Goal: Task Accomplishment & Management: Manage account settings

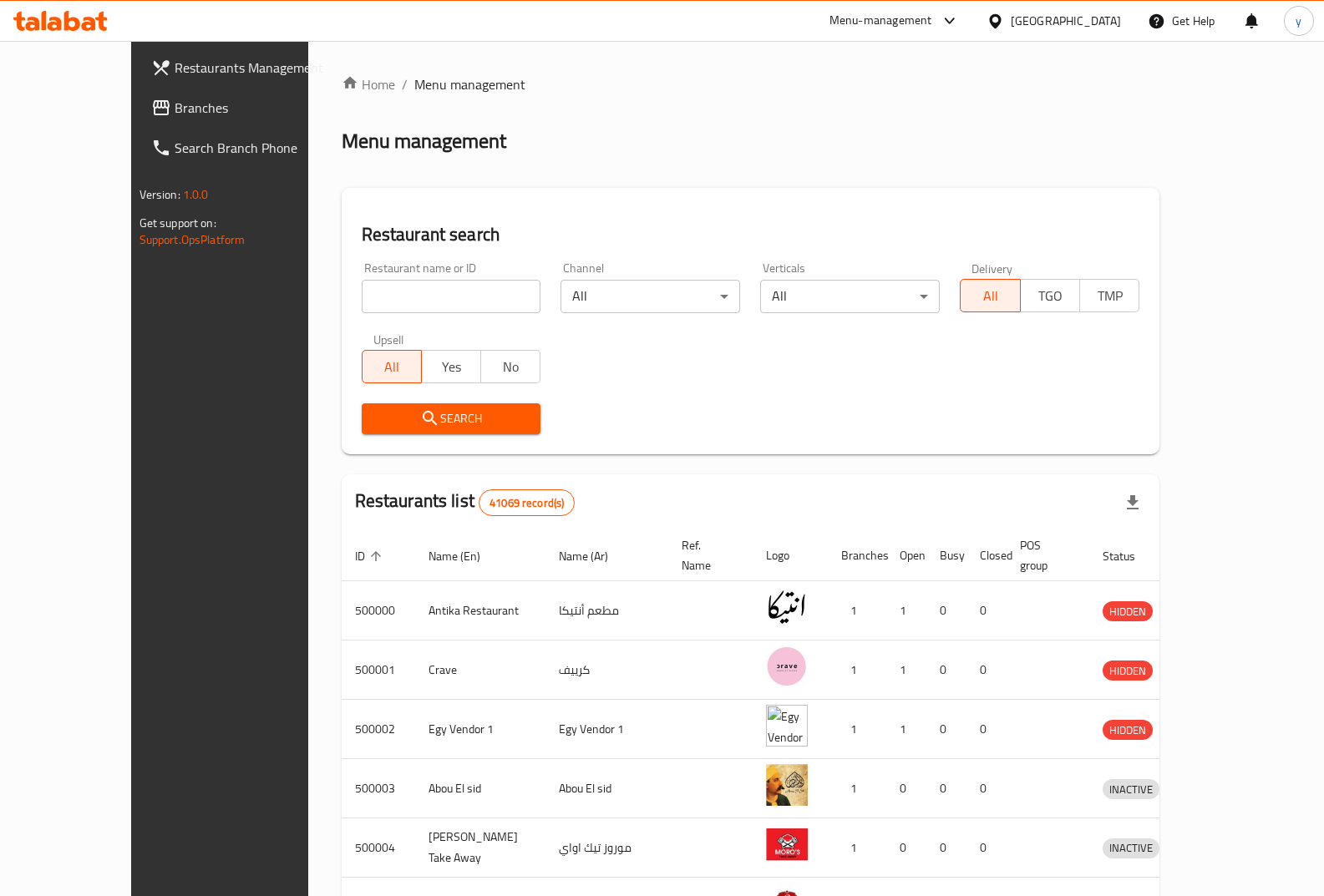
drag, startPoint x: 421, startPoint y: 298, endPoint x: 402, endPoint y: 307, distance: 21.0
click at [421, 298] on input "search" at bounding box center [451, 296] width 179 height 34
click at [1003, 26] on icon at bounding box center [994, 21] width 17 height 17
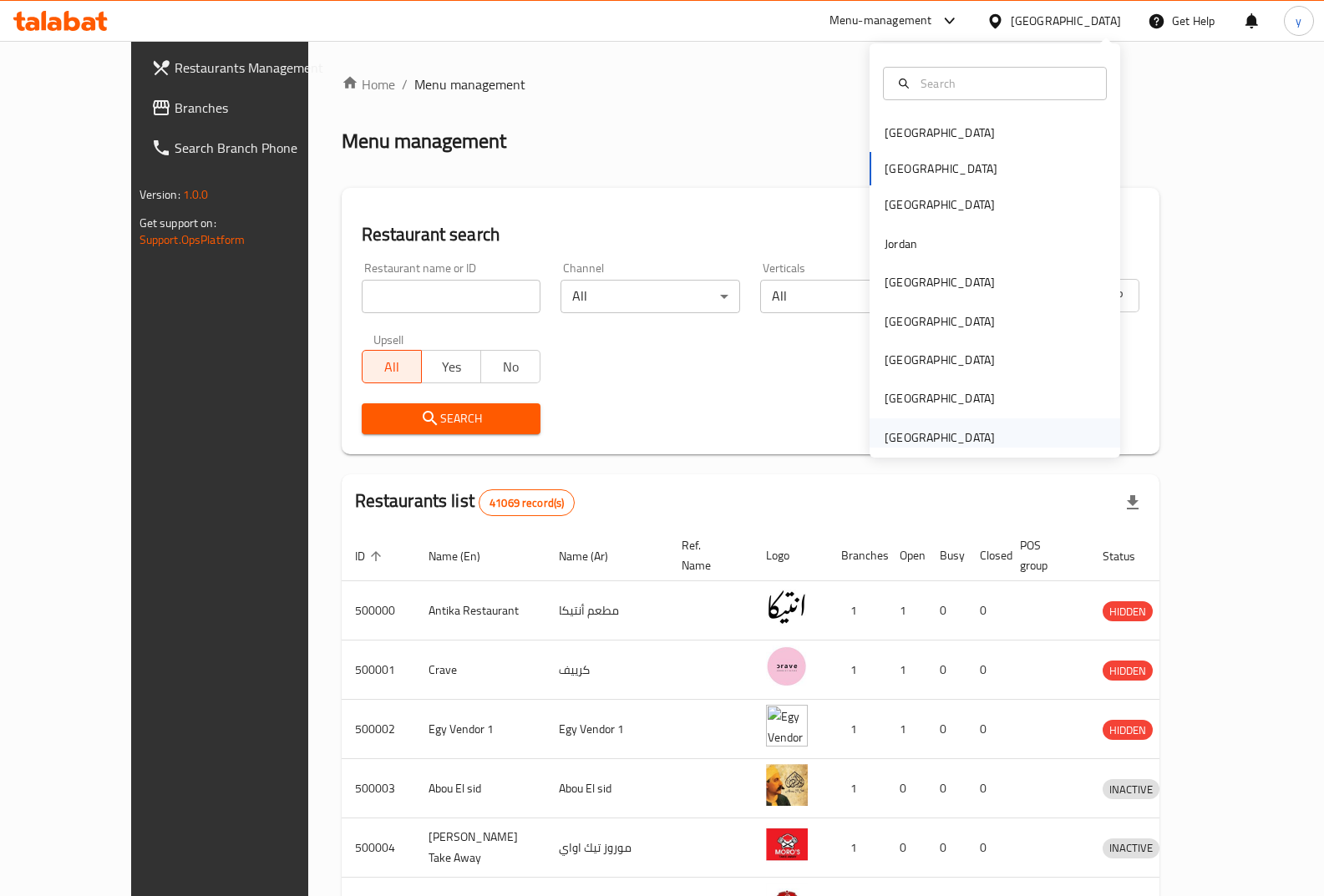
click at [978, 434] on div "[GEOGRAPHIC_DATA]" at bounding box center [939, 438] width 110 height 18
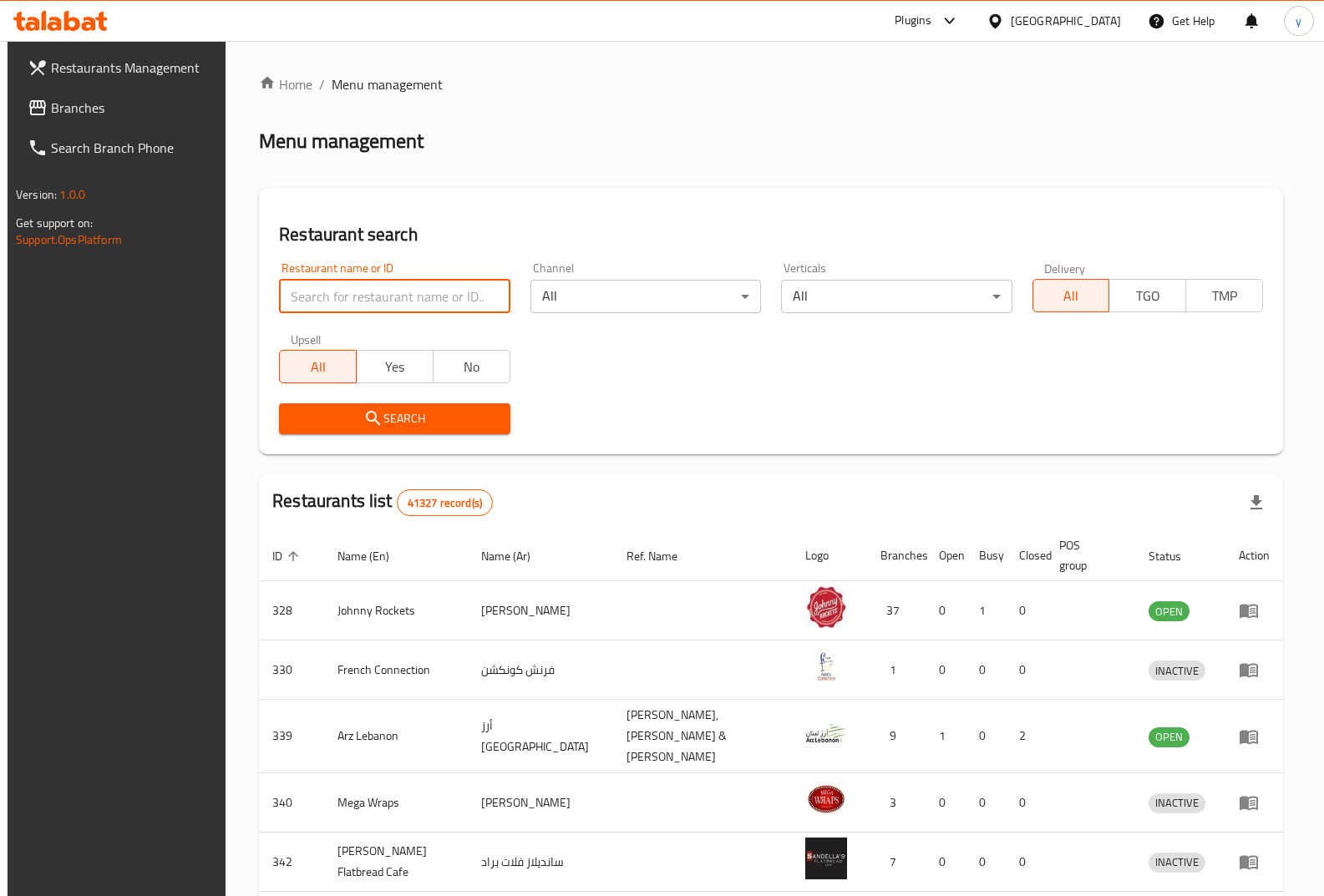
click at [364, 290] on input "search" at bounding box center [393, 296] width 230 height 34
paste input "23385"
click at [290, 291] on input "23385" at bounding box center [393, 296] width 230 height 34
type input "23385"
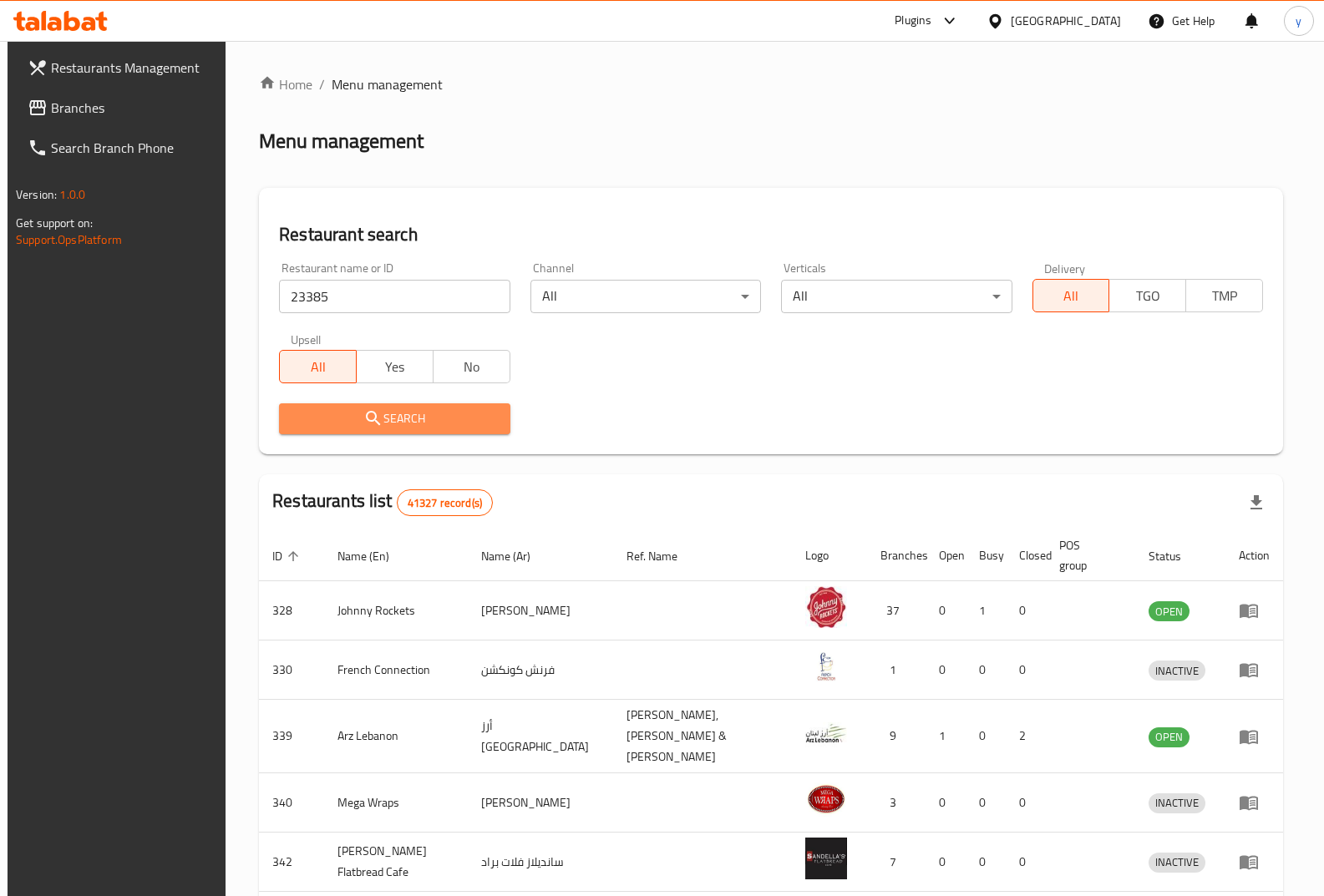
click at [429, 416] on span "Search" at bounding box center [394, 419] width 204 height 21
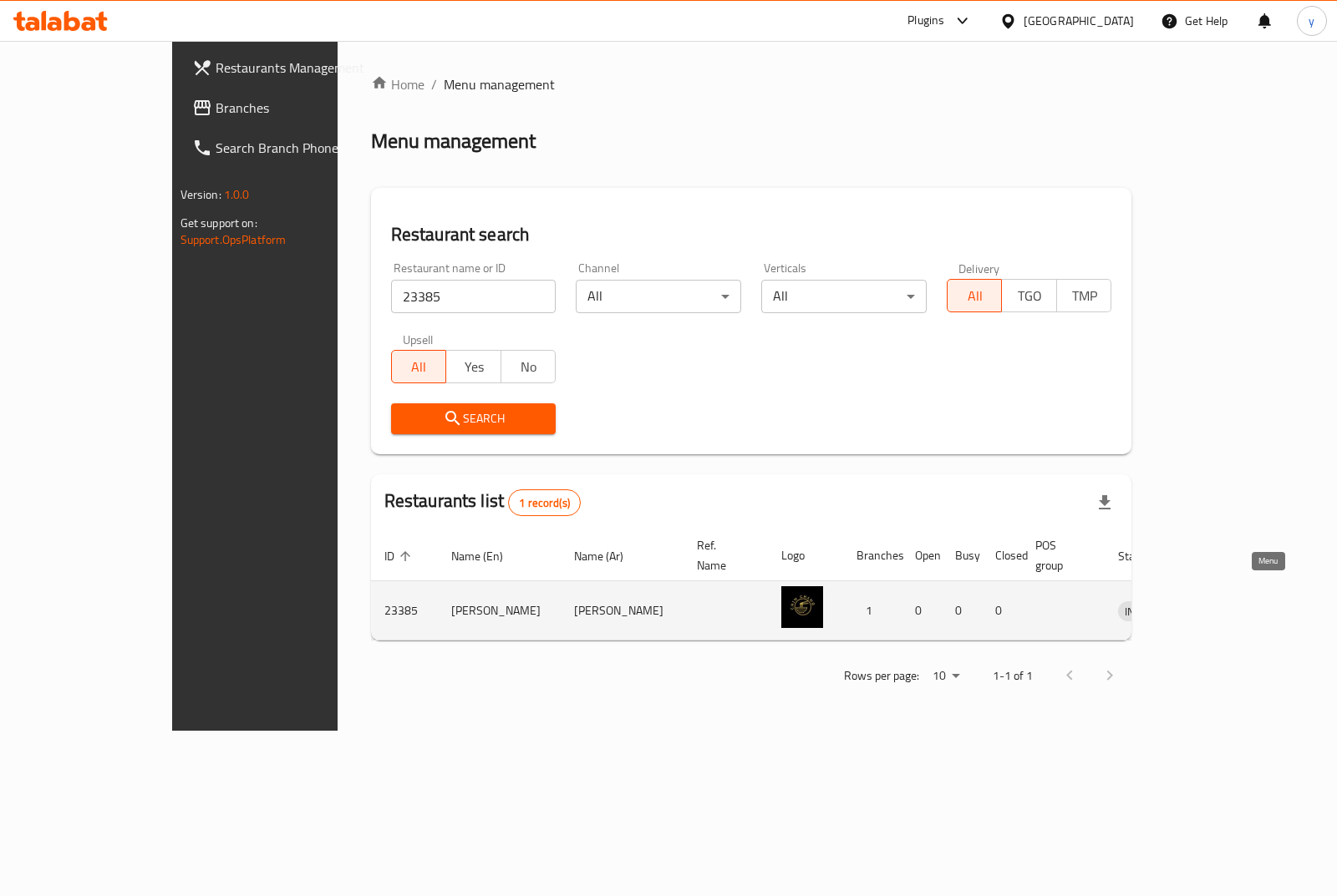
click at [1239, 600] on link "enhanced table" at bounding box center [1223, 610] width 31 height 20
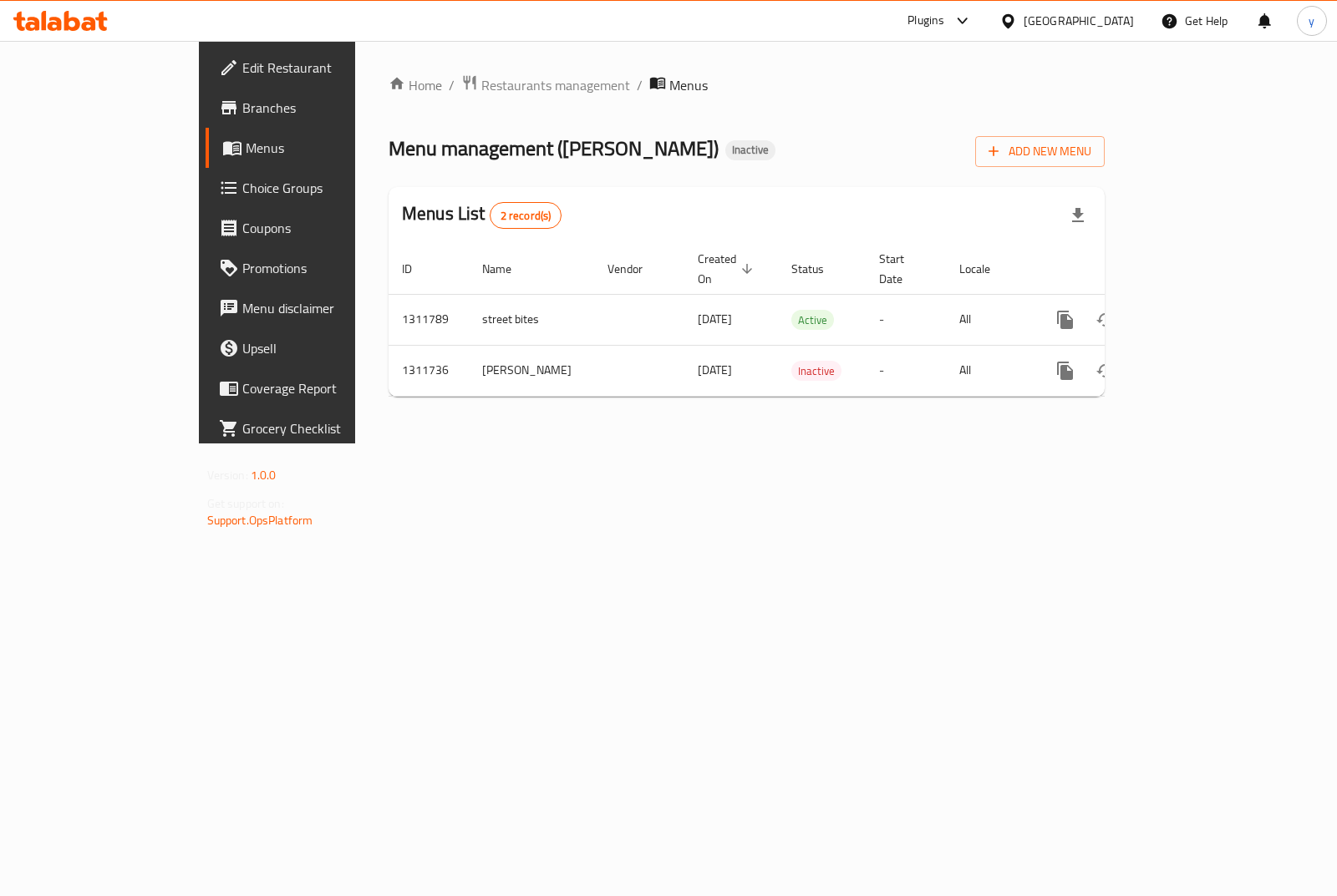
click at [242, 115] on span "Branches" at bounding box center [325, 107] width 167 height 20
click at [1091, 149] on span "Add New Menu" at bounding box center [1039, 149] width 103 height 21
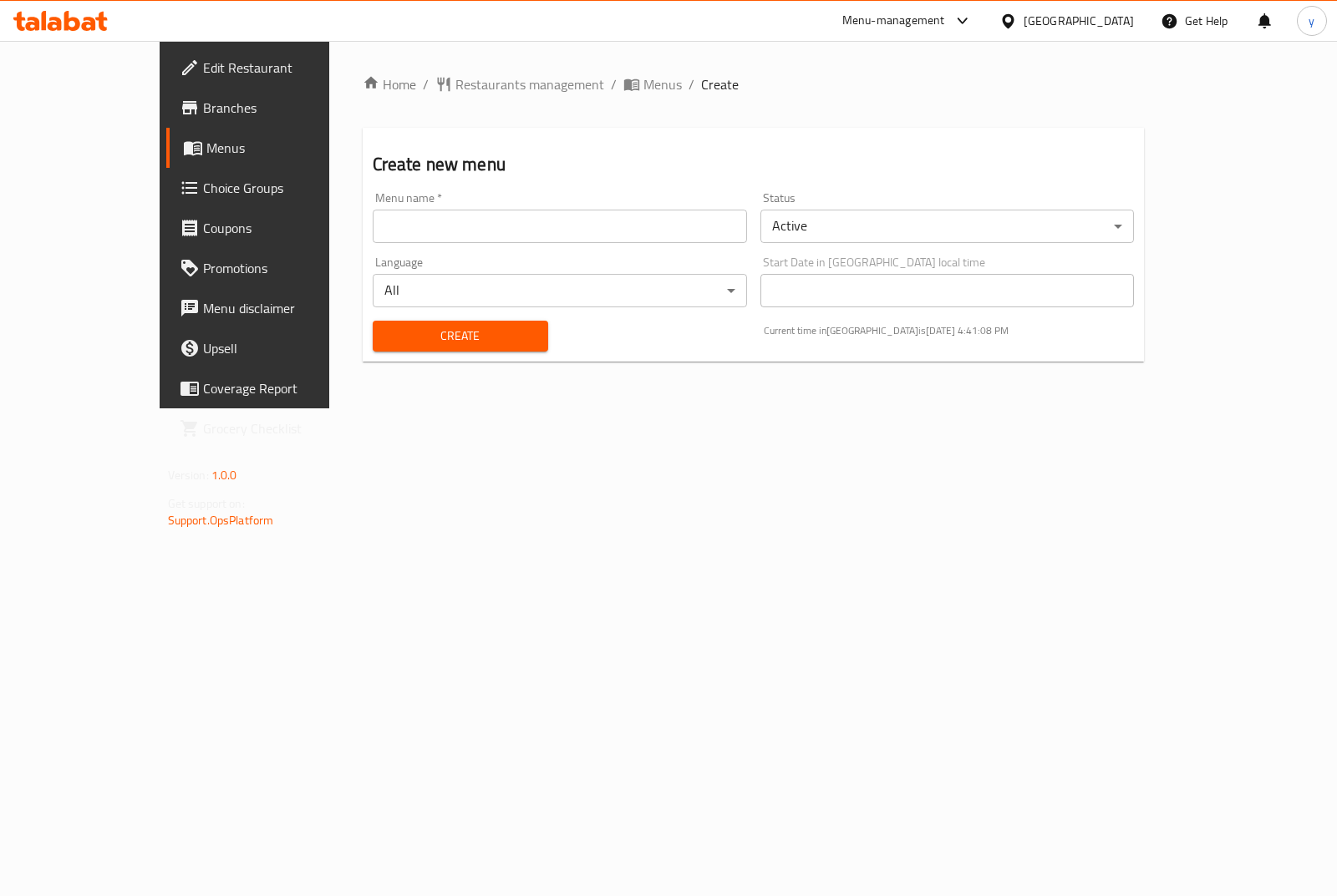
click at [586, 238] on input "text" at bounding box center [559, 226] width 374 height 34
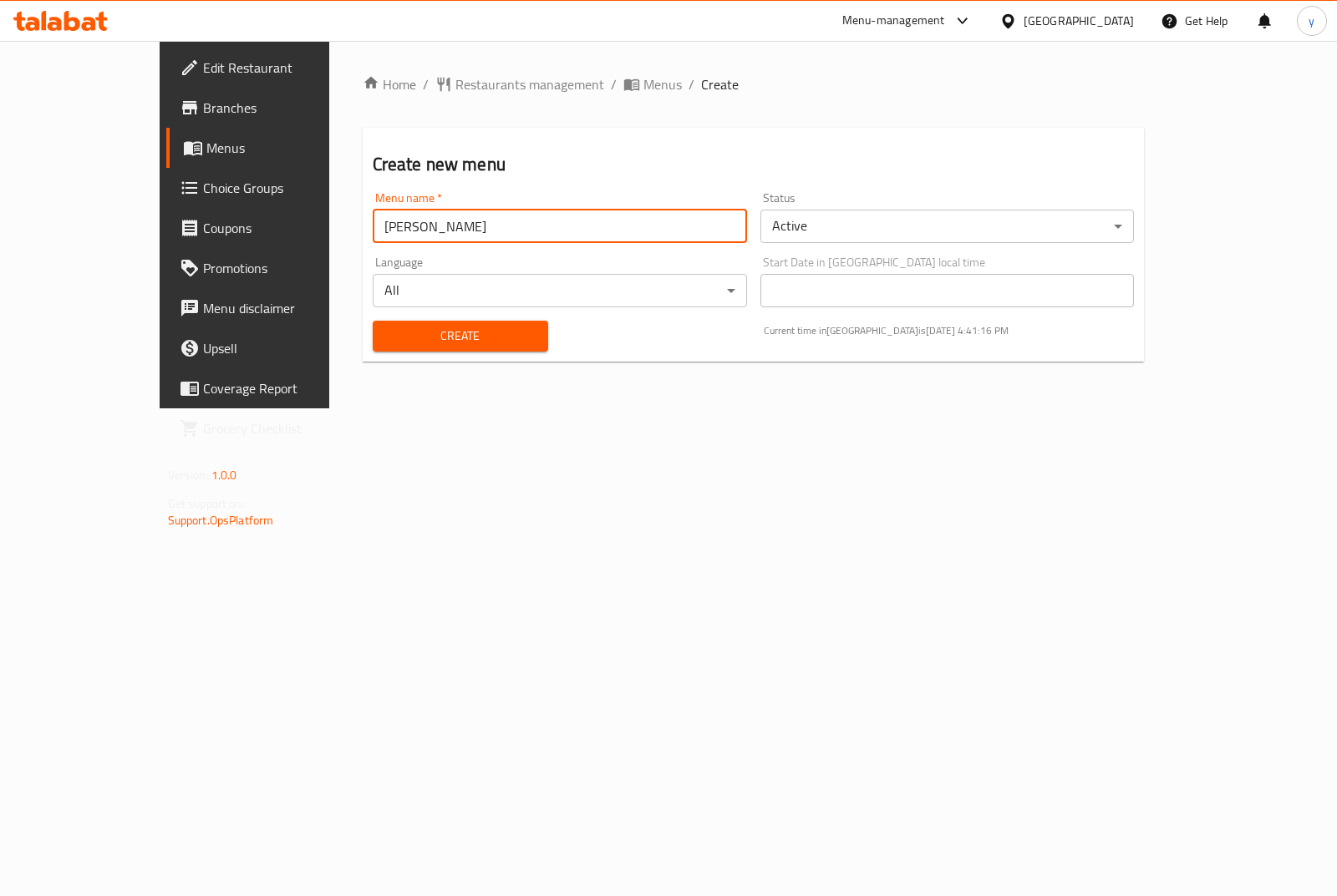
type input "[PERSON_NAME]"
click at [373, 321] on button "Create" at bounding box center [460, 336] width 176 height 31
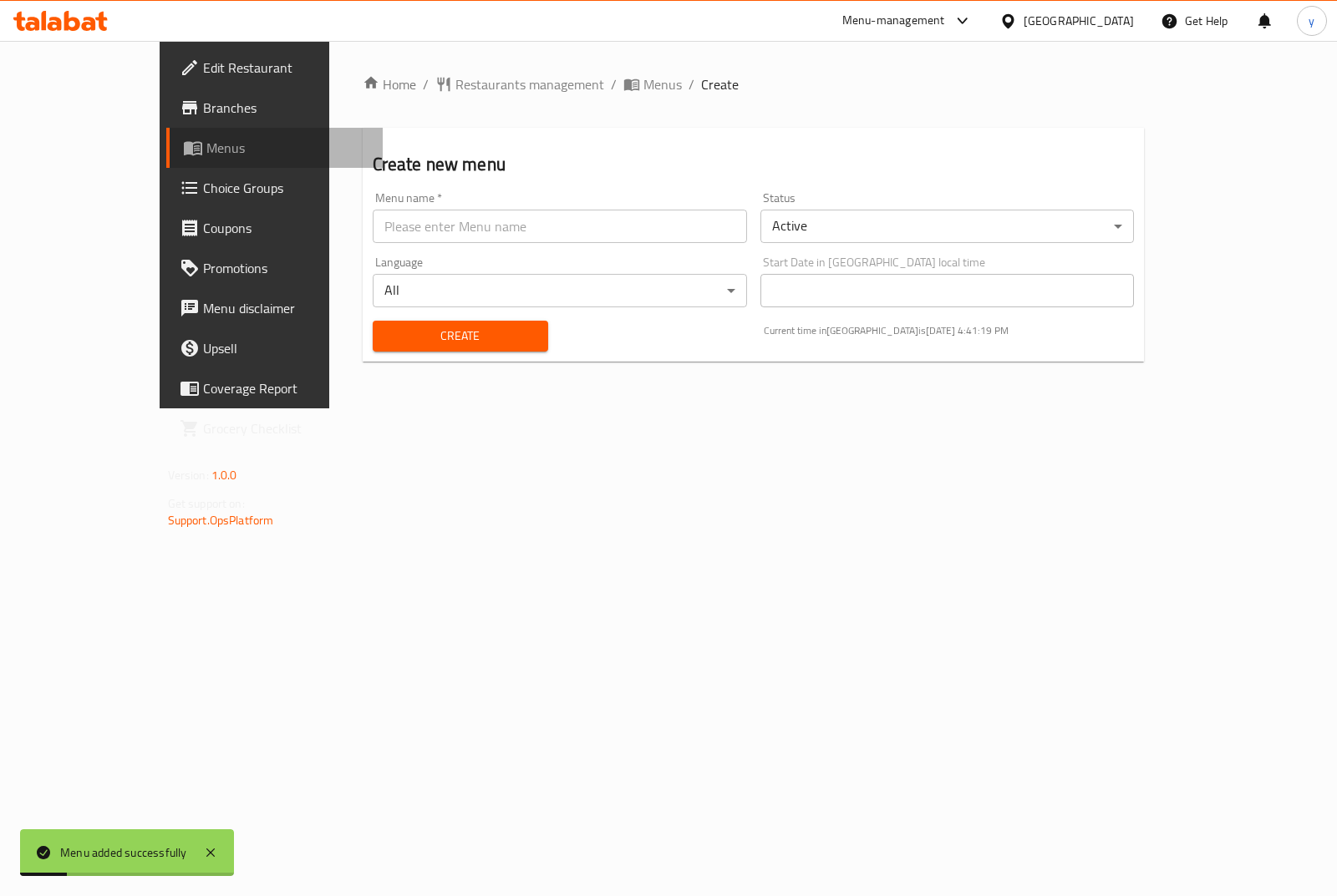
click at [207, 155] on span "Menus" at bounding box center [288, 148] width 163 height 20
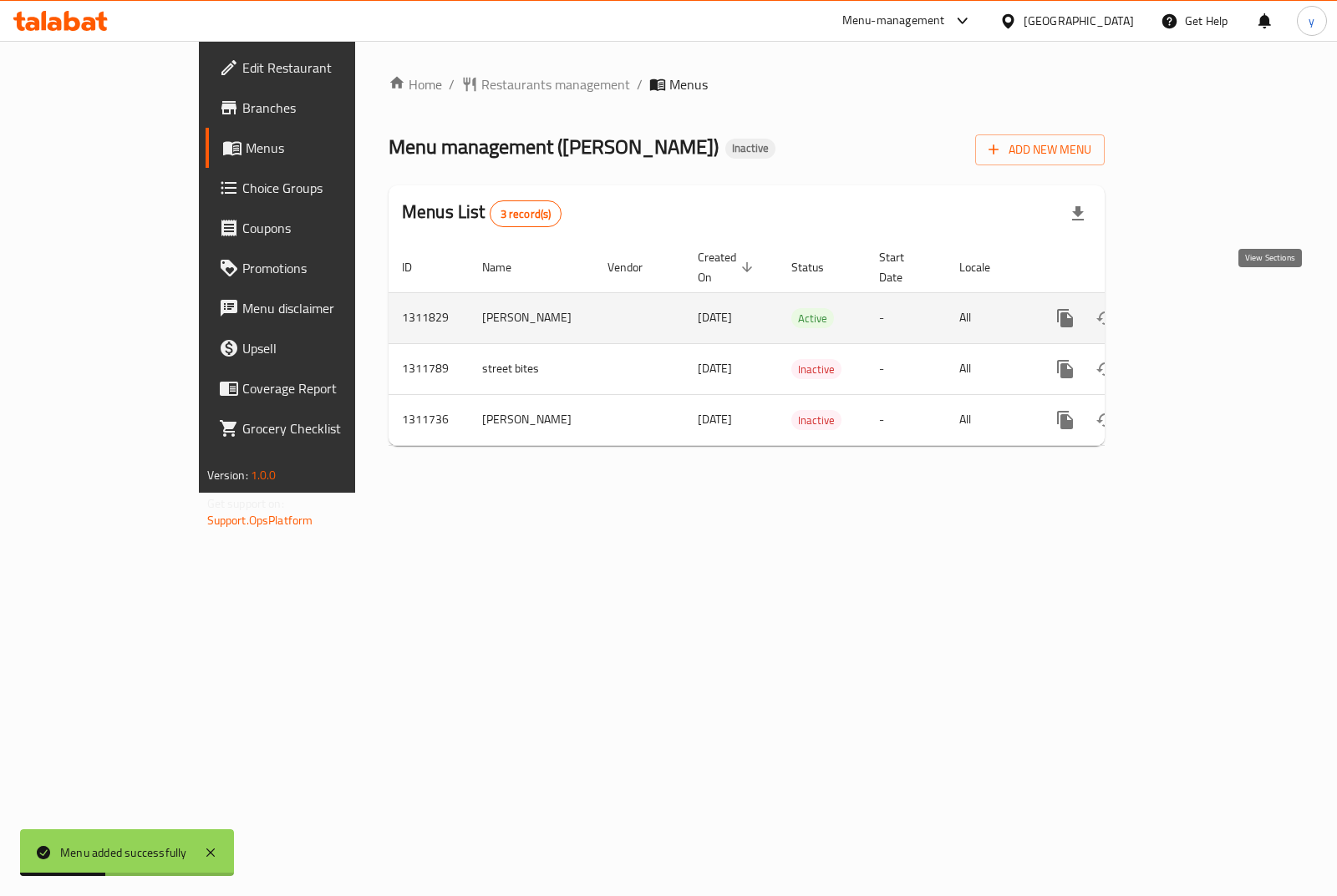
click at [1196, 308] on icon "enhanced table" at bounding box center [1185, 318] width 20 height 20
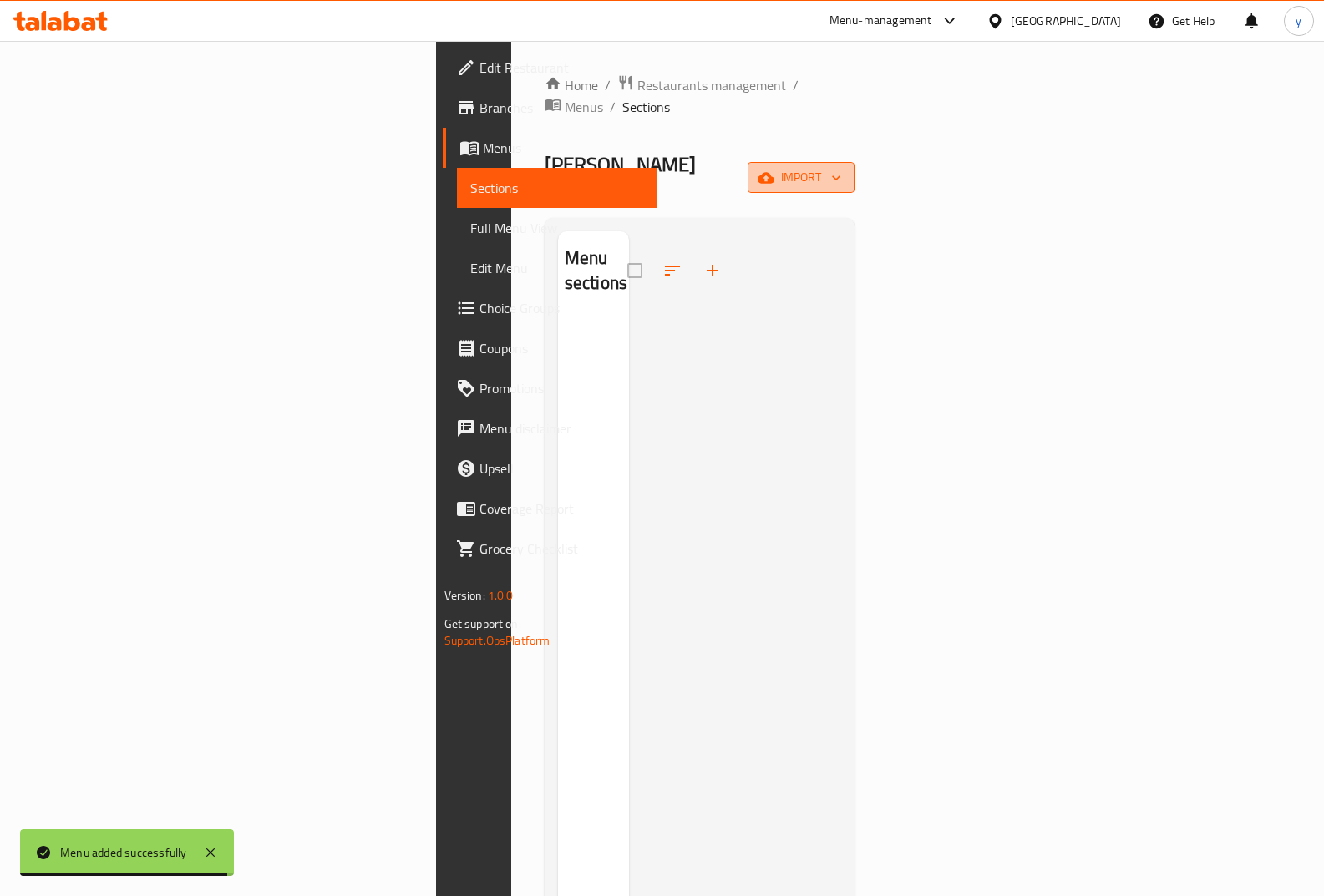
click at [841, 167] on span "import" at bounding box center [801, 177] width 80 height 21
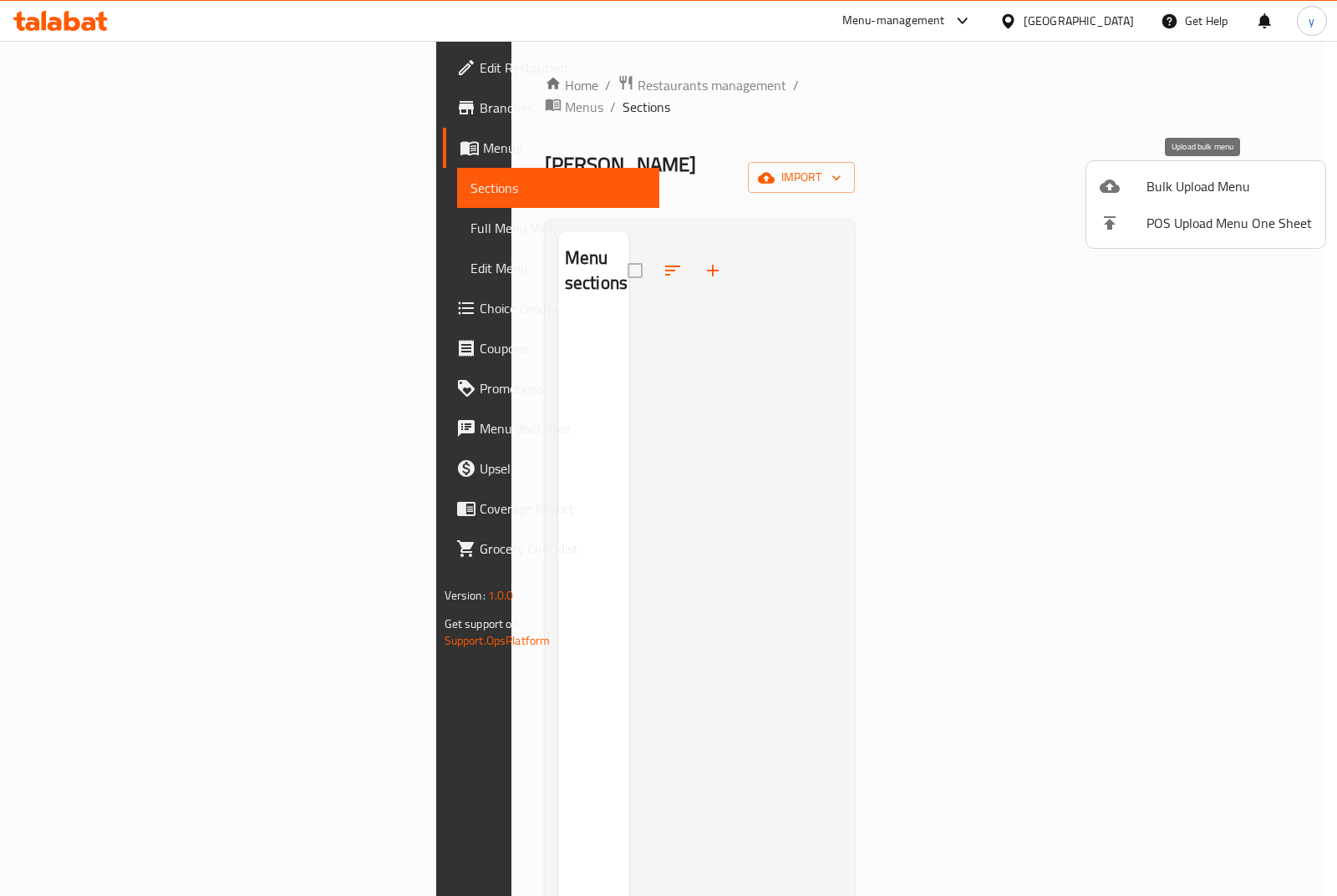
click at [1151, 194] on span "Bulk Upload Menu" at bounding box center [1229, 187] width 166 height 20
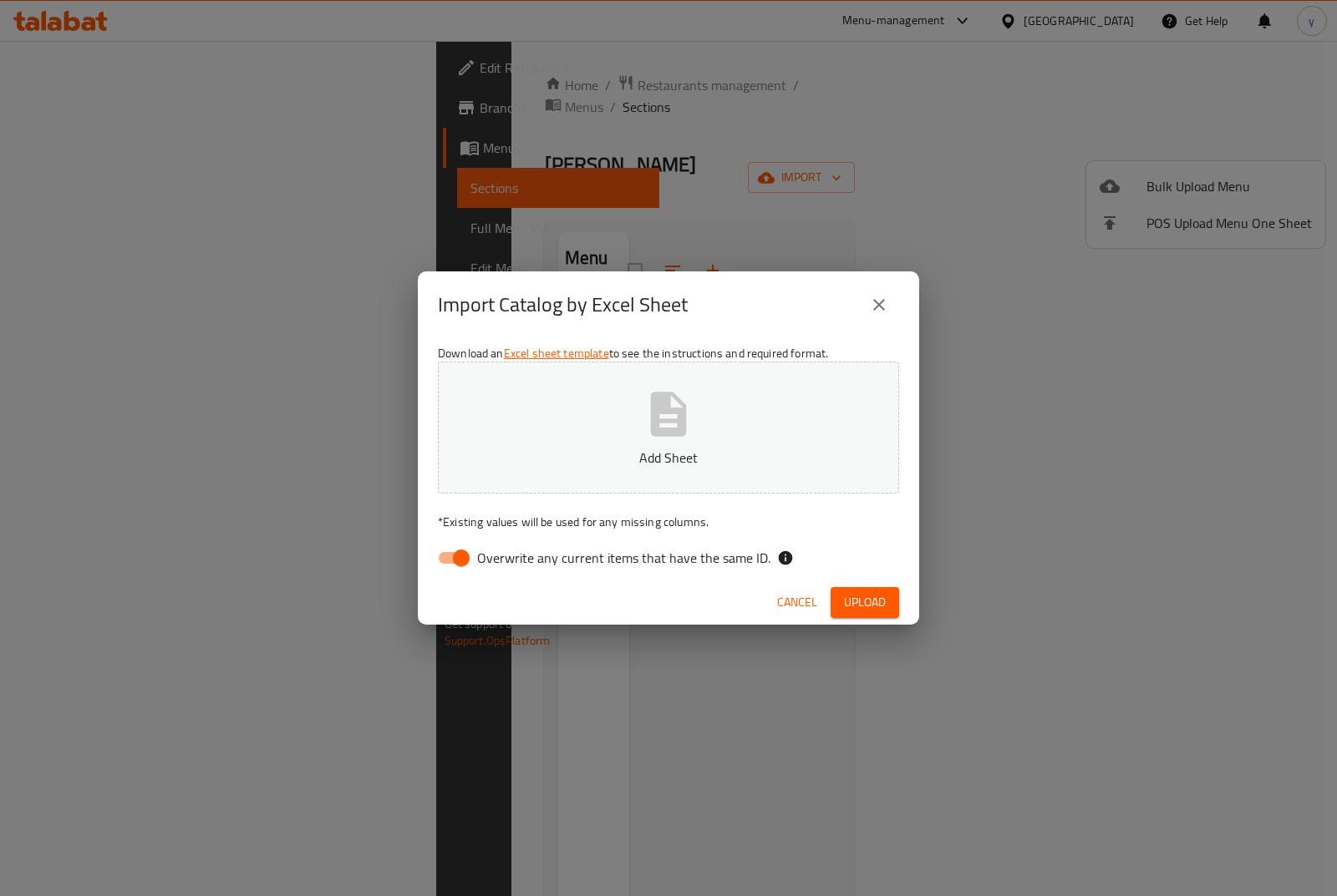
click at [460, 555] on input "Overwrite any current items that have the same ID." at bounding box center [461, 557] width 96 height 32
checkbox input "false"
click at [883, 596] on span "Upload" at bounding box center [864, 602] width 42 height 21
click at [659, 433] on icon "button" at bounding box center [668, 413] width 36 height 45
click at [861, 594] on span "Upload" at bounding box center [864, 602] width 42 height 21
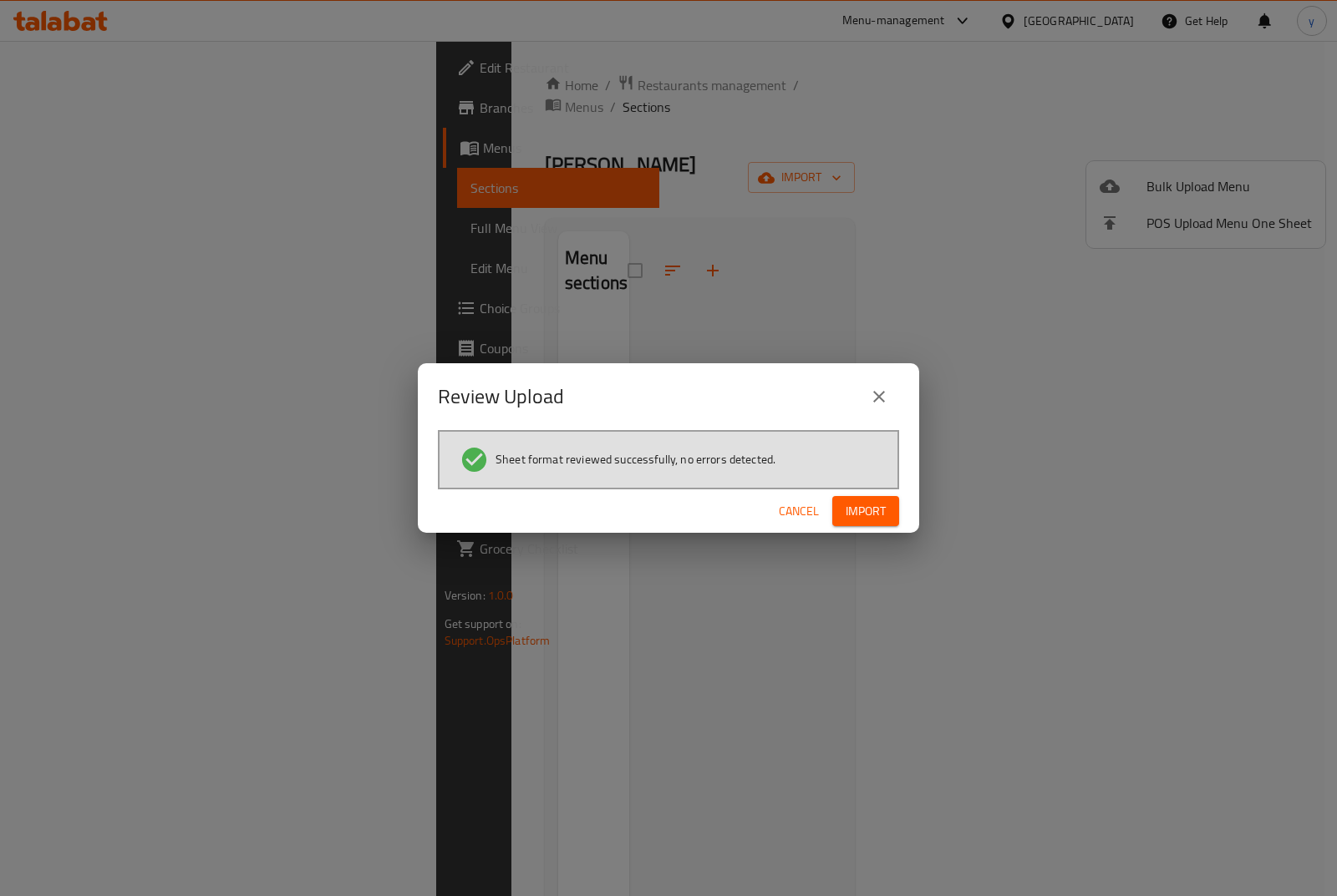
click at [870, 517] on span "Import" at bounding box center [865, 511] width 40 height 21
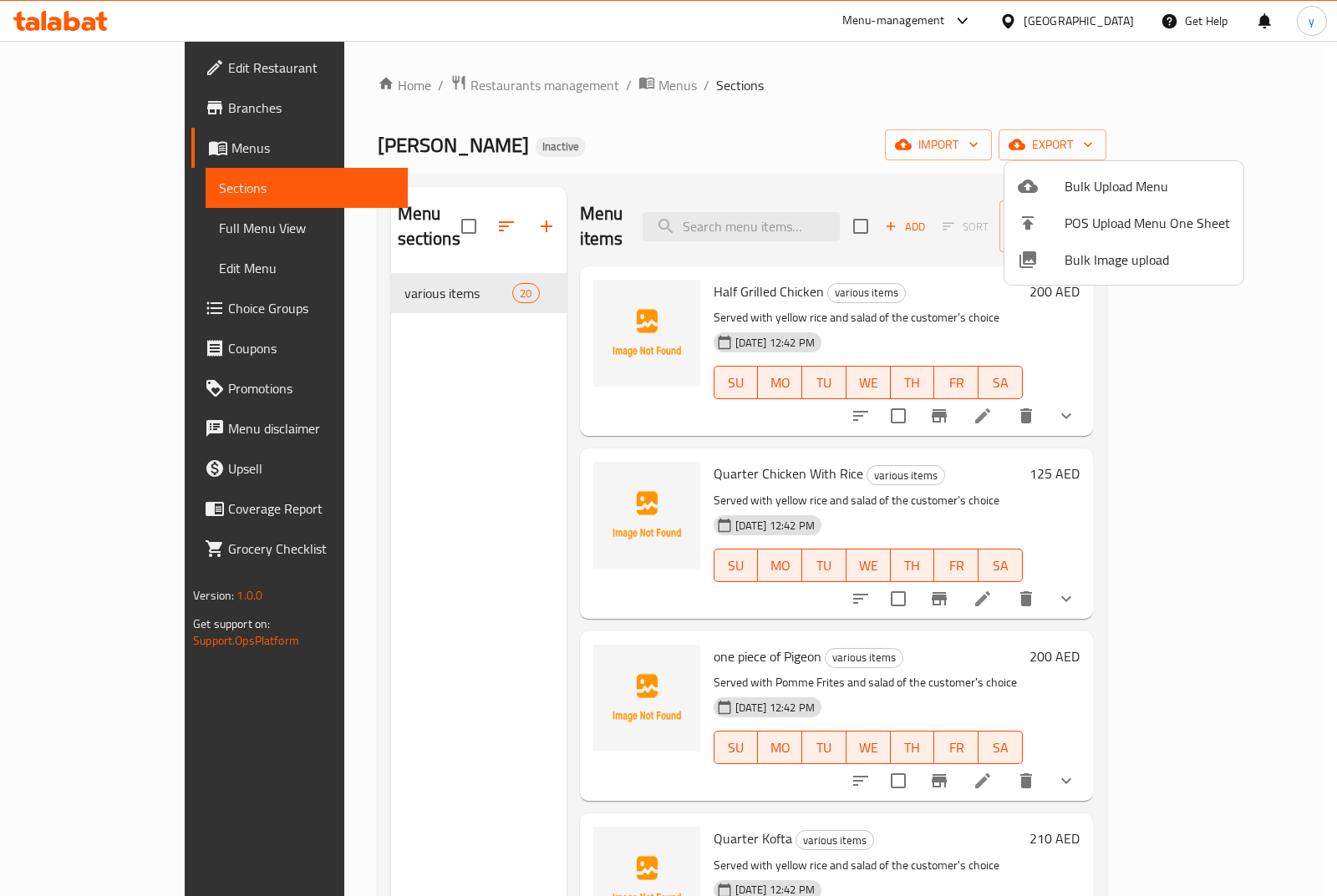
click at [87, 229] on div at bounding box center [668, 448] width 1337 height 896
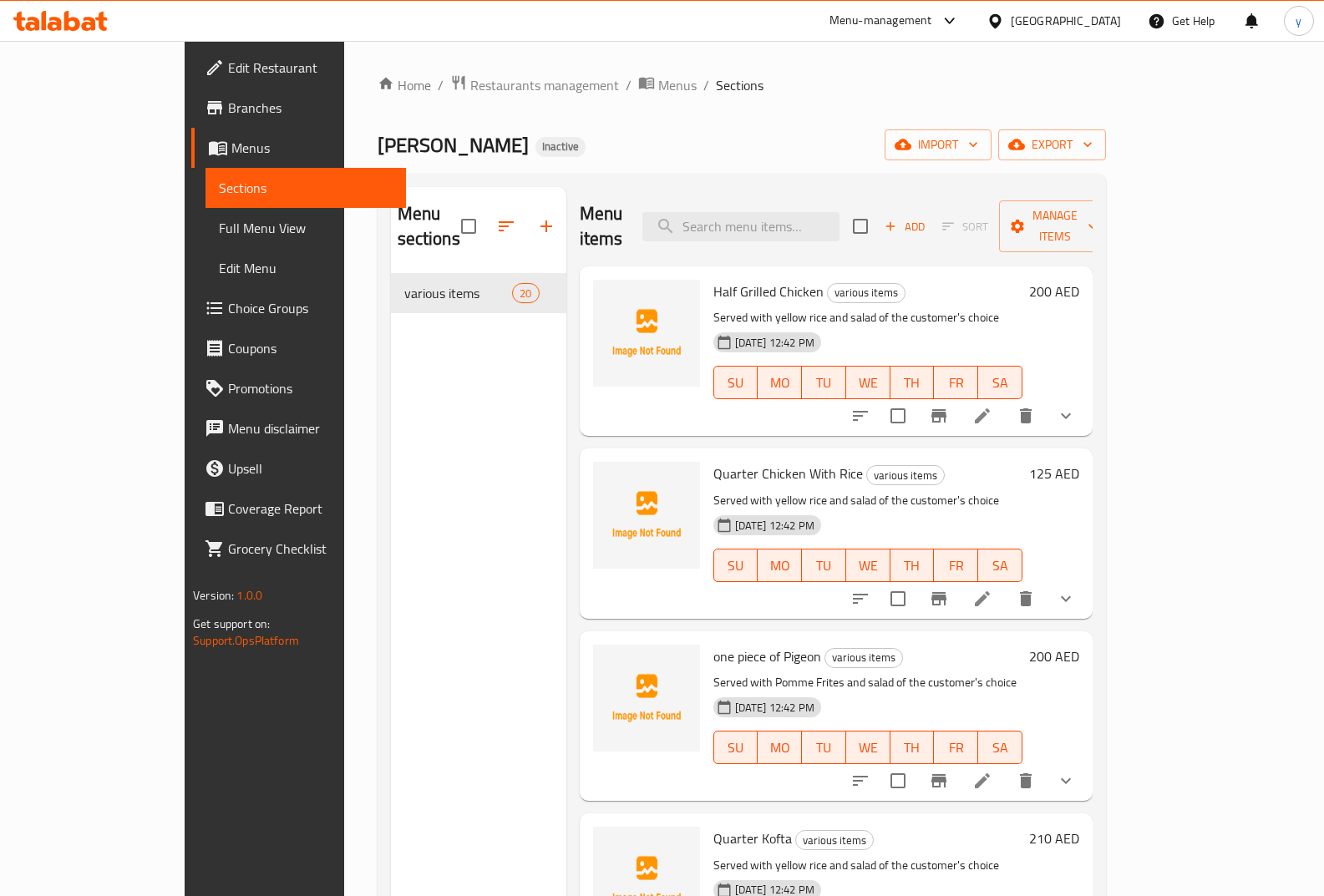
click at [219, 236] on span "Full Menu View" at bounding box center [305, 228] width 174 height 20
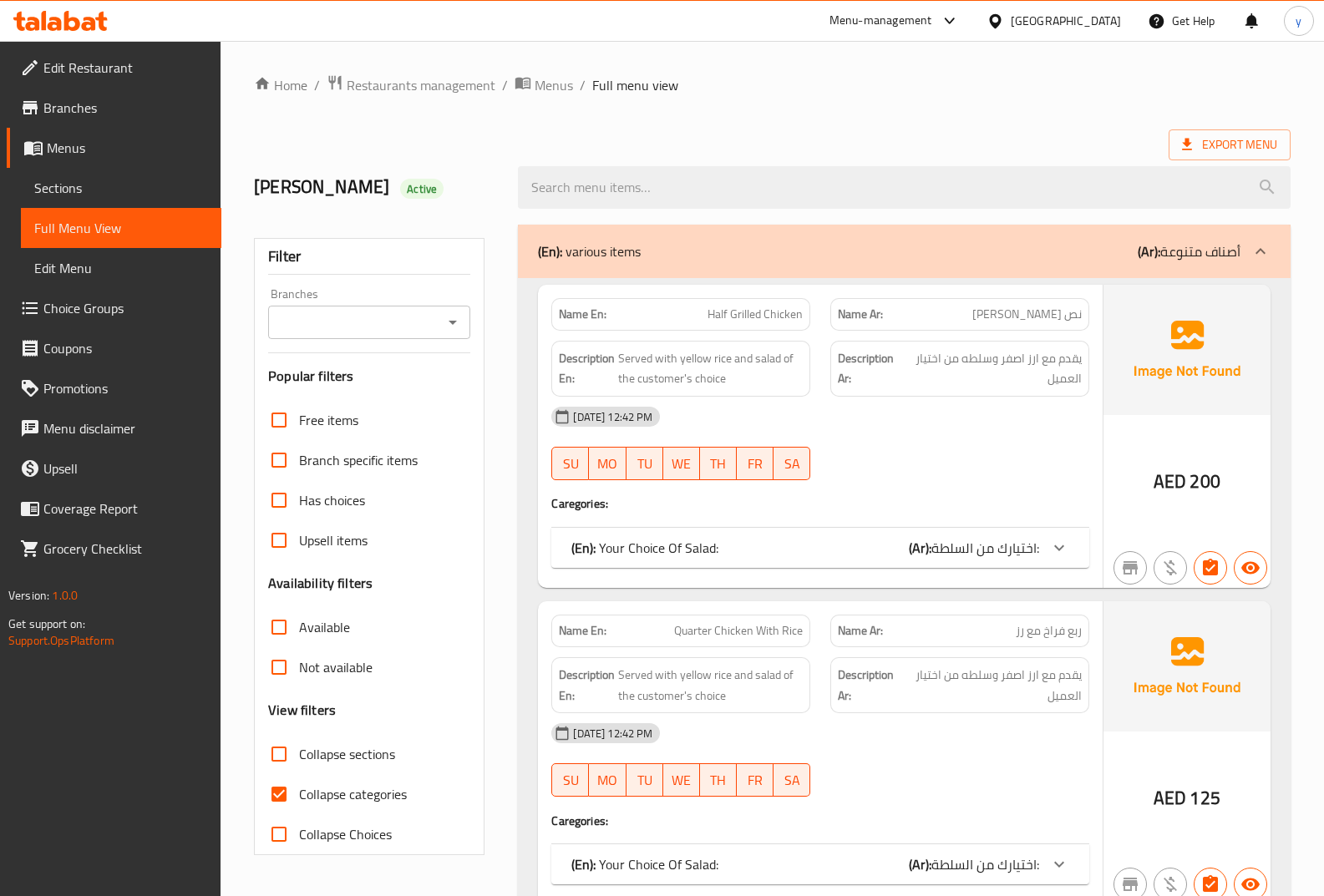
click at [288, 795] on input "Collapse categories" at bounding box center [279, 794] width 40 height 40
checkbox input "false"
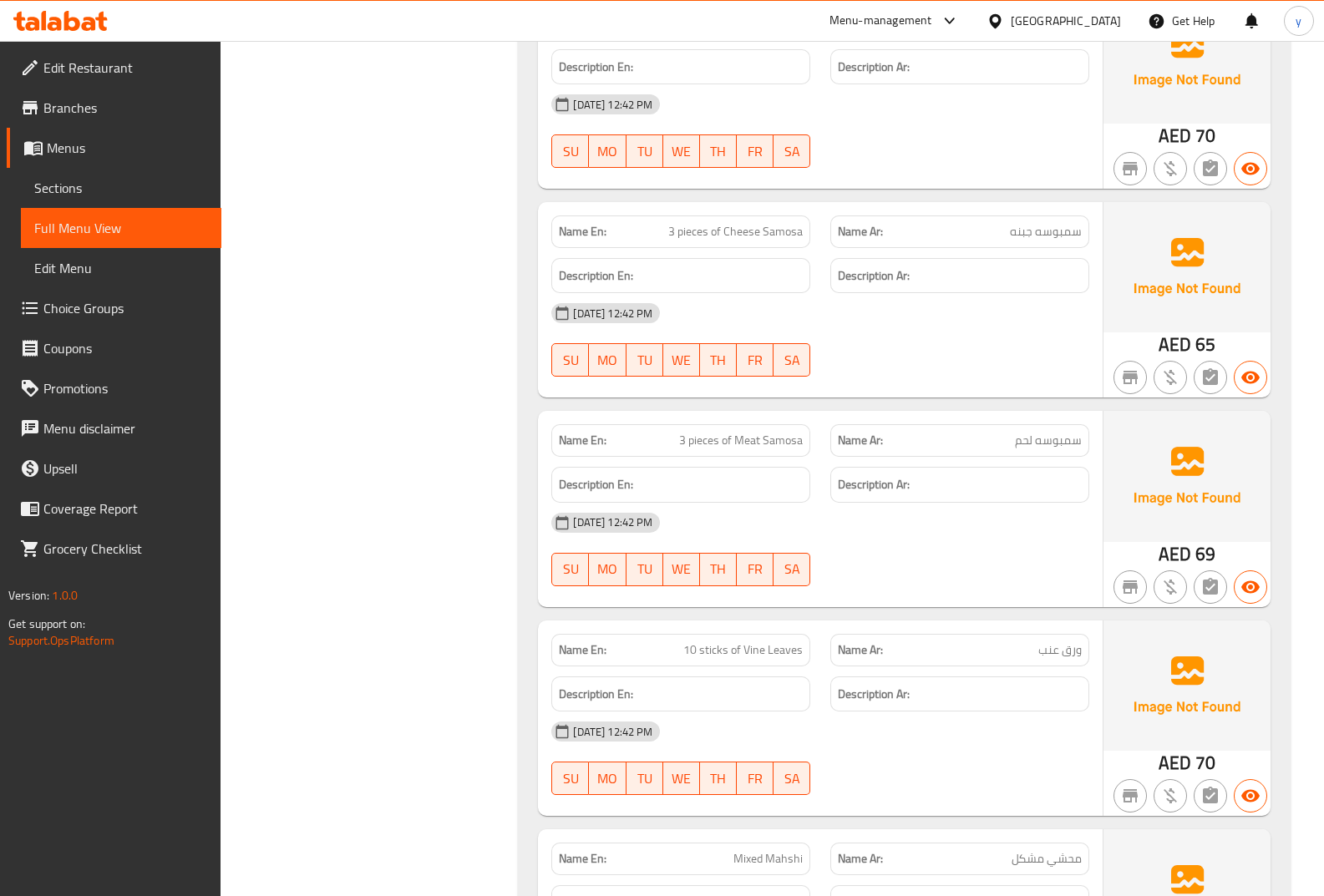
scroll to position [4733, 0]
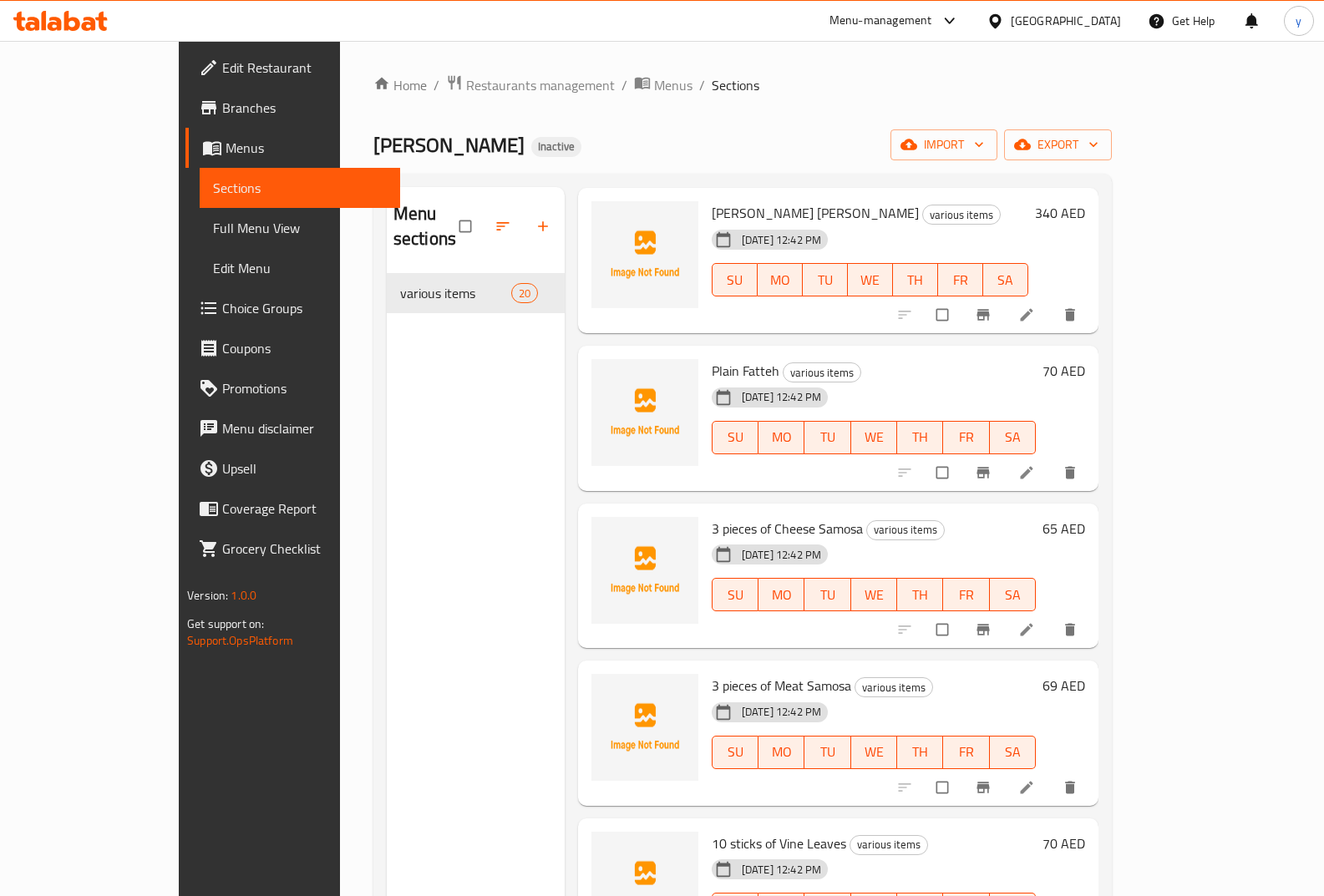
scroll to position [1949, 0]
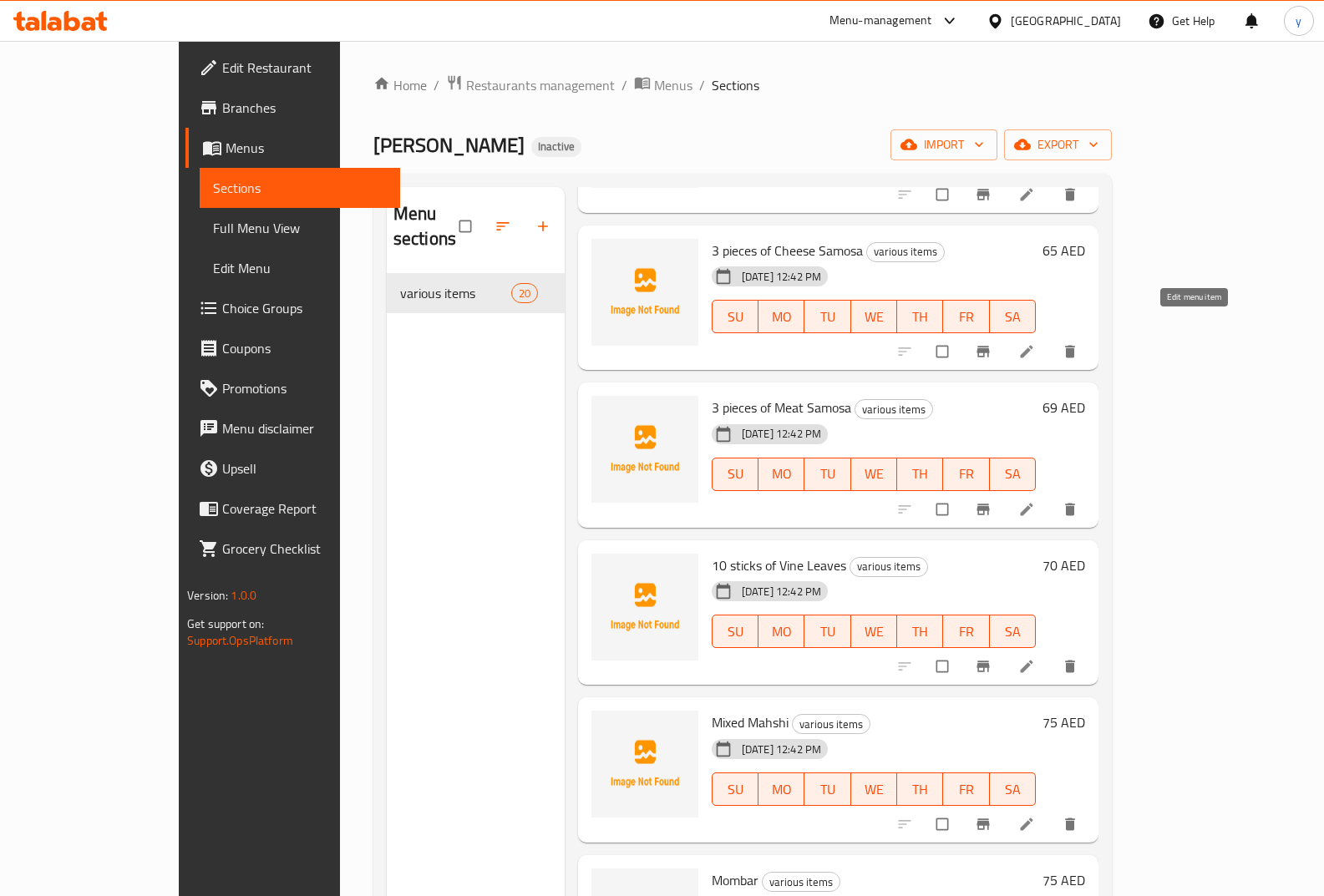
click at [1034, 343] on icon at bounding box center [1026, 351] width 16 height 16
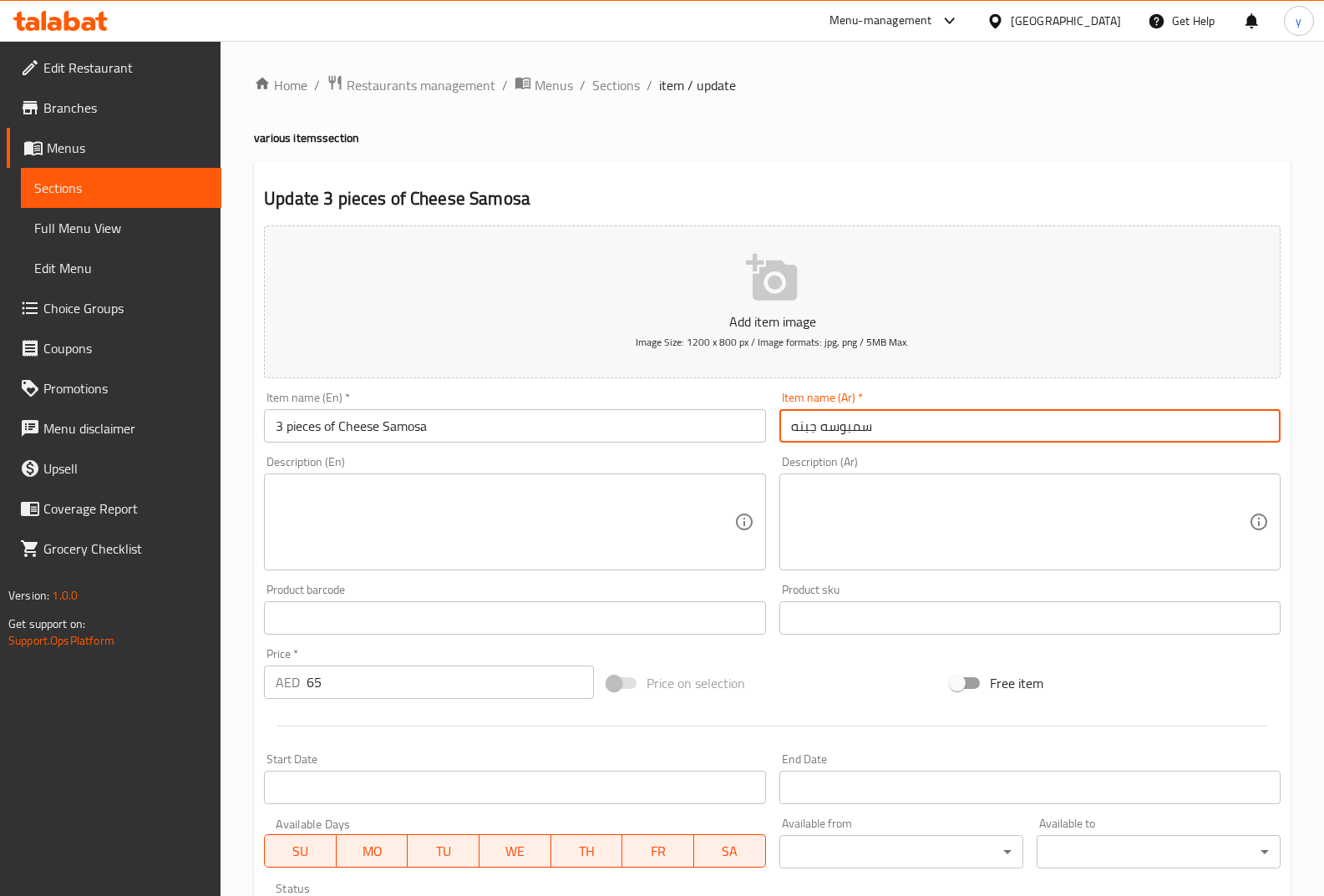
drag, startPoint x: 912, startPoint y: 427, endPoint x: 777, endPoint y: 434, distance: 135.2
click at [779, 434] on input "سمبوسه جبنه" at bounding box center [1030, 425] width 501 height 34
paste input "3 قطع"
click at [825, 429] on input "سمبوسه جبنه3 قطع" at bounding box center [1030, 425] width 501 height 34
click at [820, 423] on input "سمبوسه جبنه3 قطع" at bounding box center [1030, 425] width 501 height 34
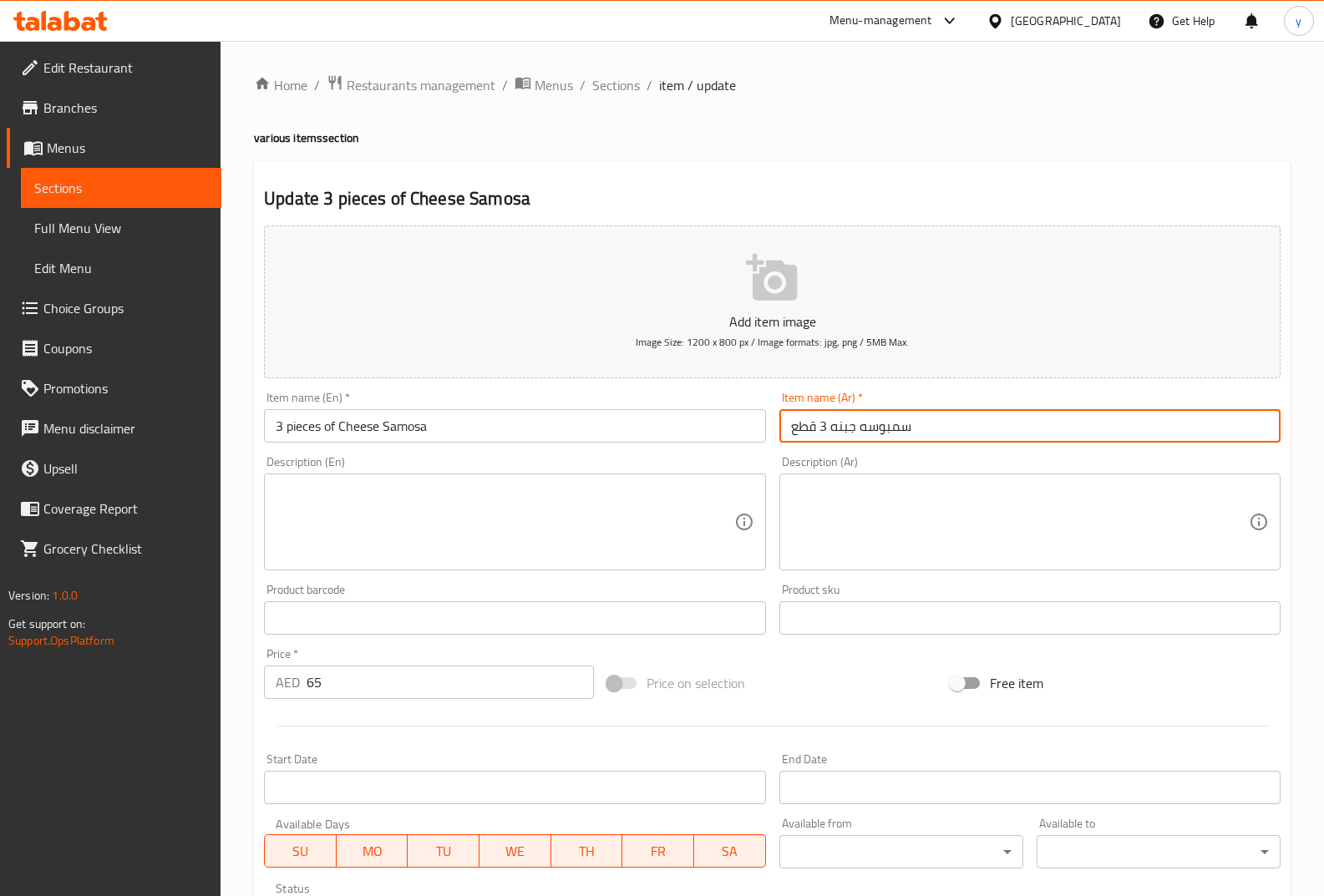
scroll to position [270, 0]
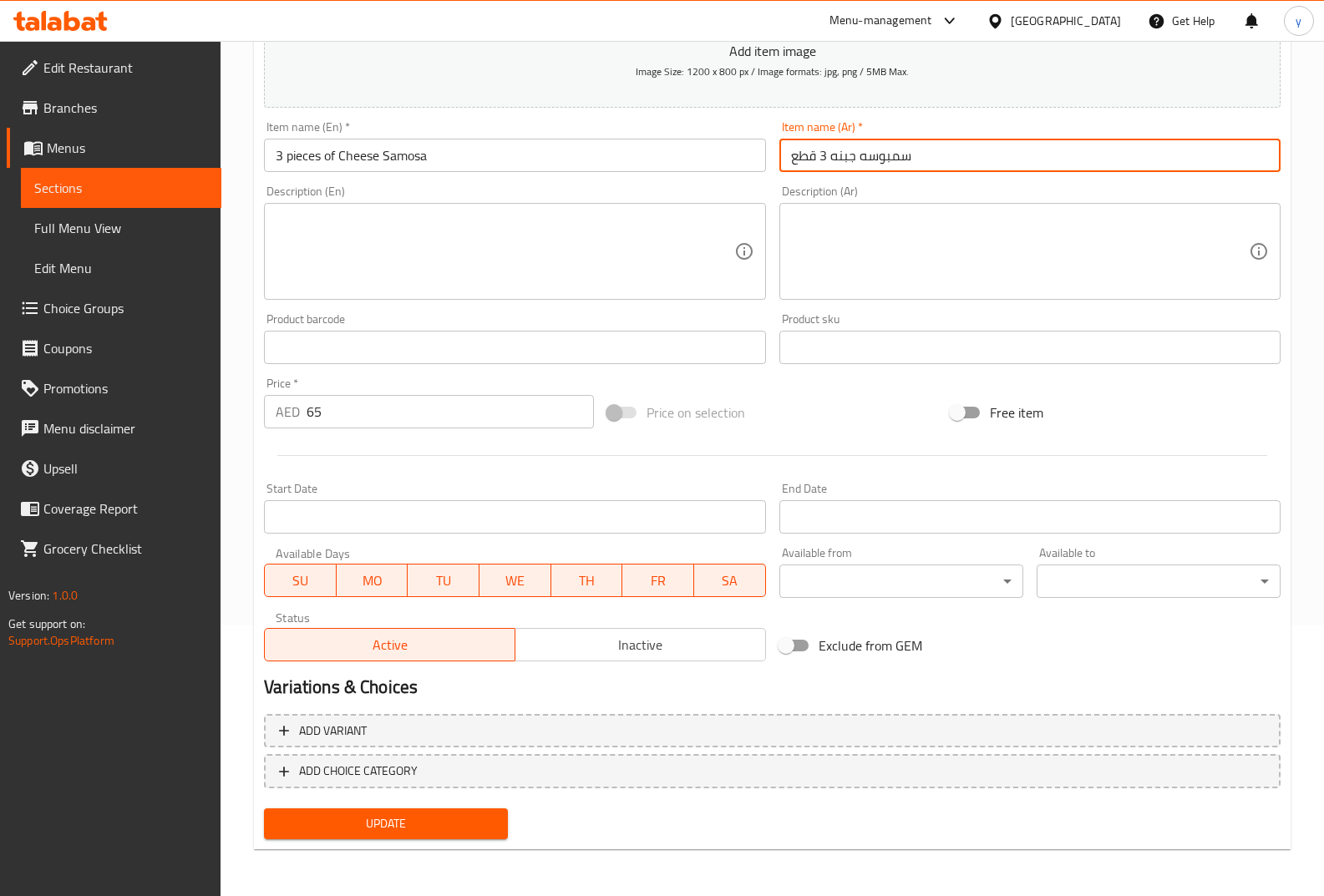
type input "سمبوسه جبنه 3 قطع"
click at [486, 825] on span "Update" at bounding box center [386, 823] width 217 height 21
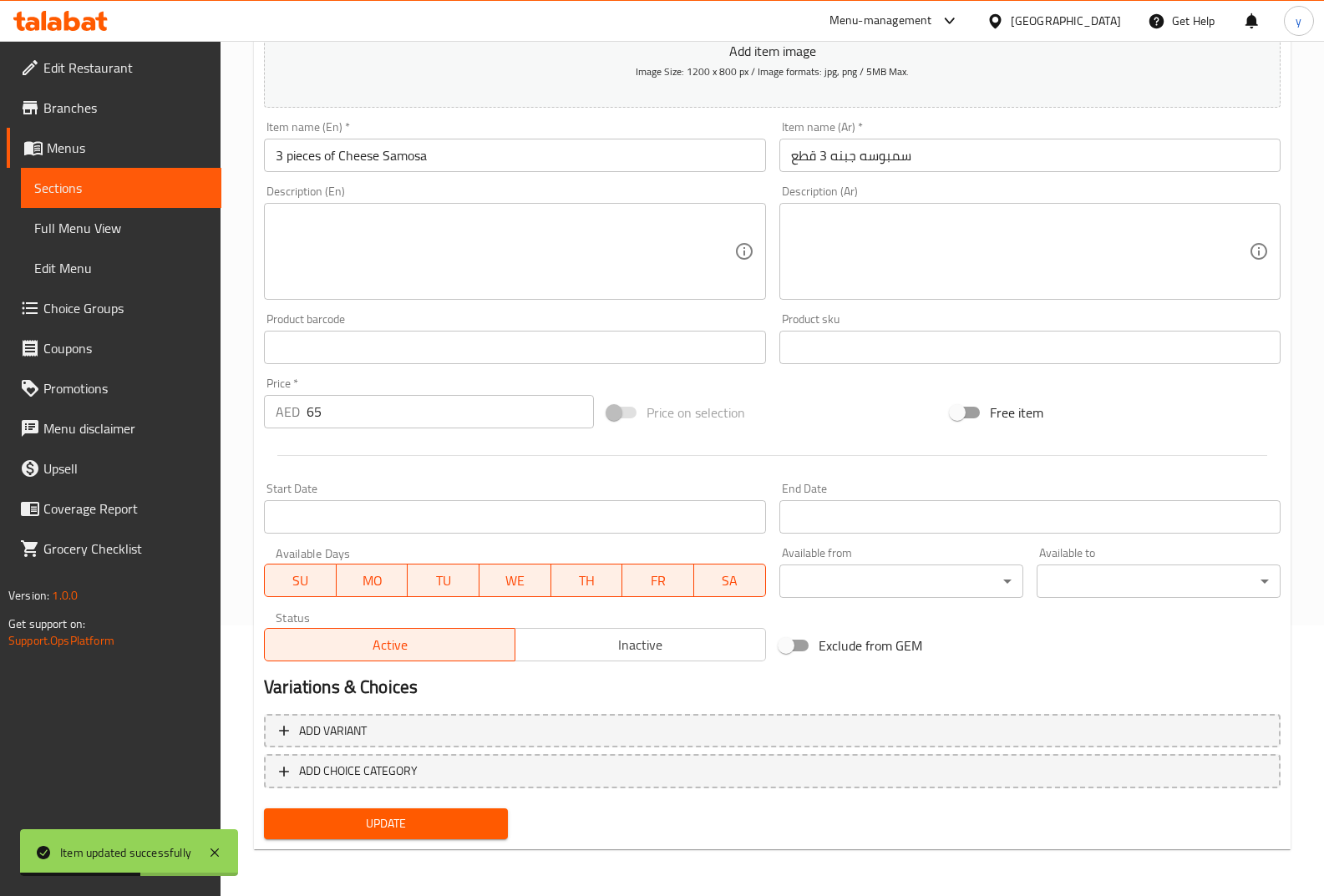
scroll to position [0, 0]
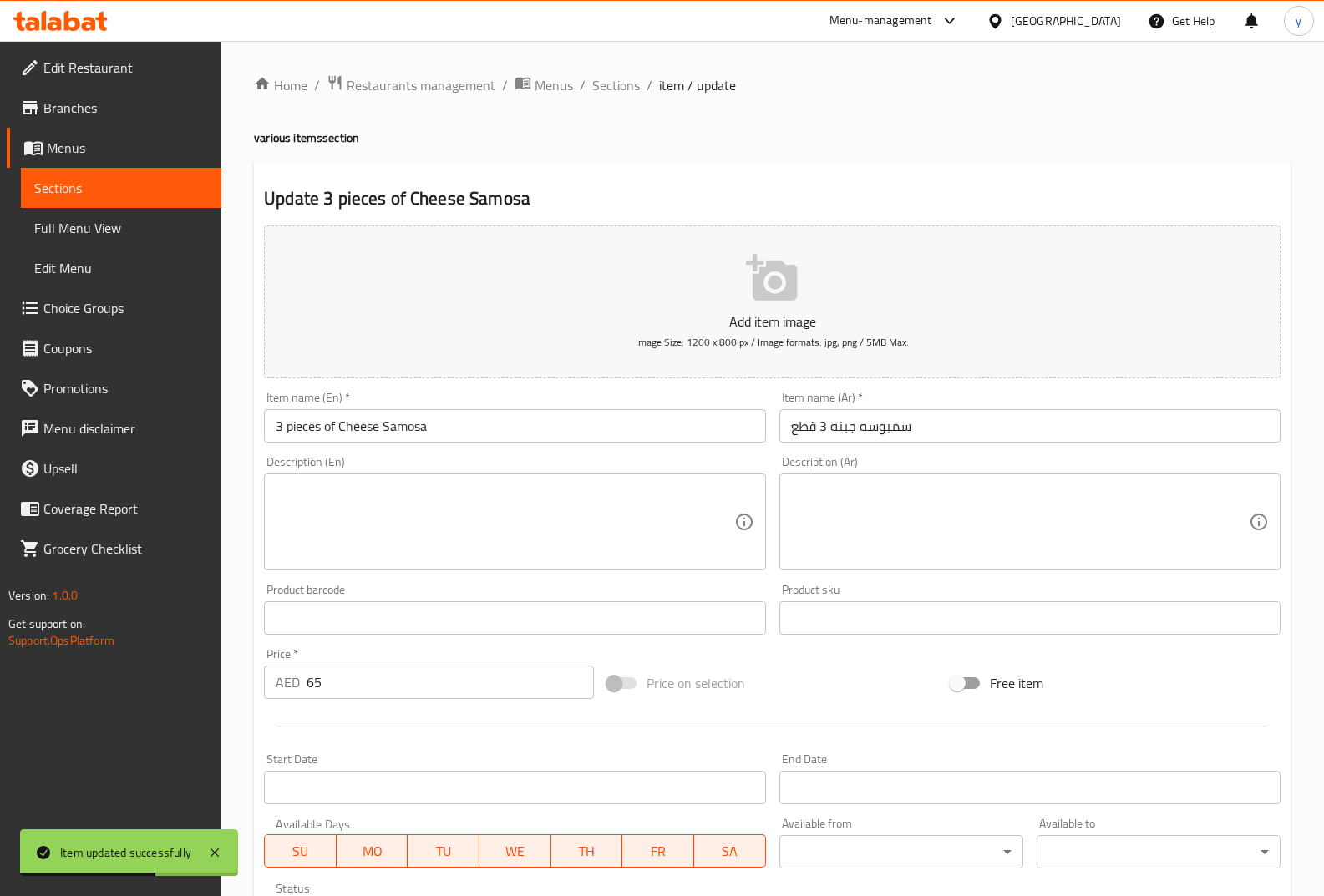
click at [115, 227] on span "Full Menu View" at bounding box center [121, 228] width 174 height 20
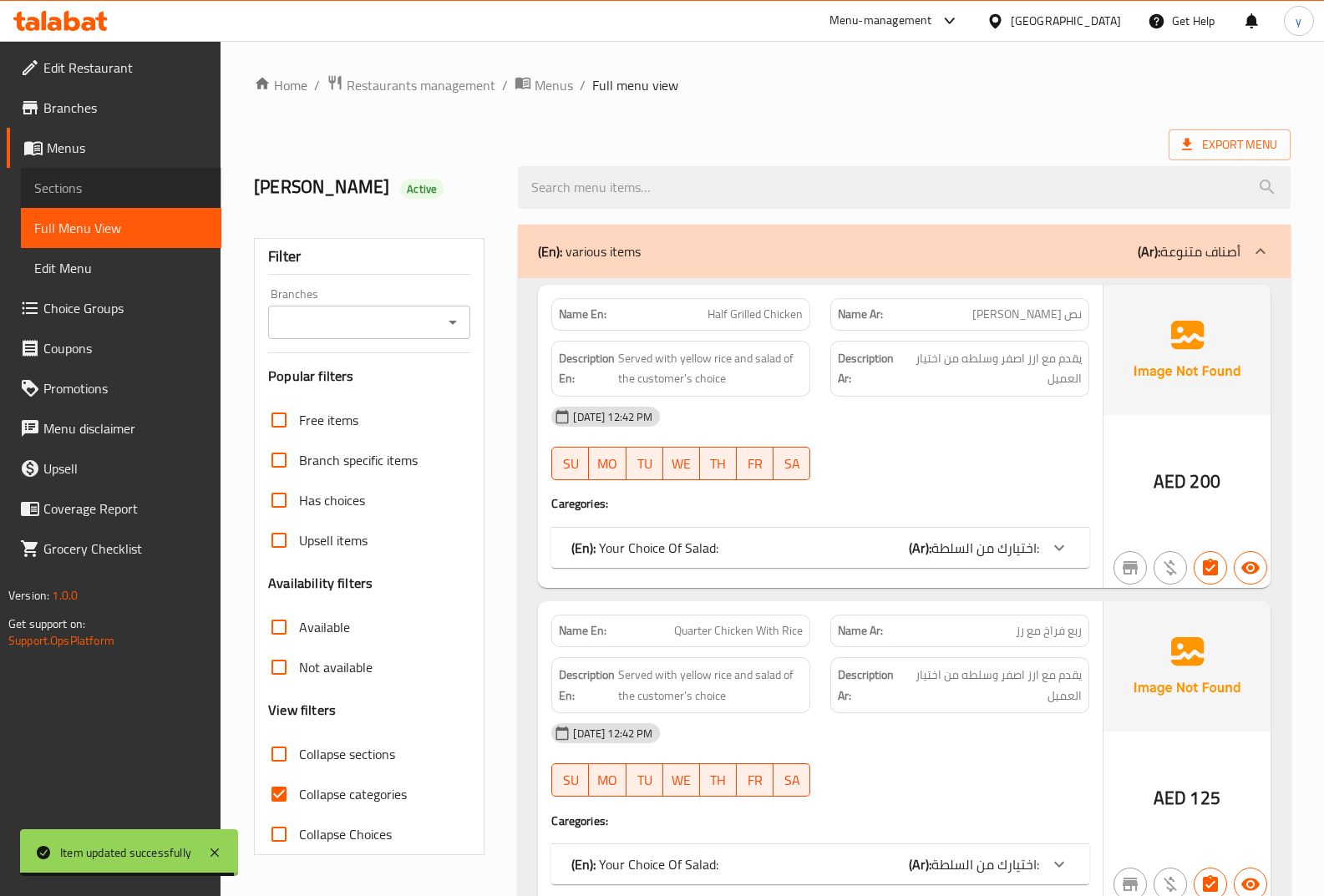
click at [147, 188] on span "Sections" at bounding box center [121, 188] width 174 height 20
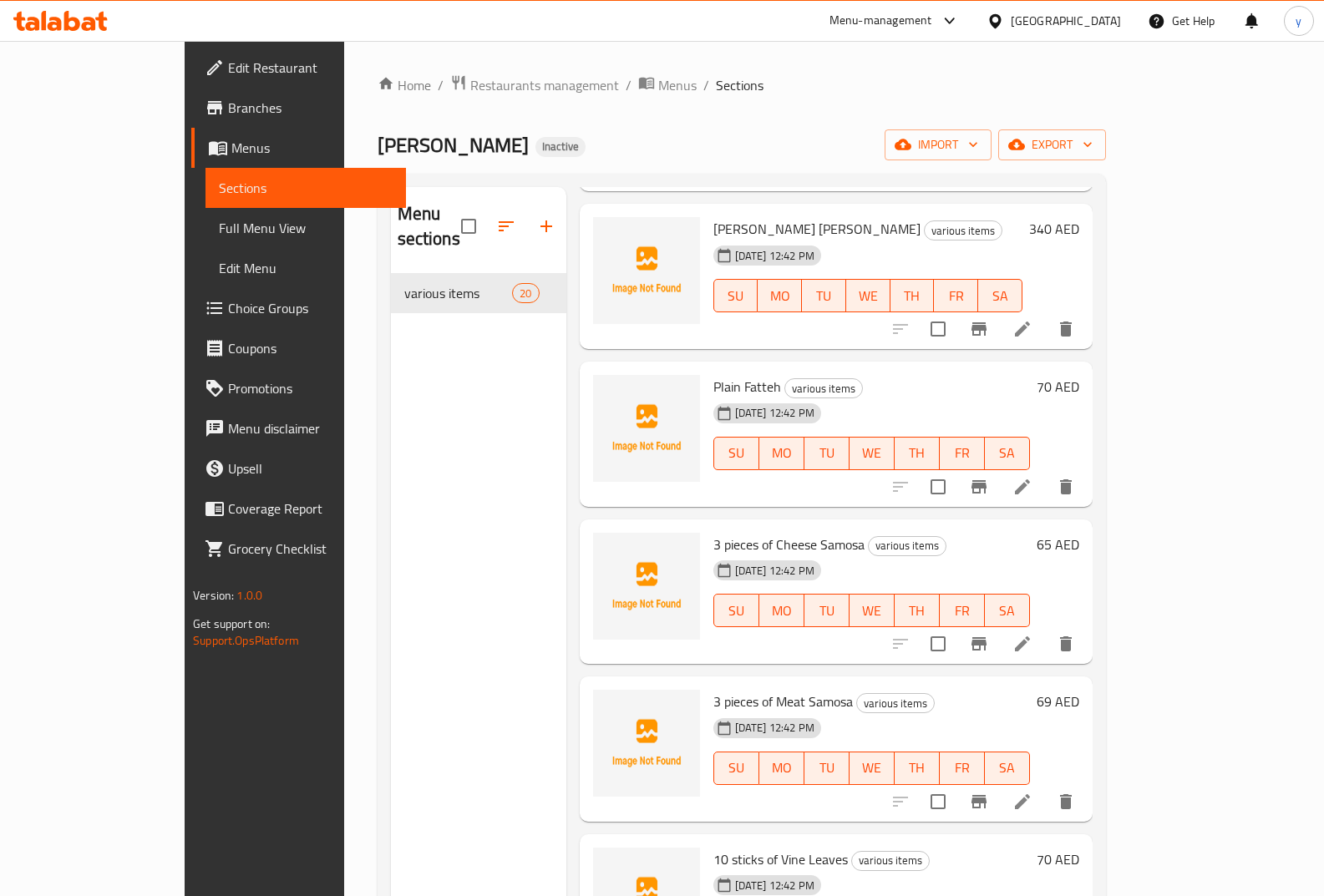
scroll to position [1670, 0]
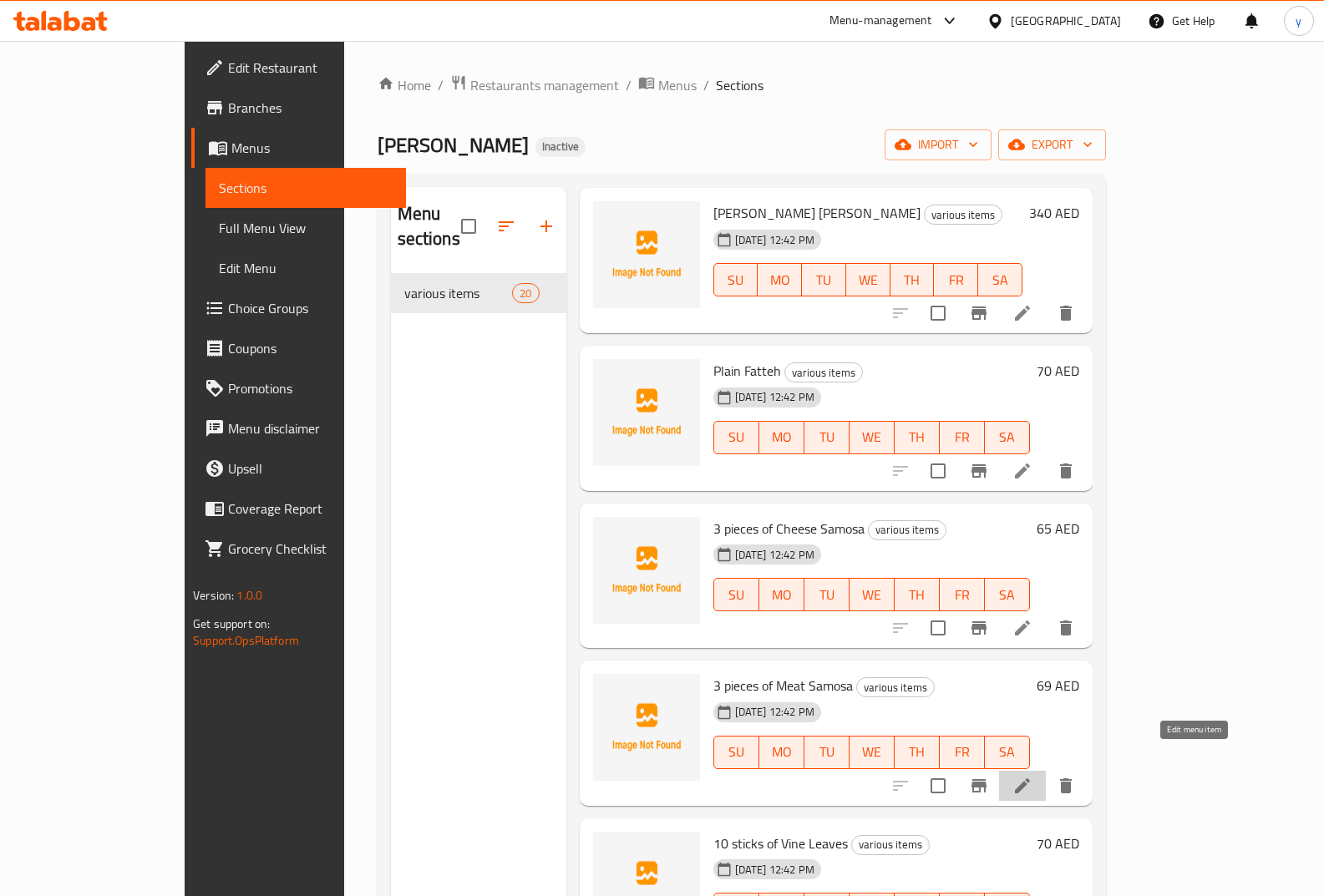
click at [1033, 776] on icon at bounding box center [1023, 786] width 20 height 20
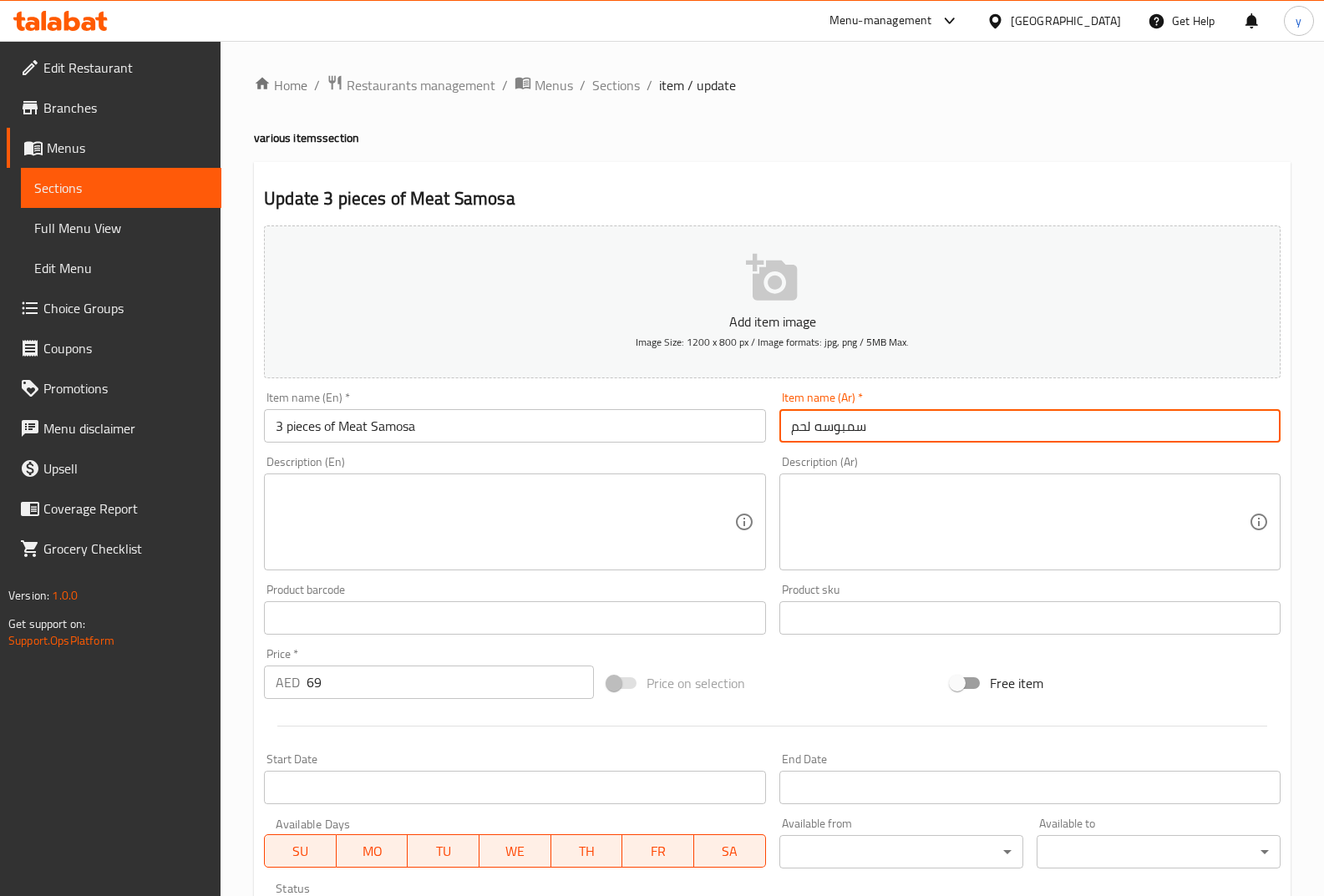
drag, startPoint x: 833, startPoint y: 427, endPoint x: 784, endPoint y: 430, distance: 49.1
click at [784, 430] on input "سمبوسه لحم" at bounding box center [1030, 425] width 501 height 34
paste input "3 قطع"
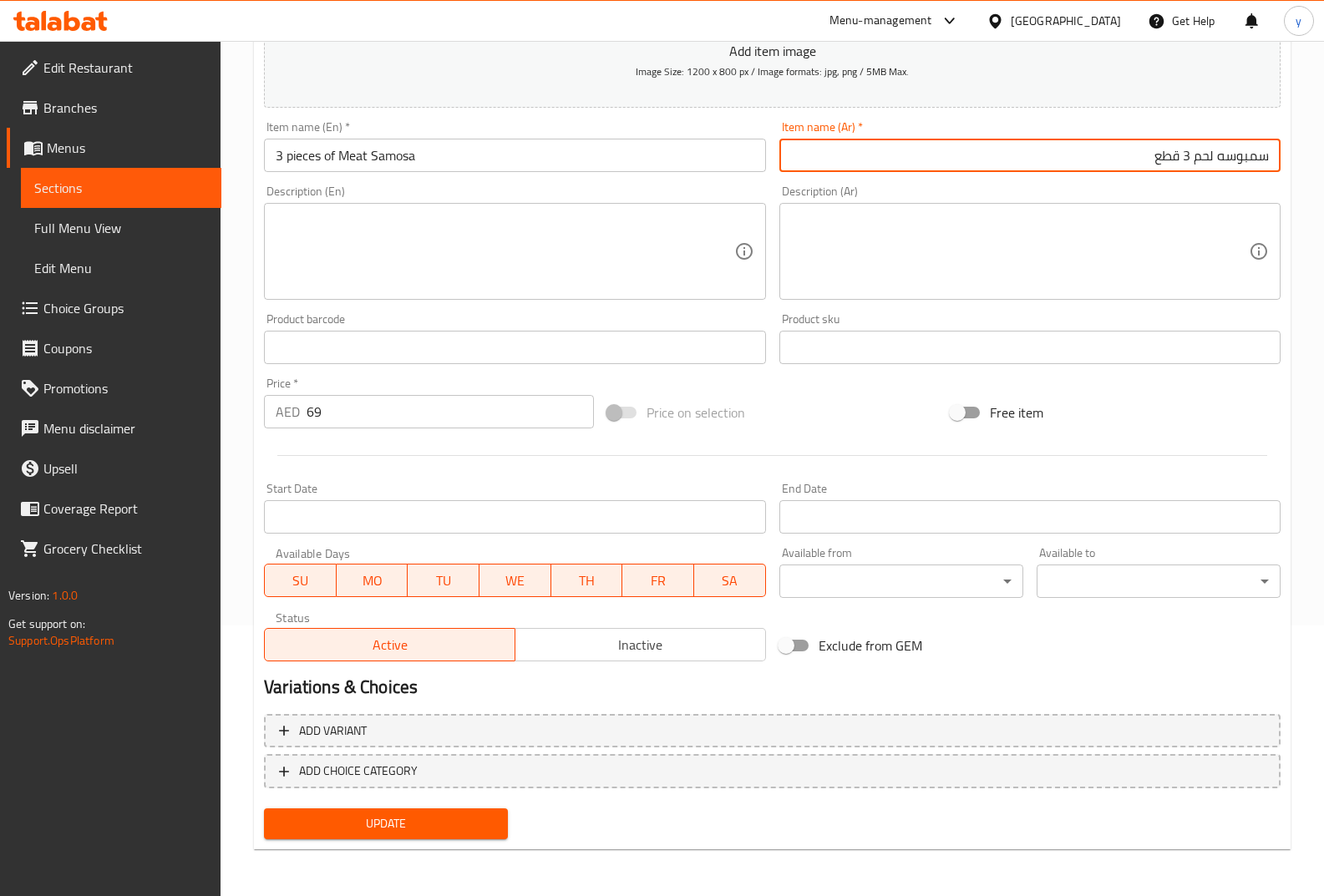
type input "سمبوسه لحم 3 قطع"
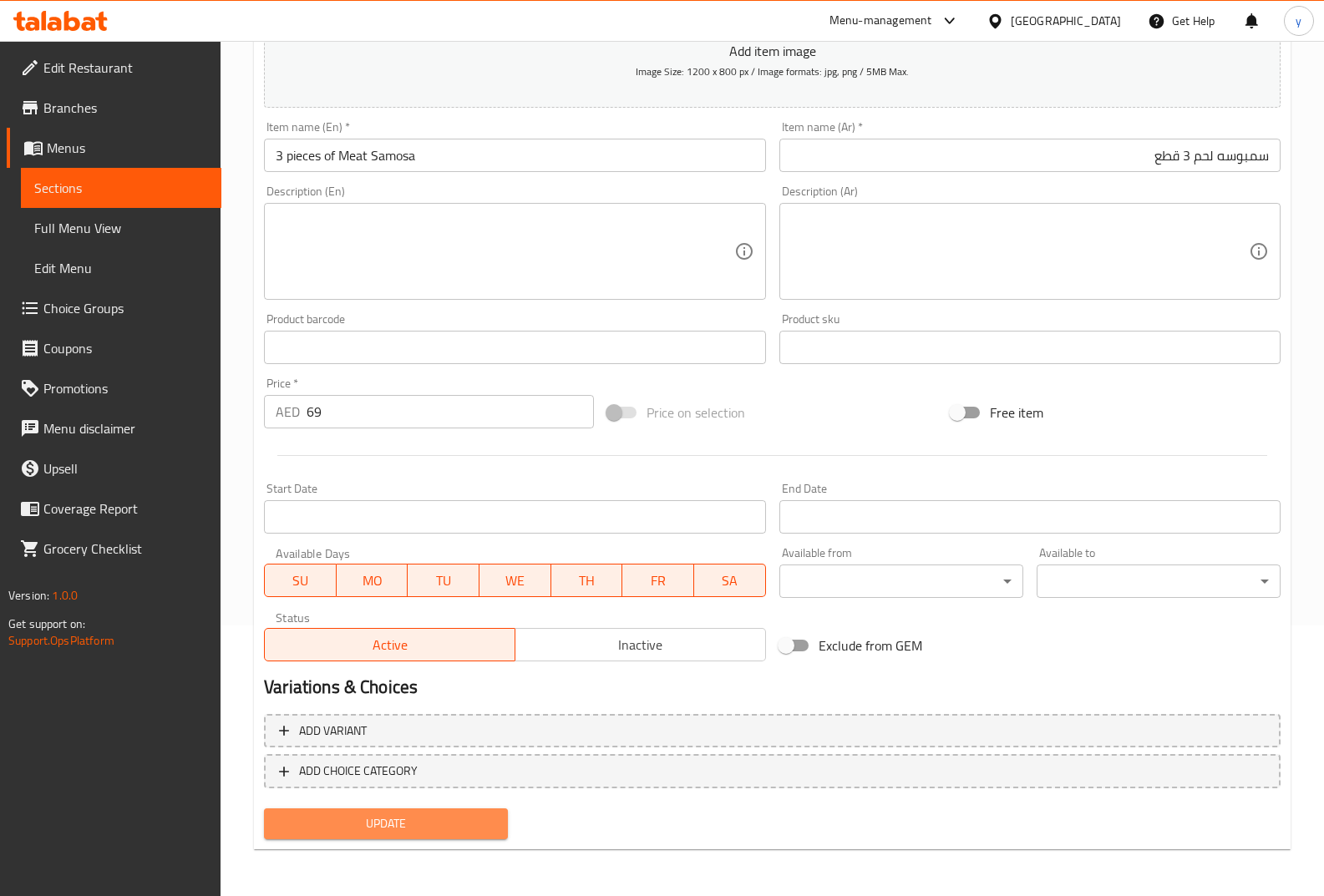
click at [452, 817] on span "Update" at bounding box center [386, 823] width 217 height 21
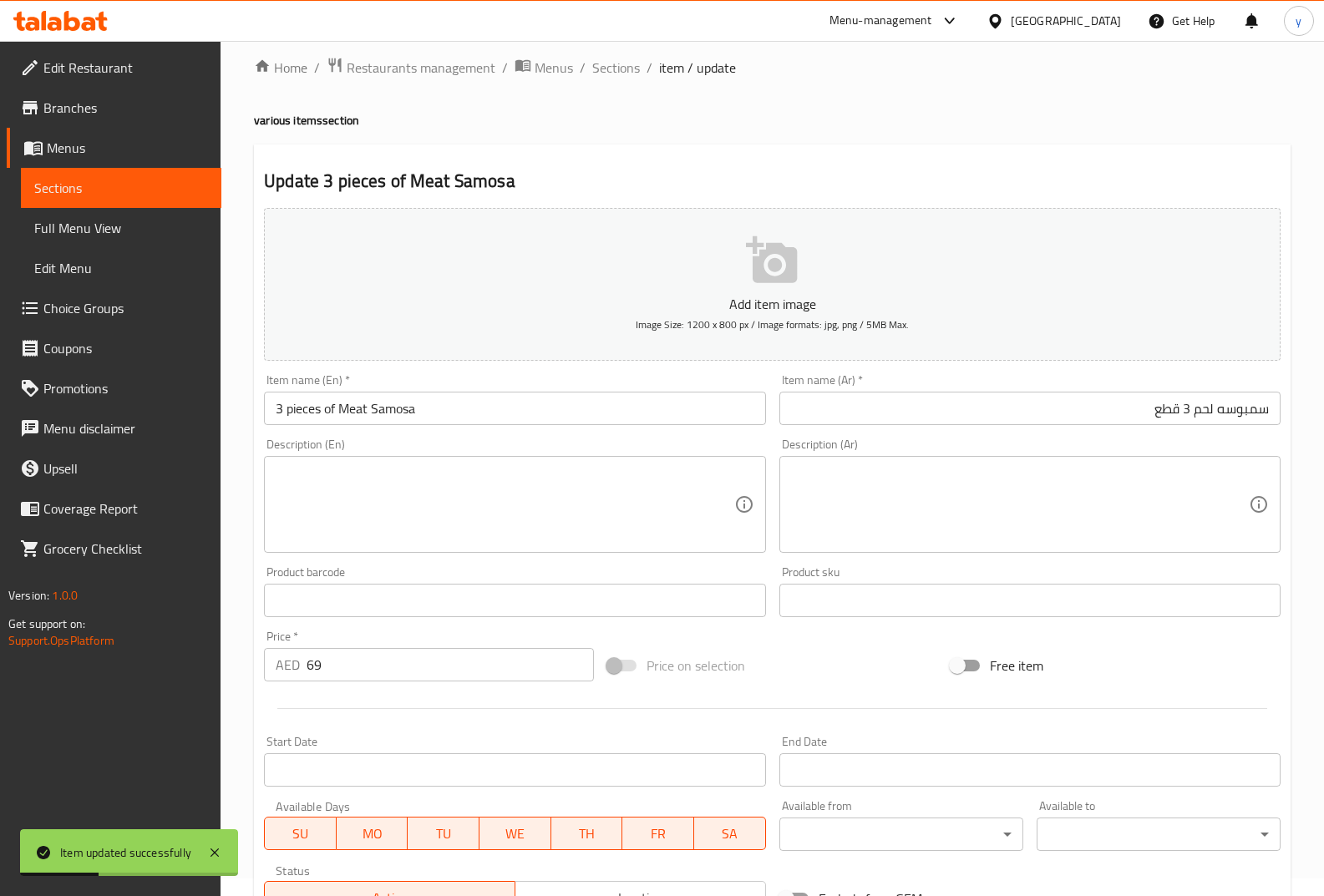
scroll to position [0, 0]
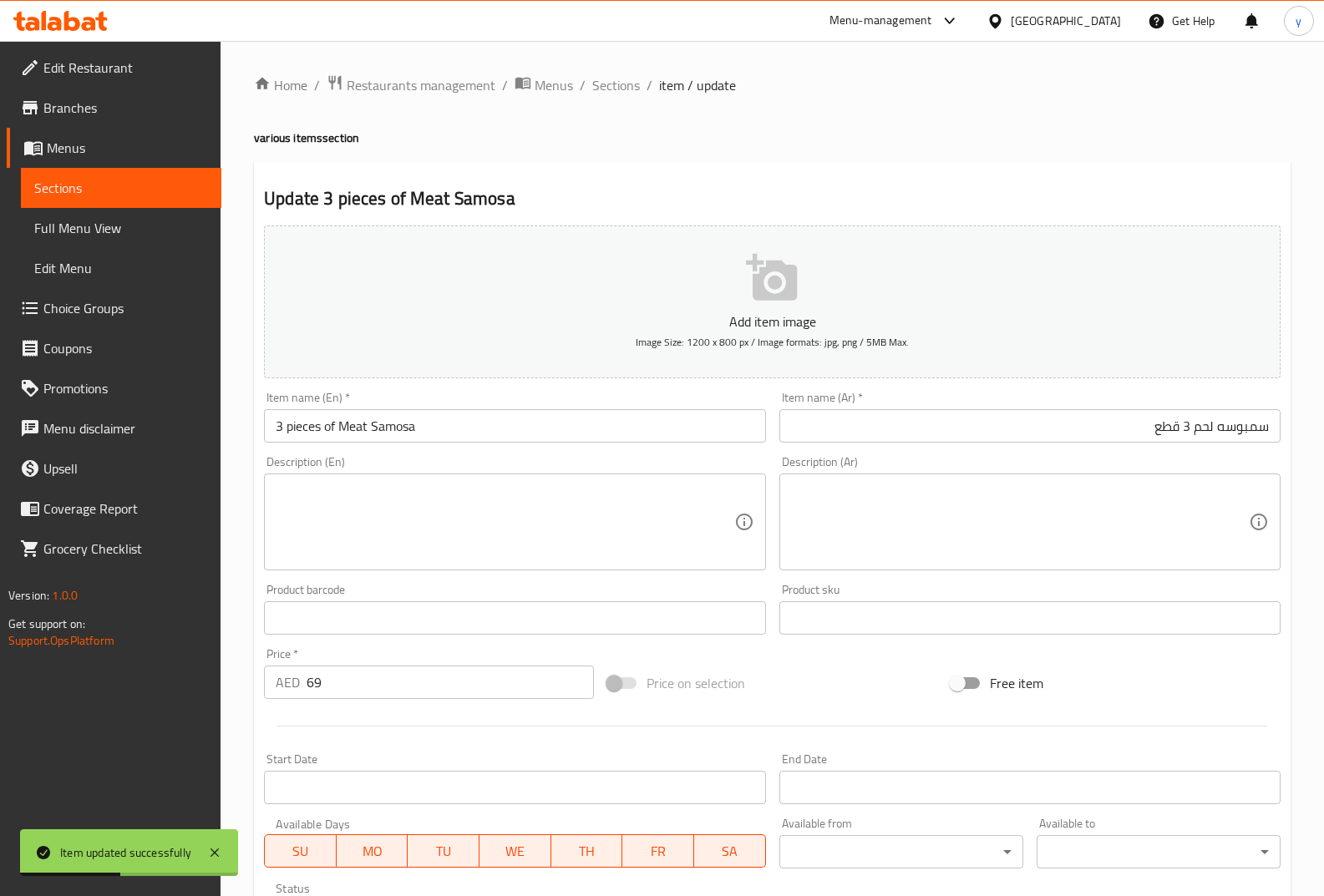
click at [624, 92] on span "Sections" at bounding box center [616, 86] width 47 height 20
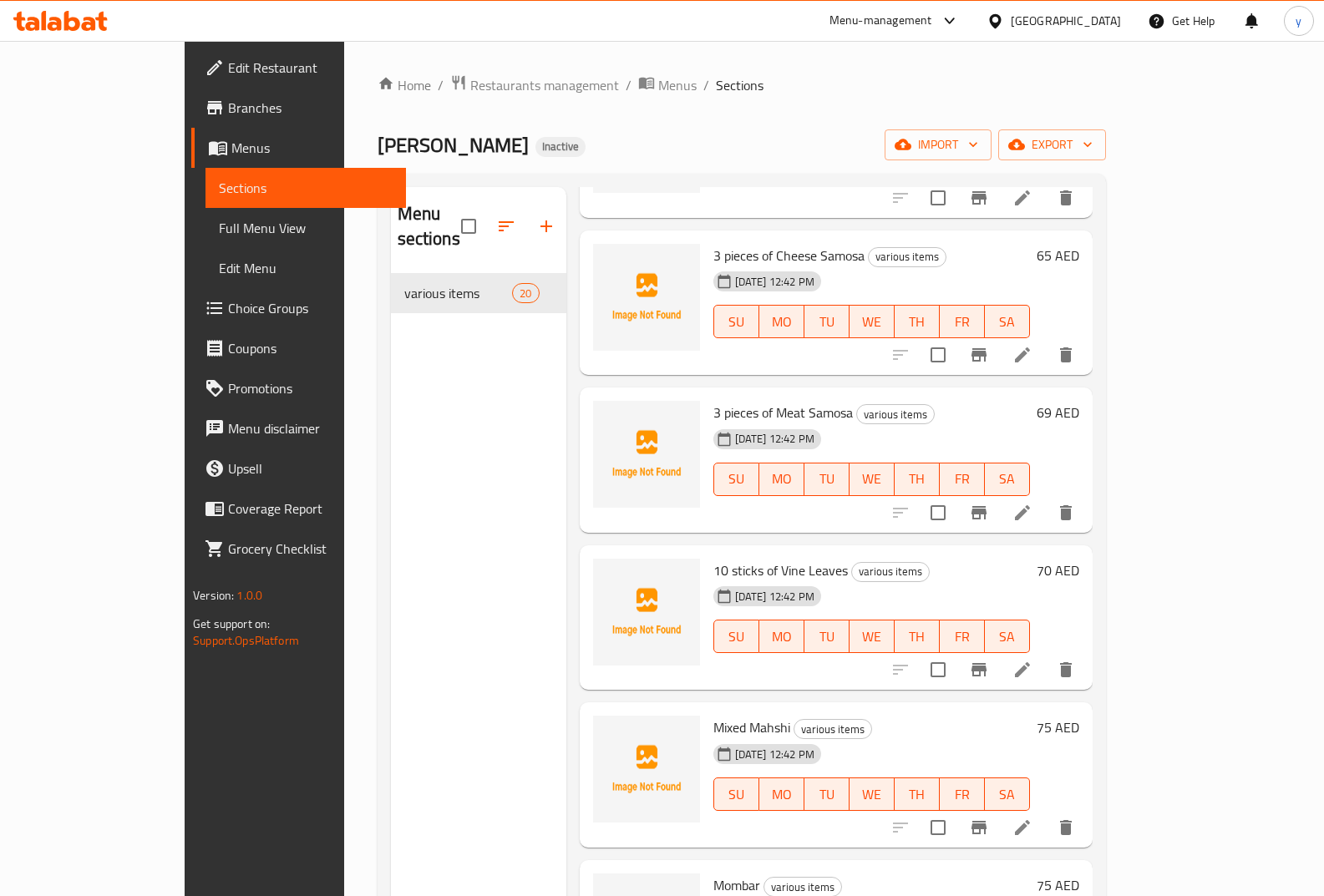
scroll to position [1949, 0]
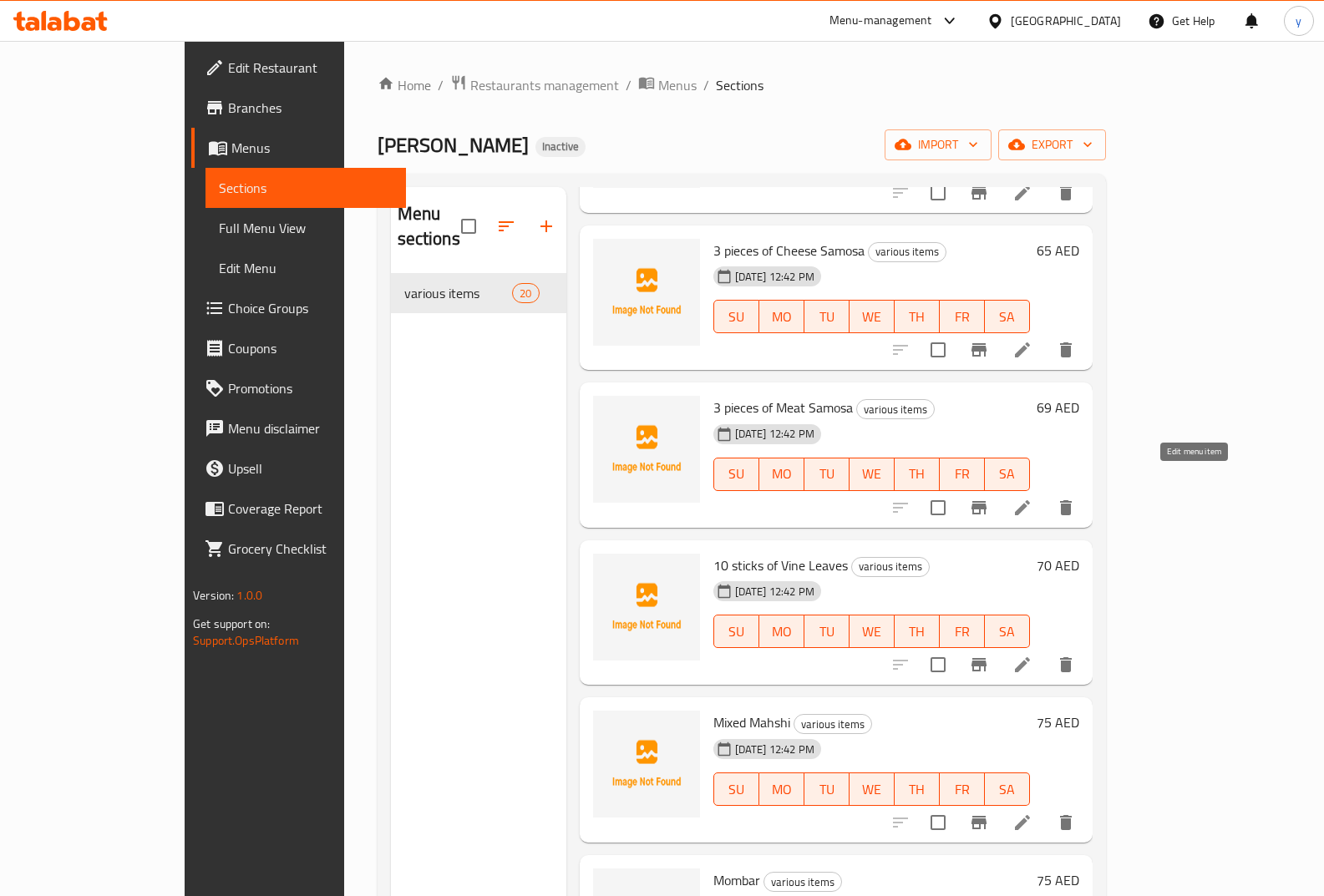
click at [1033, 498] on icon at bounding box center [1023, 508] width 20 height 20
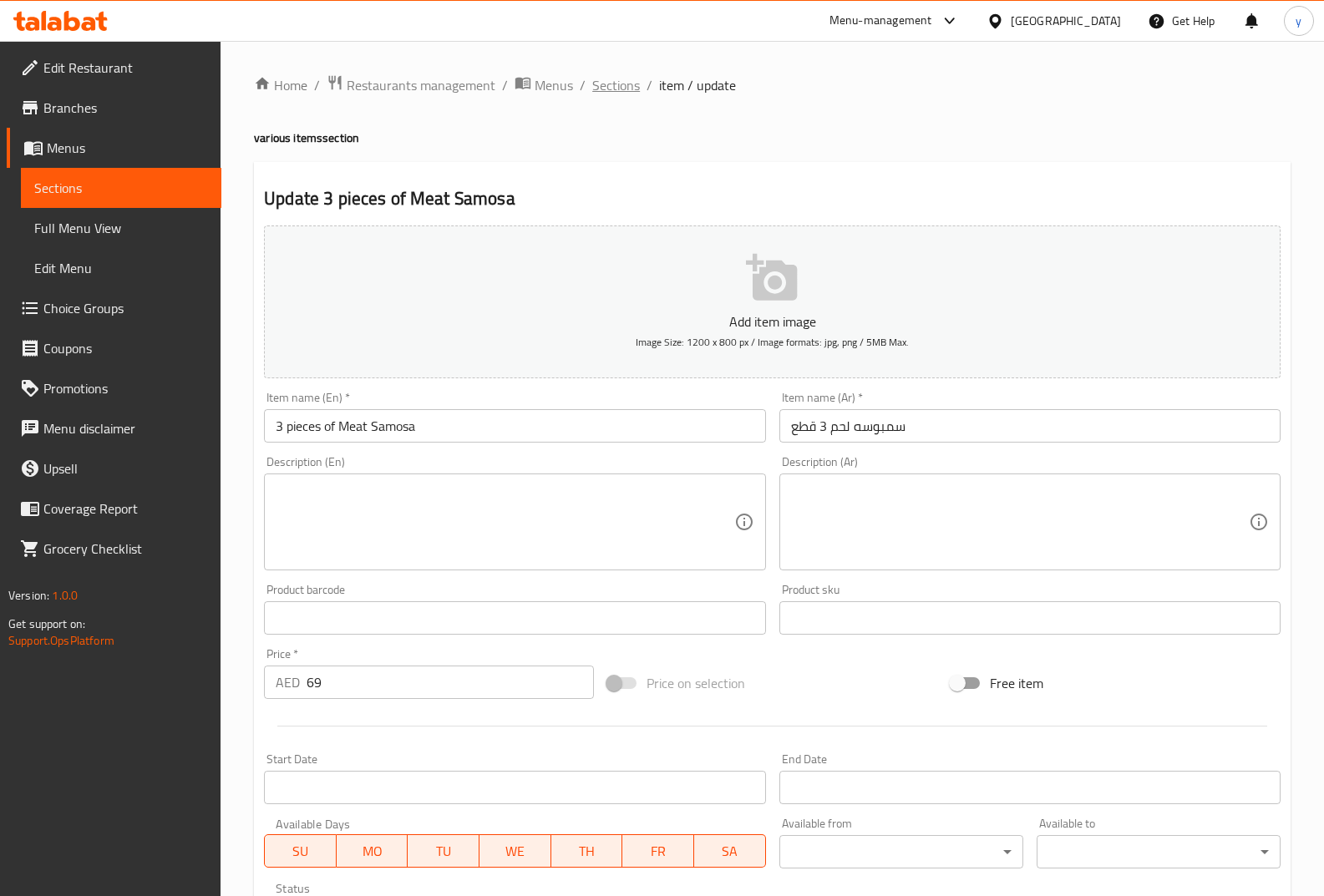
click at [606, 86] on span "Sections" at bounding box center [616, 86] width 47 height 20
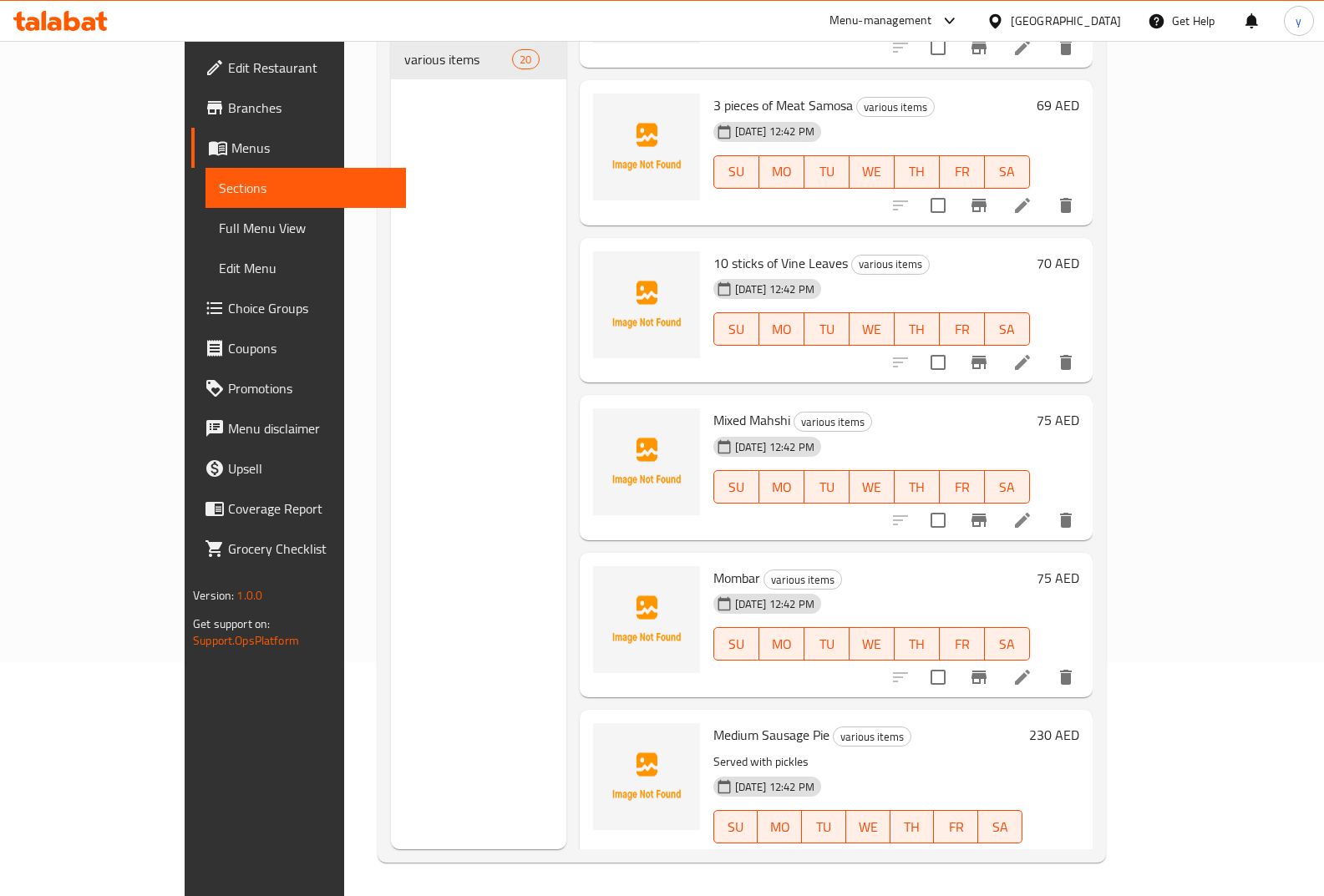
scroll to position [2012, 0]
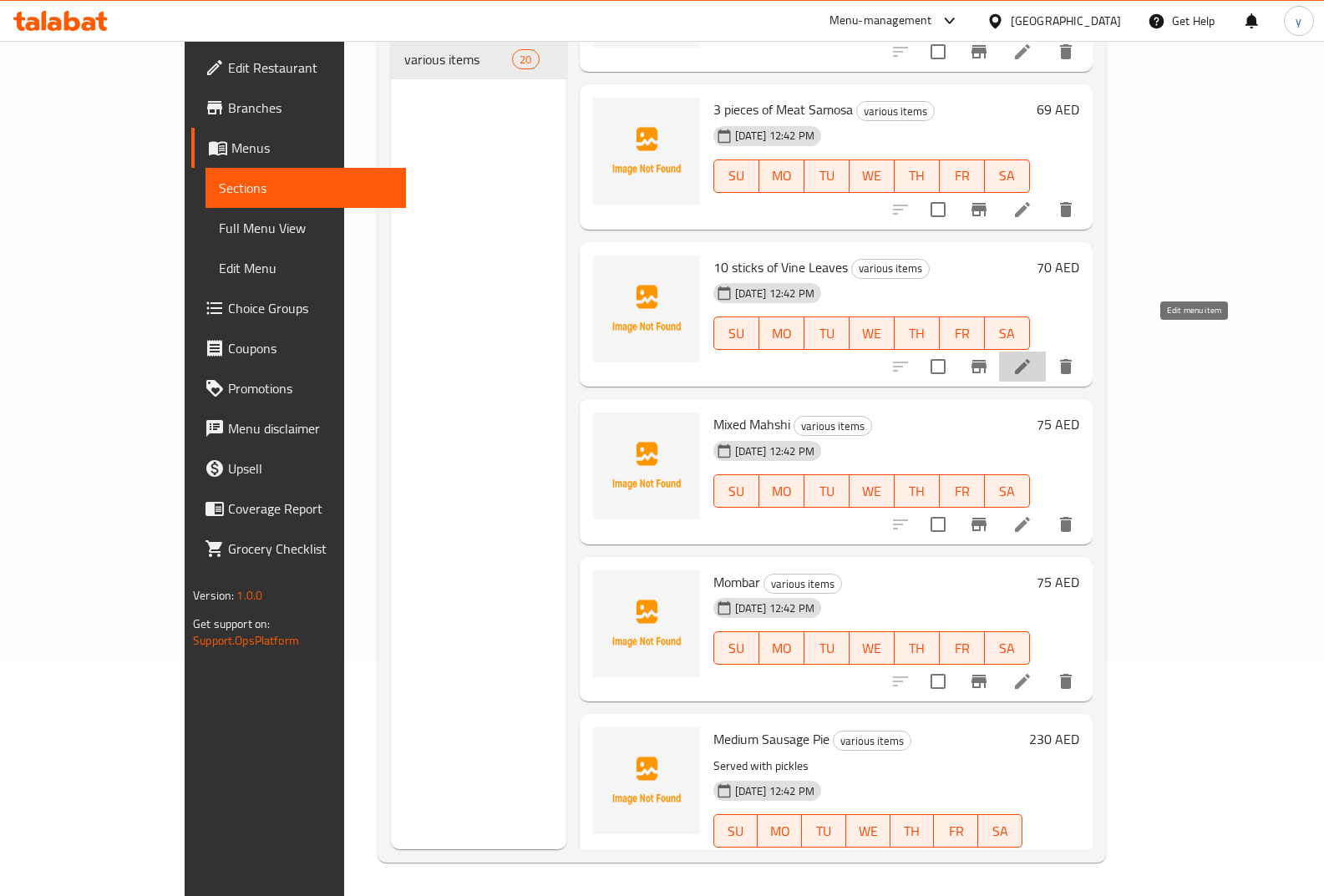
click at [1033, 357] on icon at bounding box center [1023, 367] width 20 height 20
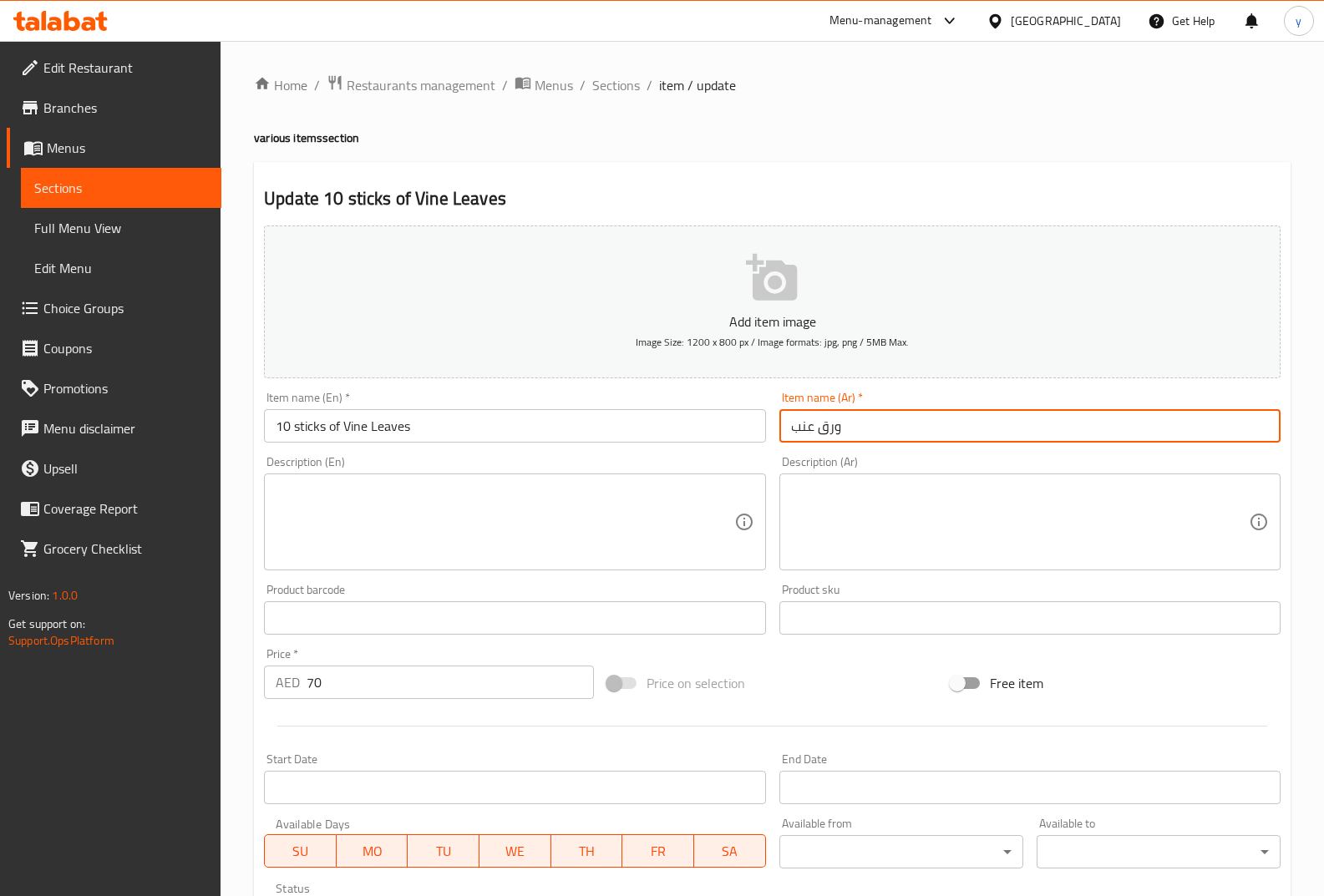
drag, startPoint x: 878, startPoint y: 424, endPoint x: 773, endPoint y: 437, distance: 105.8
click at [773, 437] on div "Item name (Ar)   * ورق عنب Item name (Ar) *" at bounding box center [1029, 417] width 514 height 65
paste input "10 اصابع"
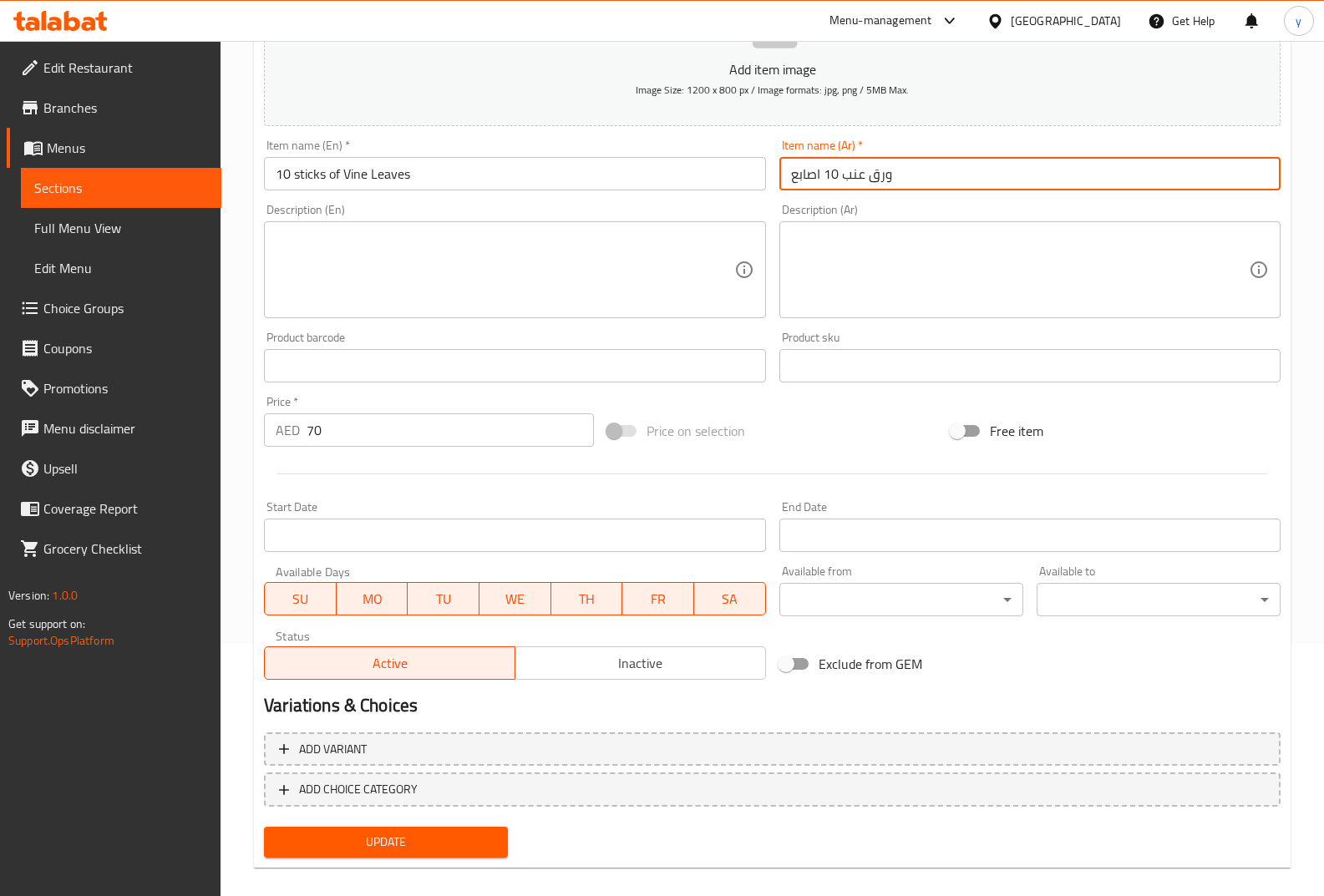
scroll to position [270, 0]
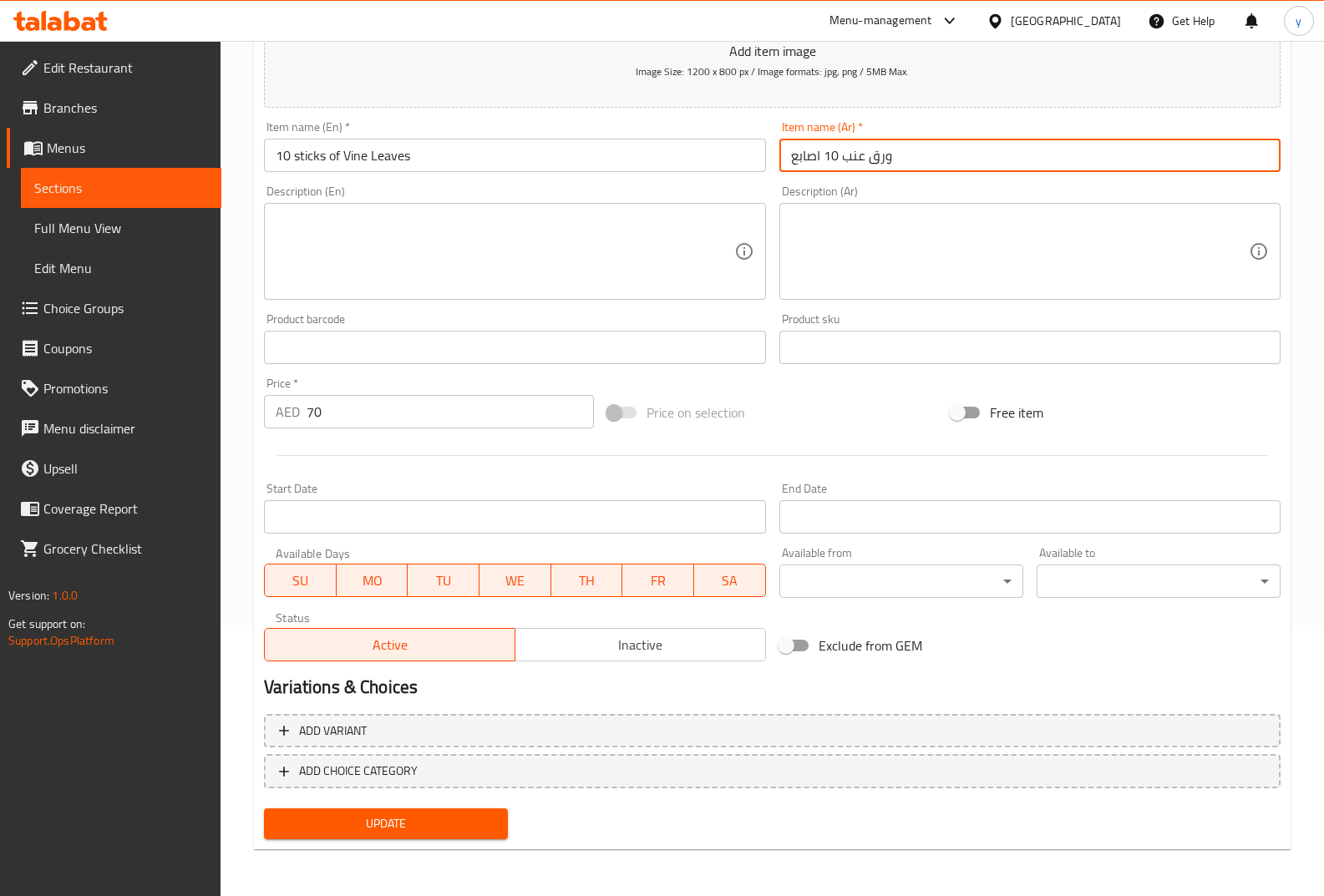
type input "ورق عنب 10 اصابع"
click at [468, 823] on span "Update" at bounding box center [386, 823] width 217 height 21
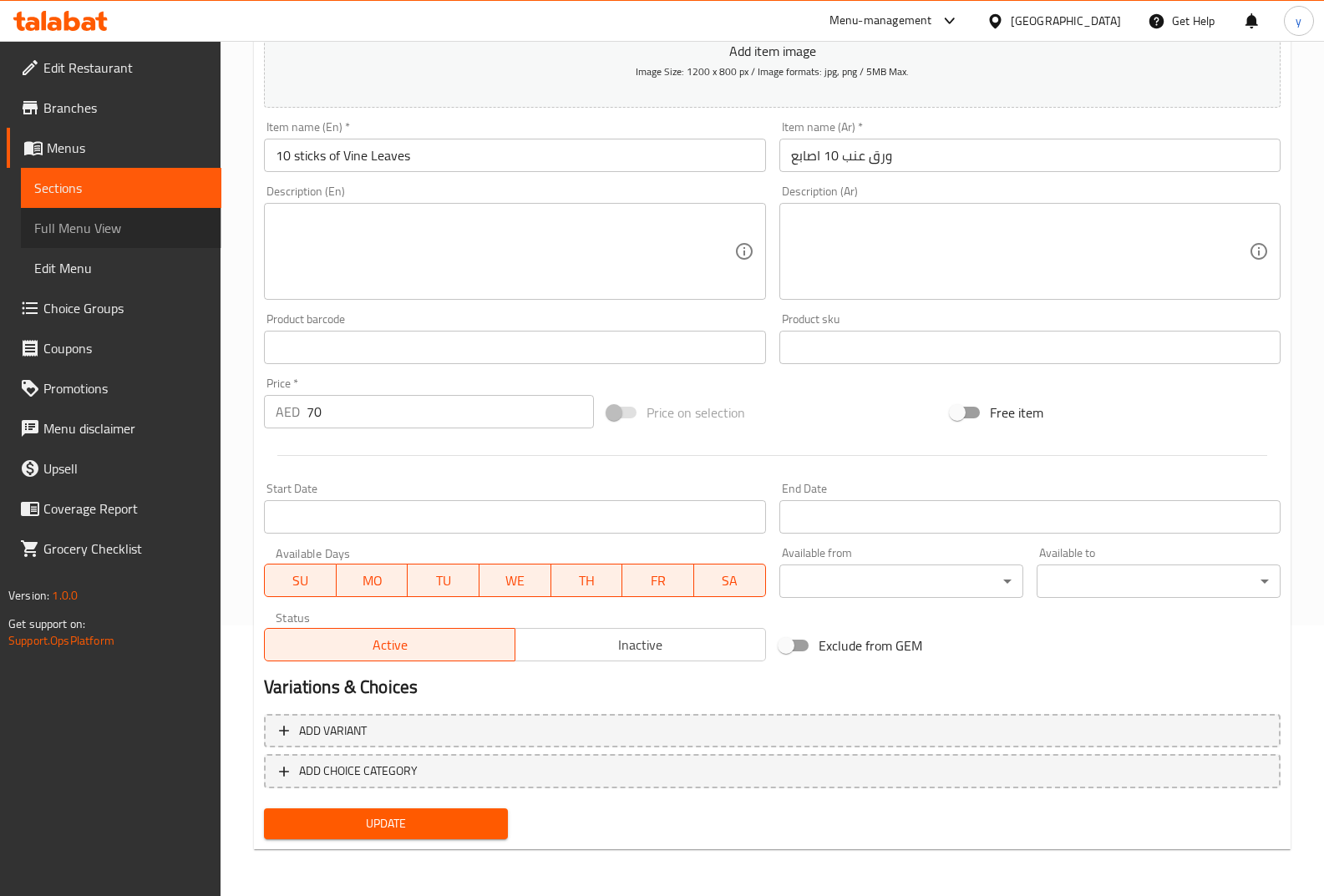
click at [115, 218] on span "Full Menu View" at bounding box center [121, 228] width 174 height 20
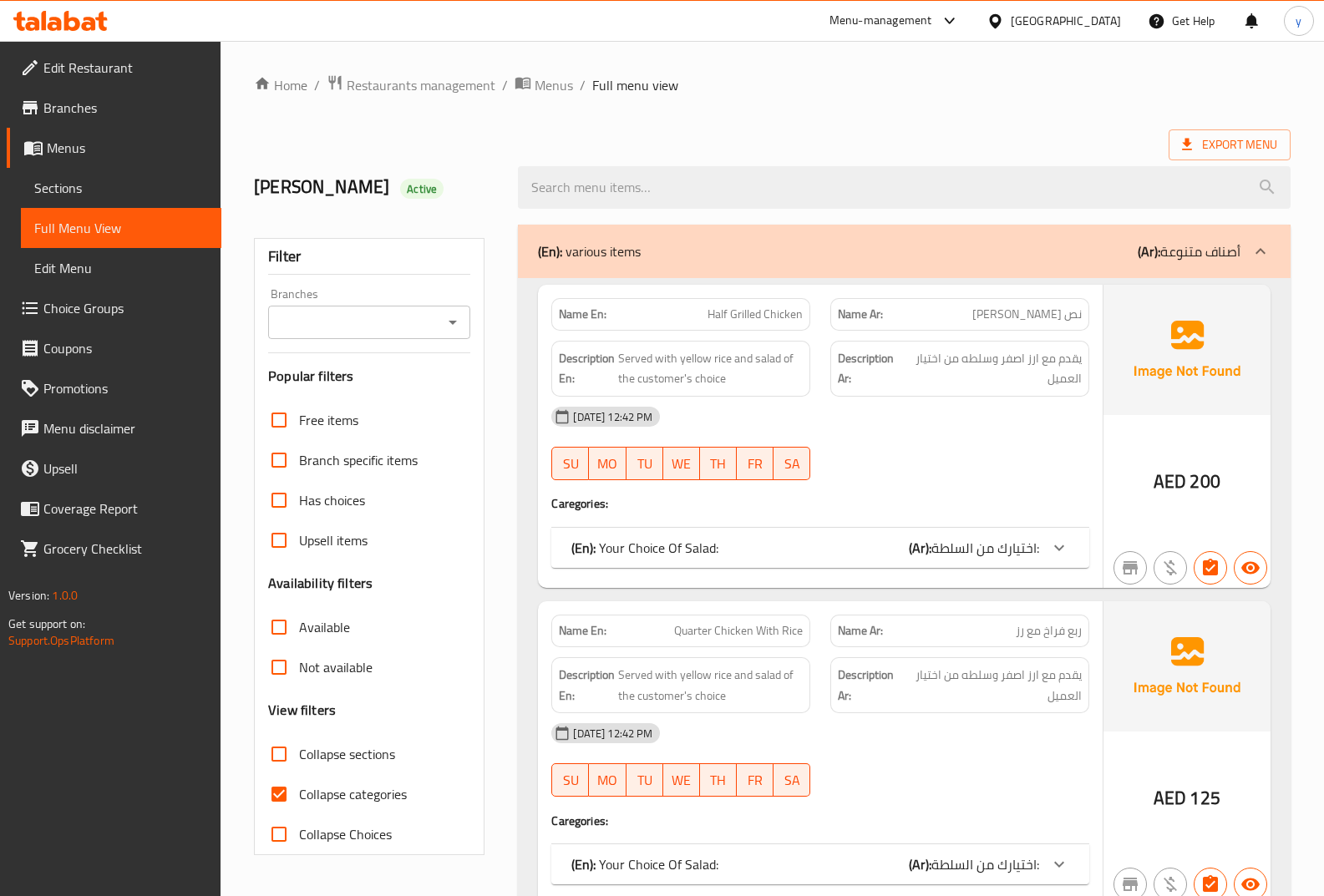
click at [278, 792] on input "Collapse categories" at bounding box center [279, 794] width 40 height 40
checkbox input "false"
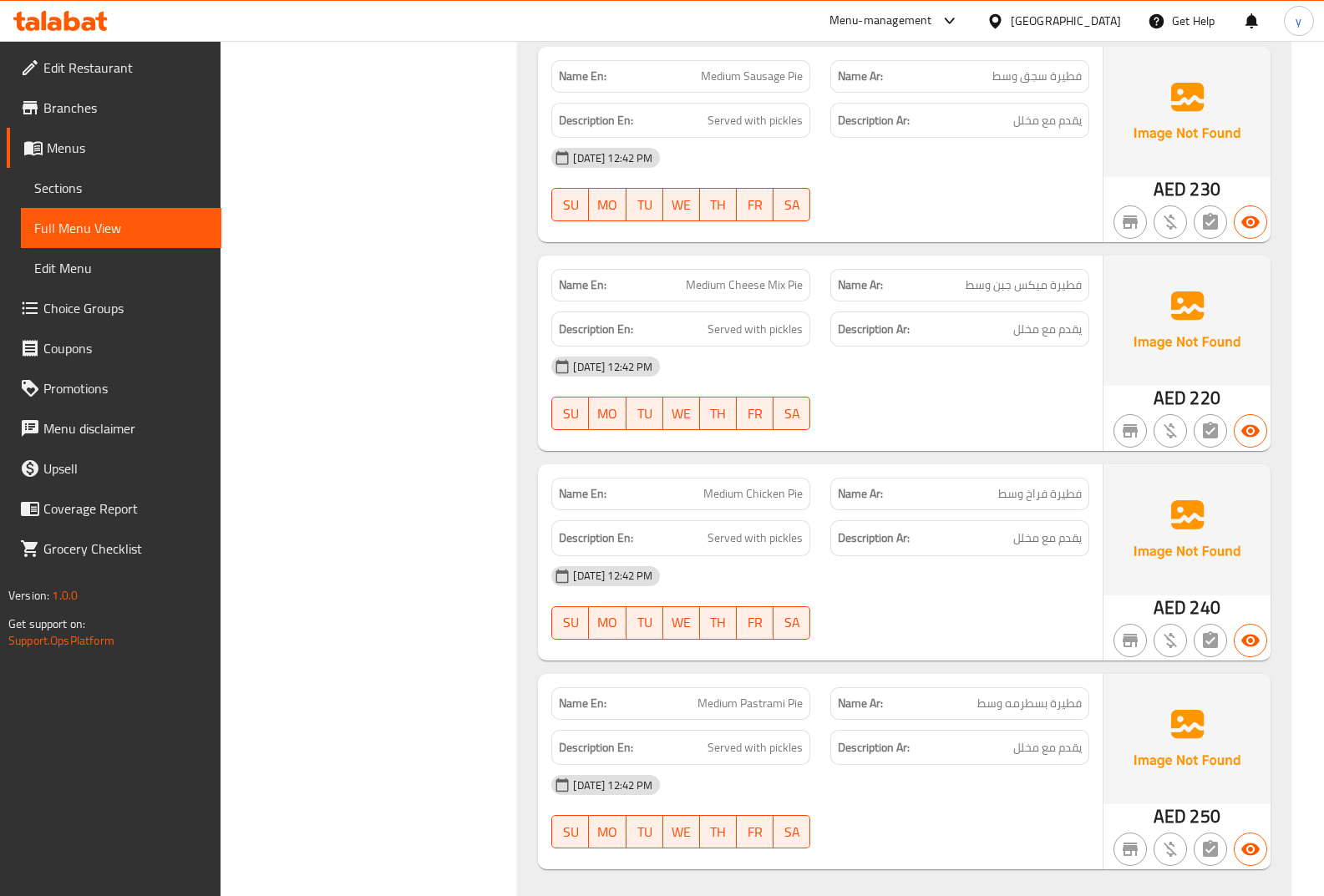
scroll to position [6014, 0]
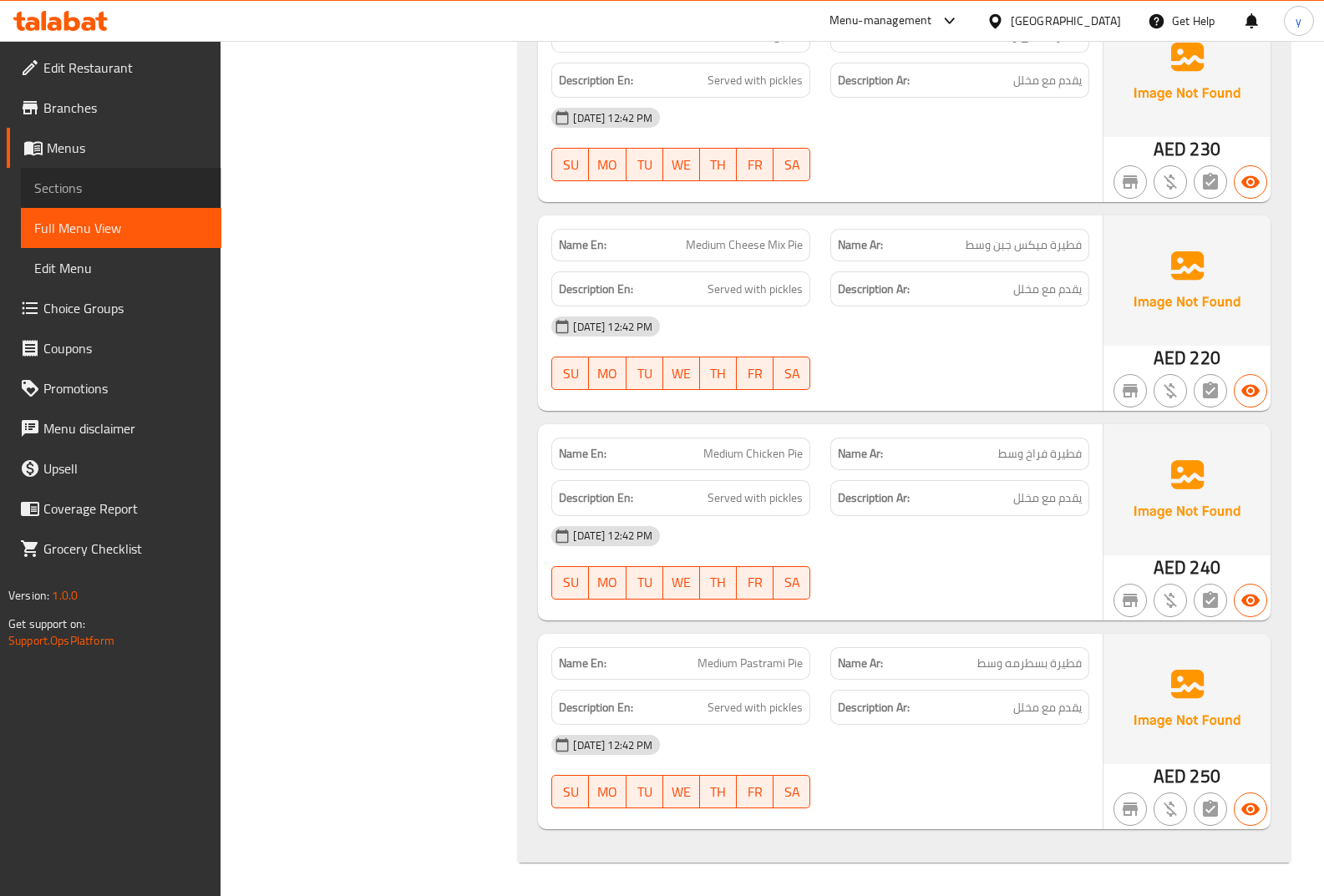
click at [122, 188] on span "Sections" at bounding box center [121, 188] width 174 height 20
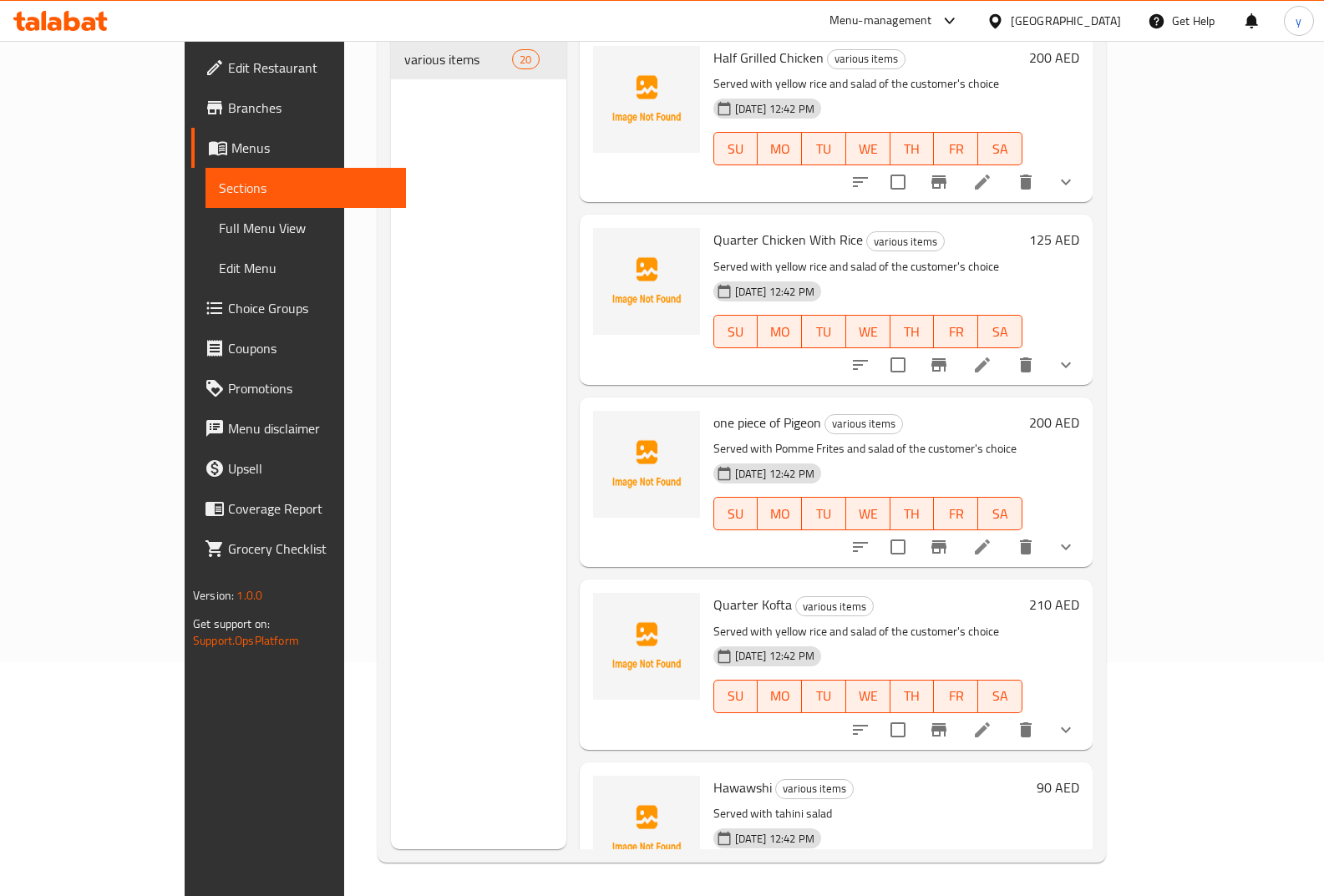
scroll to position [234, 0]
click at [990, 358] on icon at bounding box center [982, 365] width 15 height 15
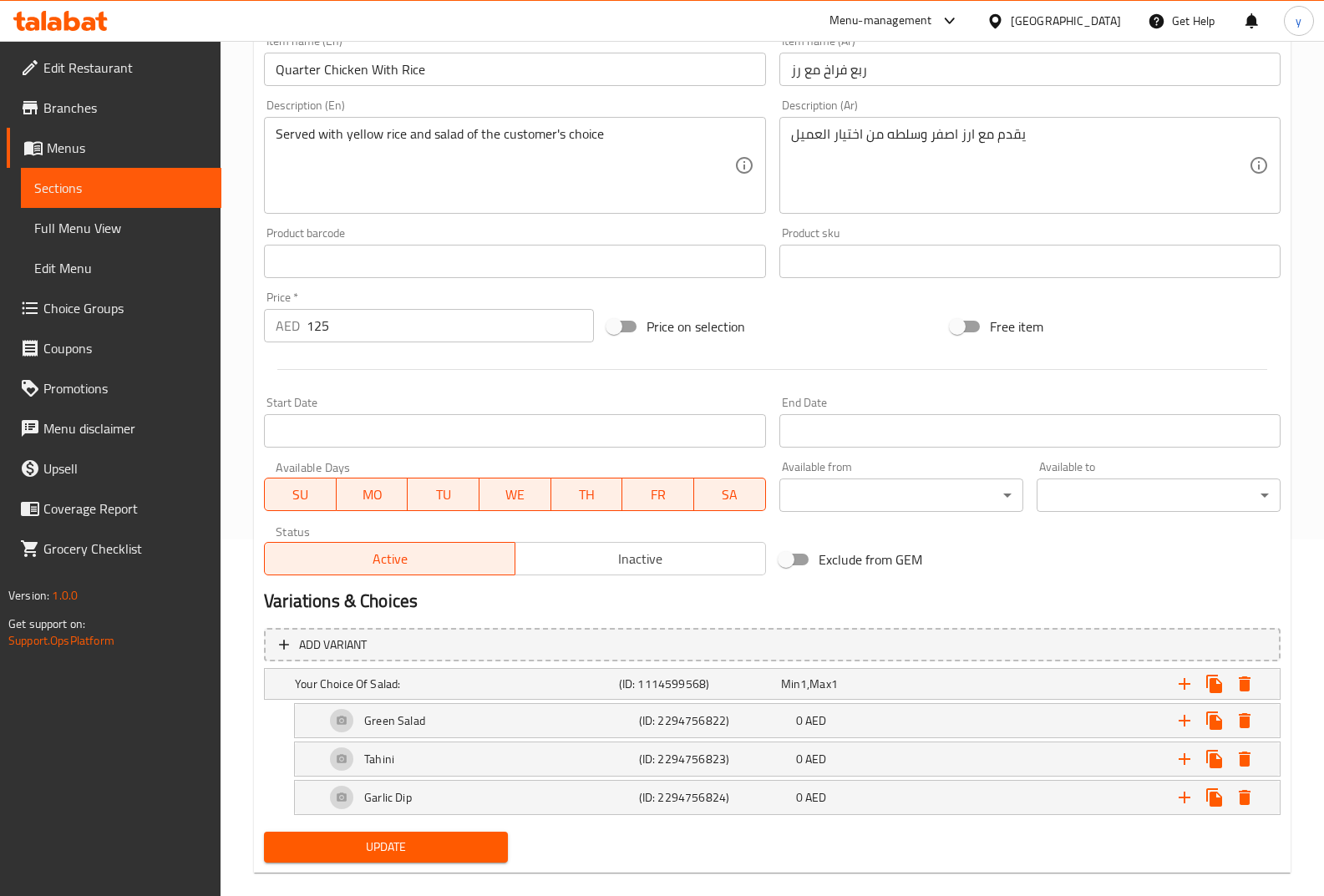
scroll to position [380, 0]
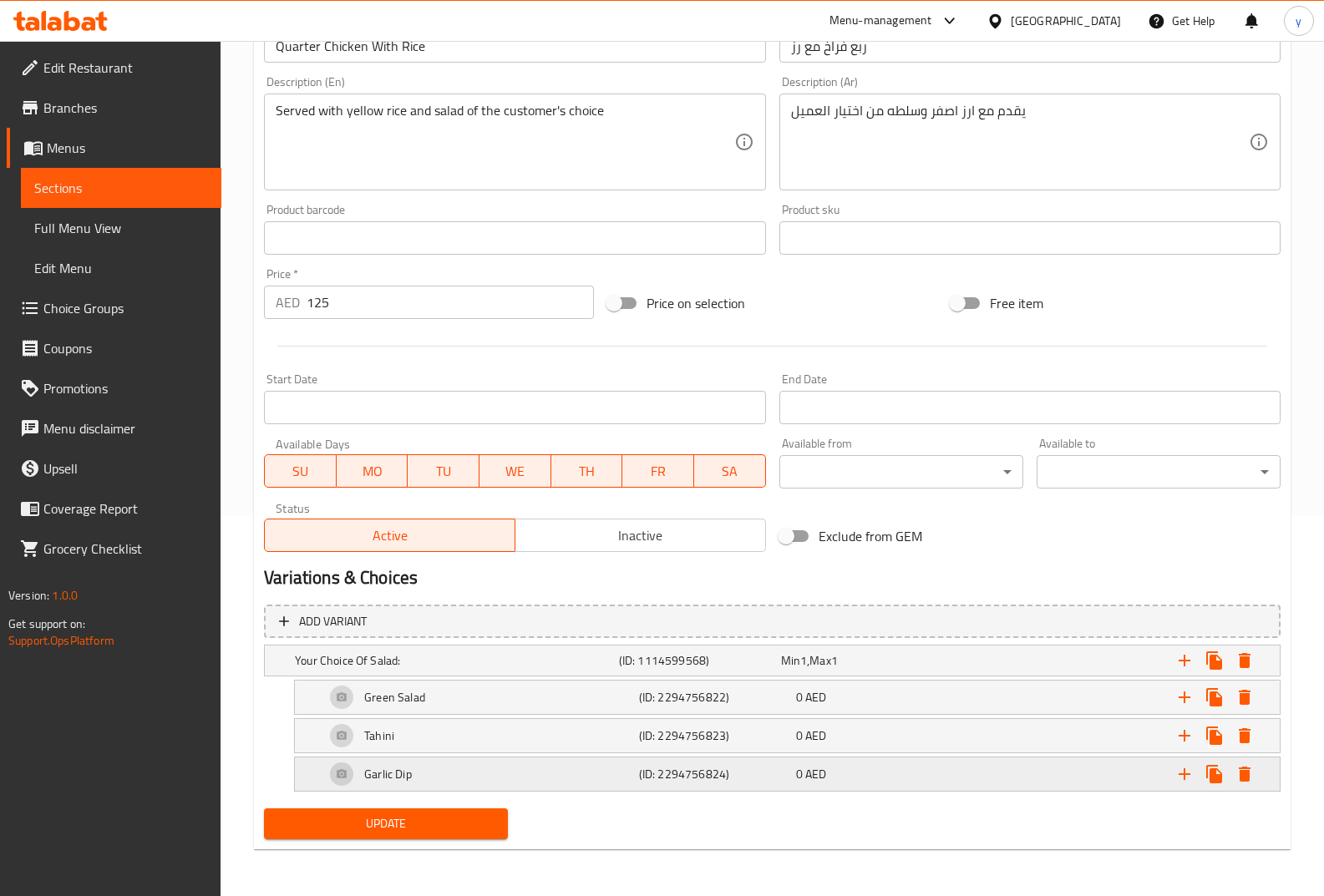
click at [402, 760] on div "Garlic Dip" at bounding box center [478, 774] width 314 height 40
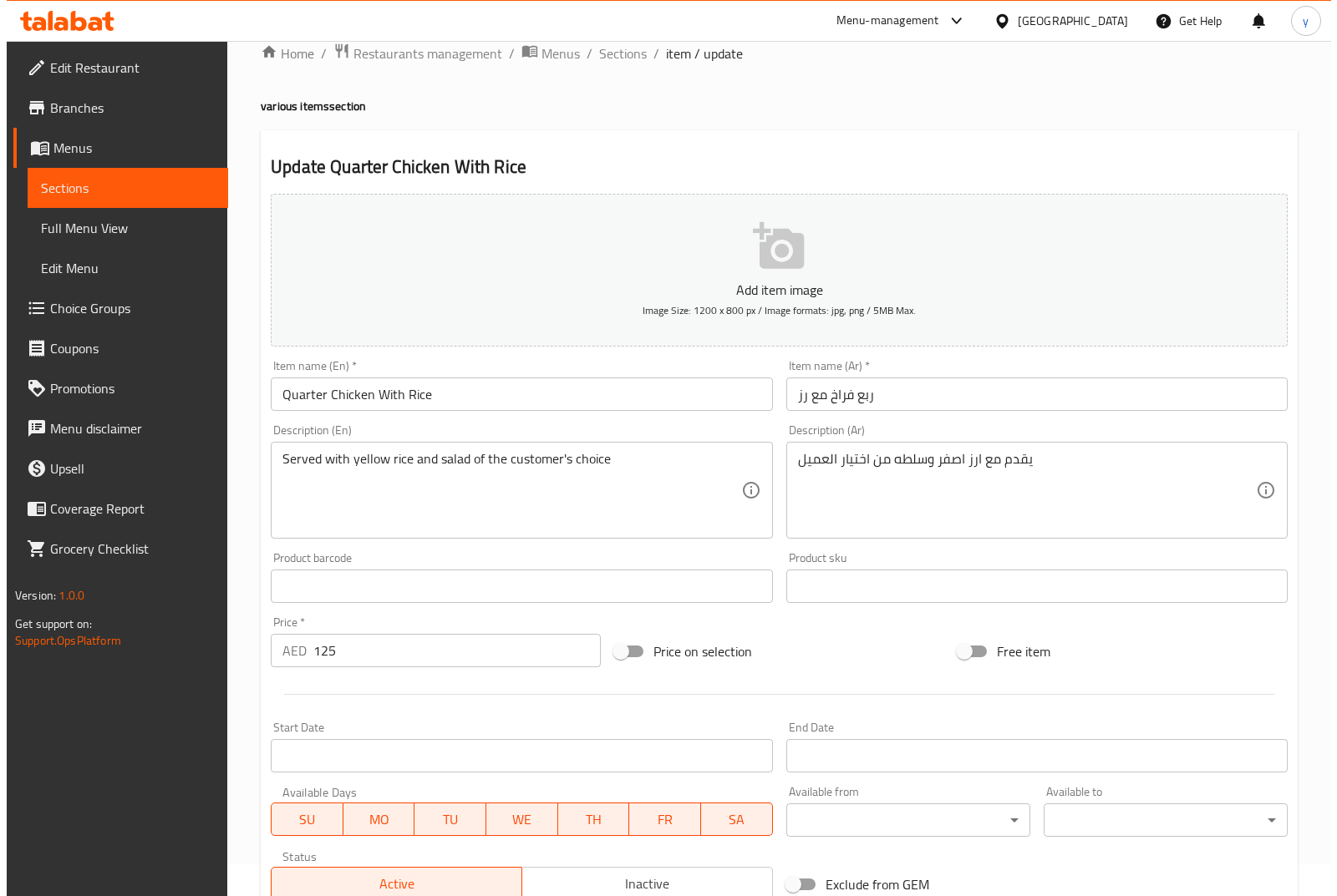
scroll to position [0, 0]
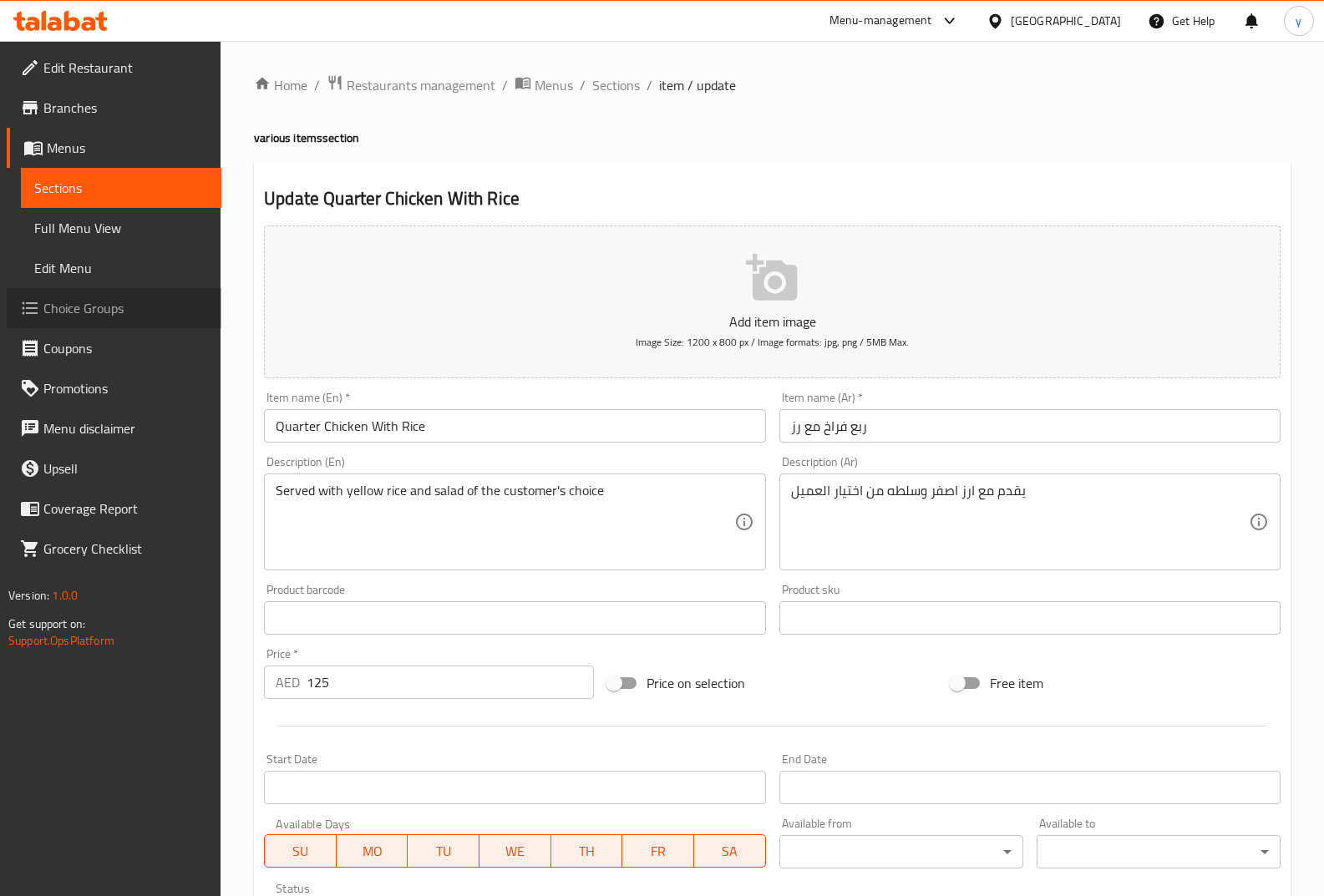
click at [111, 311] on span "Choice Groups" at bounding box center [126, 308] width 165 height 20
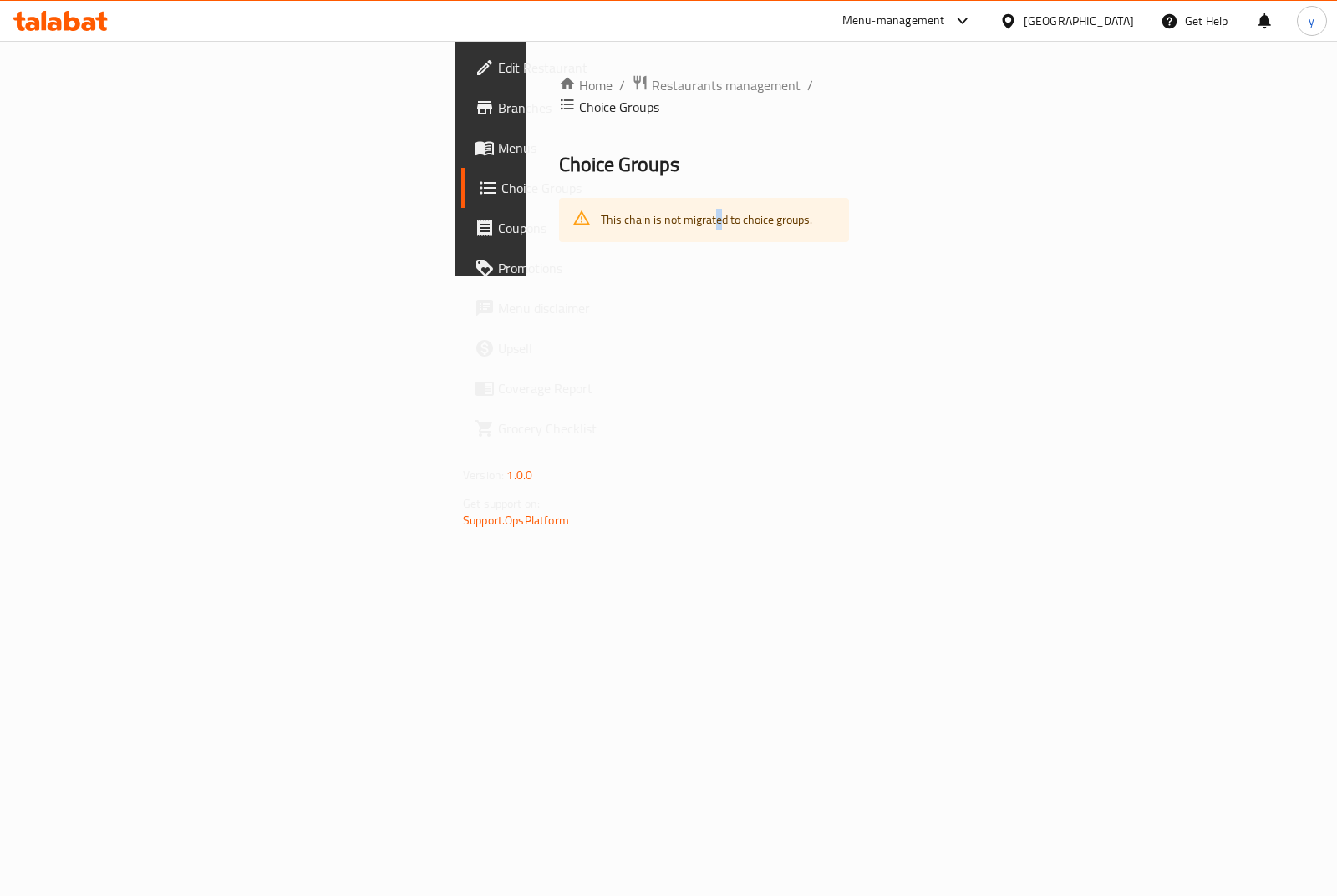
drag, startPoint x: 415, startPoint y: 199, endPoint x: 497, endPoint y: 177, distance: 84.9
click at [526, 276] on div "Home / Restaurants management / Choice Groups Choice Groups This chain is not m…" at bounding box center [704, 158] width 357 height 235
drag, startPoint x: 524, startPoint y: 286, endPoint x: 314, endPoint y: 199, distance: 227.3
click at [526, 276] on div "Home / Restaurants management / Choice Groups Choice Groups This chain is not m…" at bounding box center [704, 158] width 357 height 235
click at [498, 140] on span "Menus" at bounding box center [581, 148] width 167 height 20
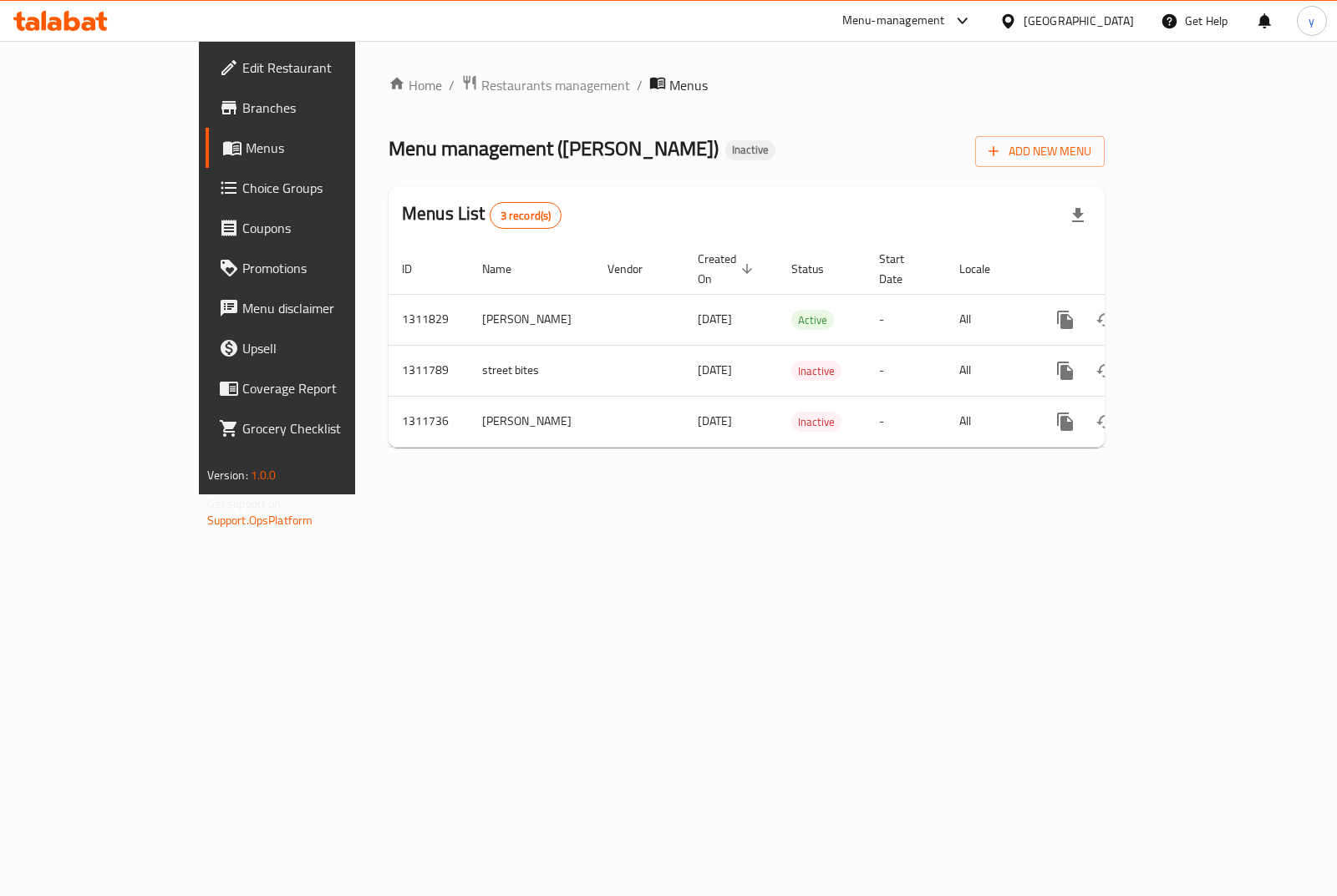
click at [980, 479] on div "Home / Restaurants management / Menus Menu management ( Chin Chang ) Inactive A…" at bounding box center [746, 268] width 782 height 453
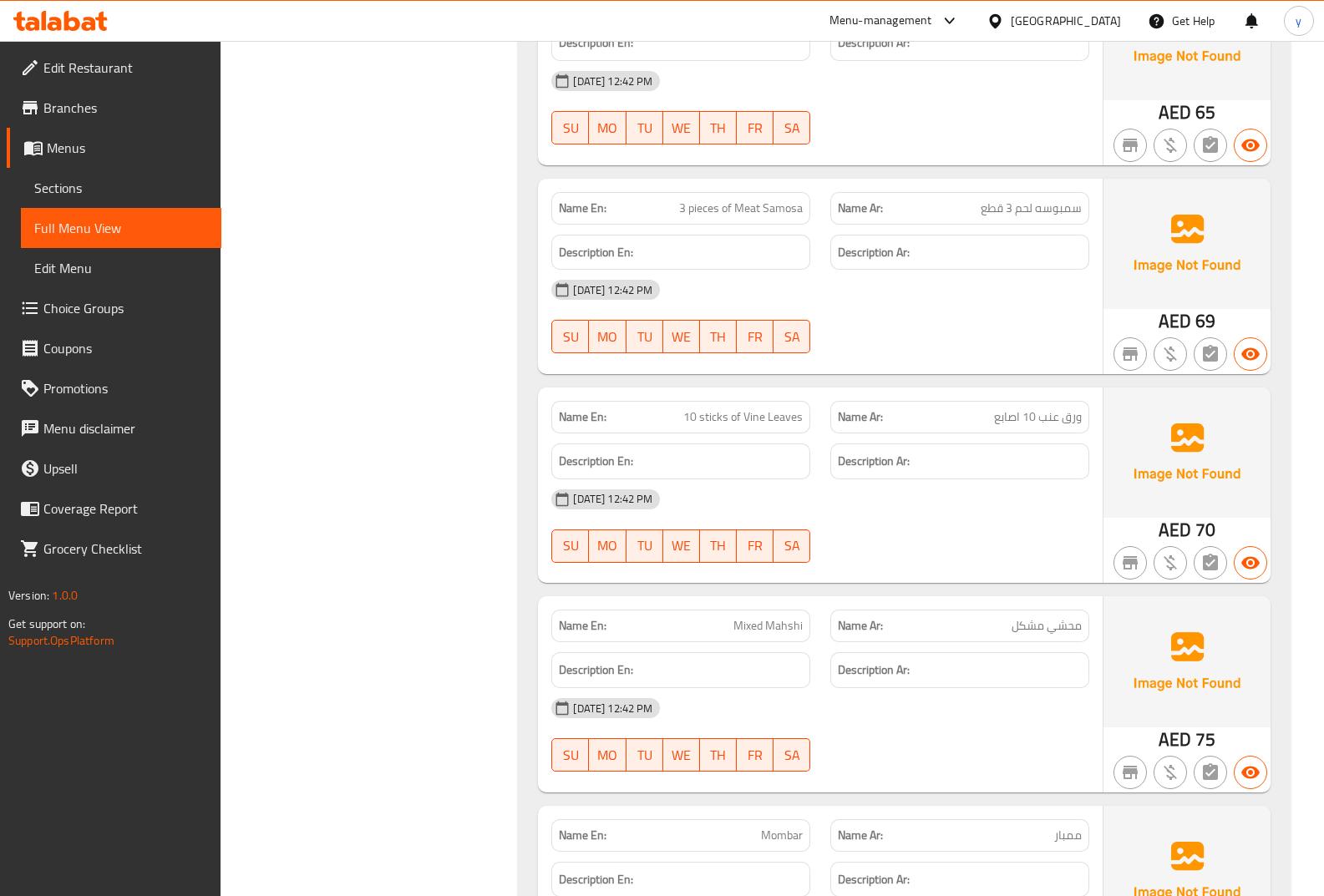
scroll to position [3619, 0]
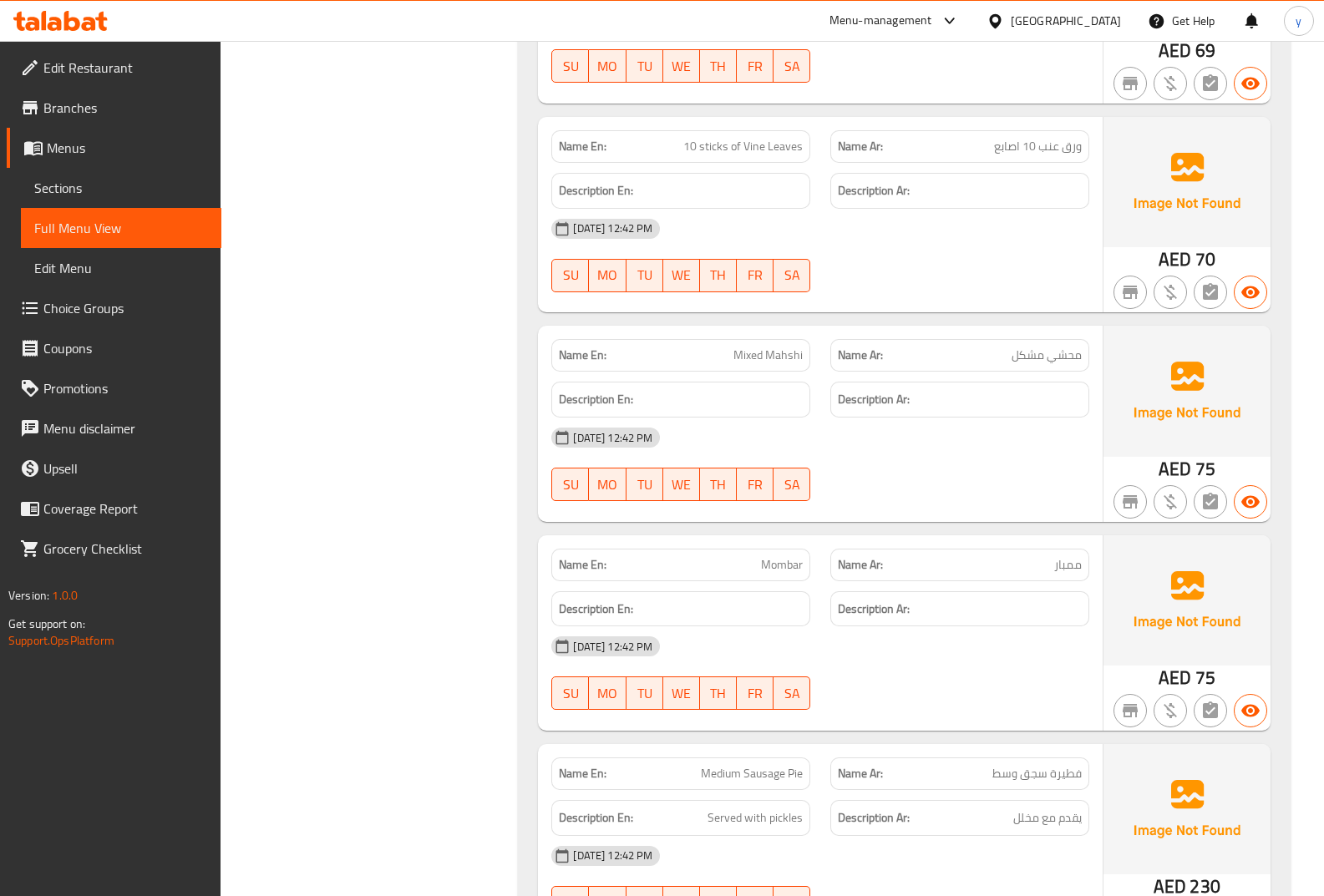
click at [776, 358] on span "Mixed Mahshi" at bounding box center [768, 355] width 69 height 17
click at [772, 566] on span "Mombar" at bounding box center [782, 565] width 42 height 17
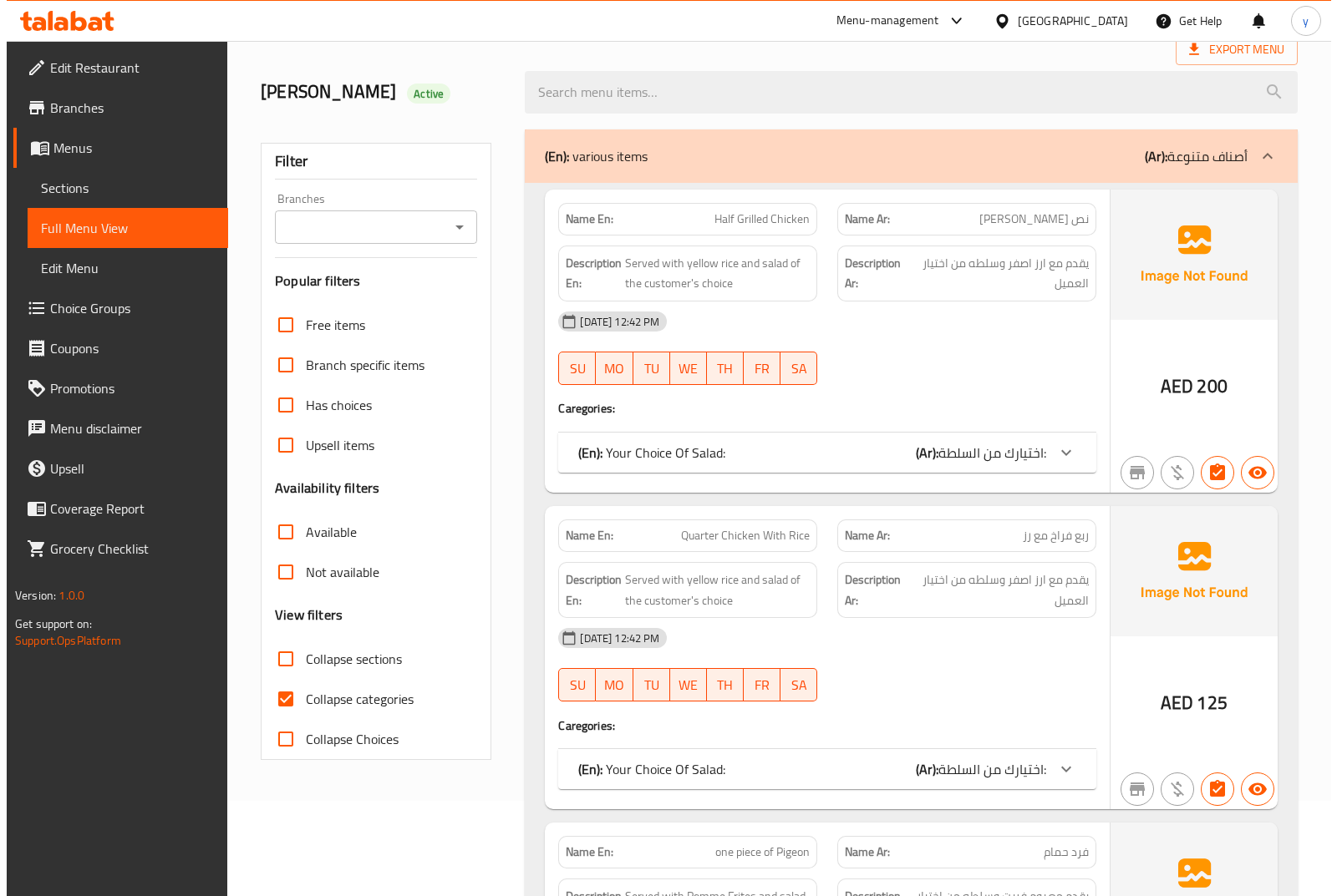
scroll to position [0, 0]
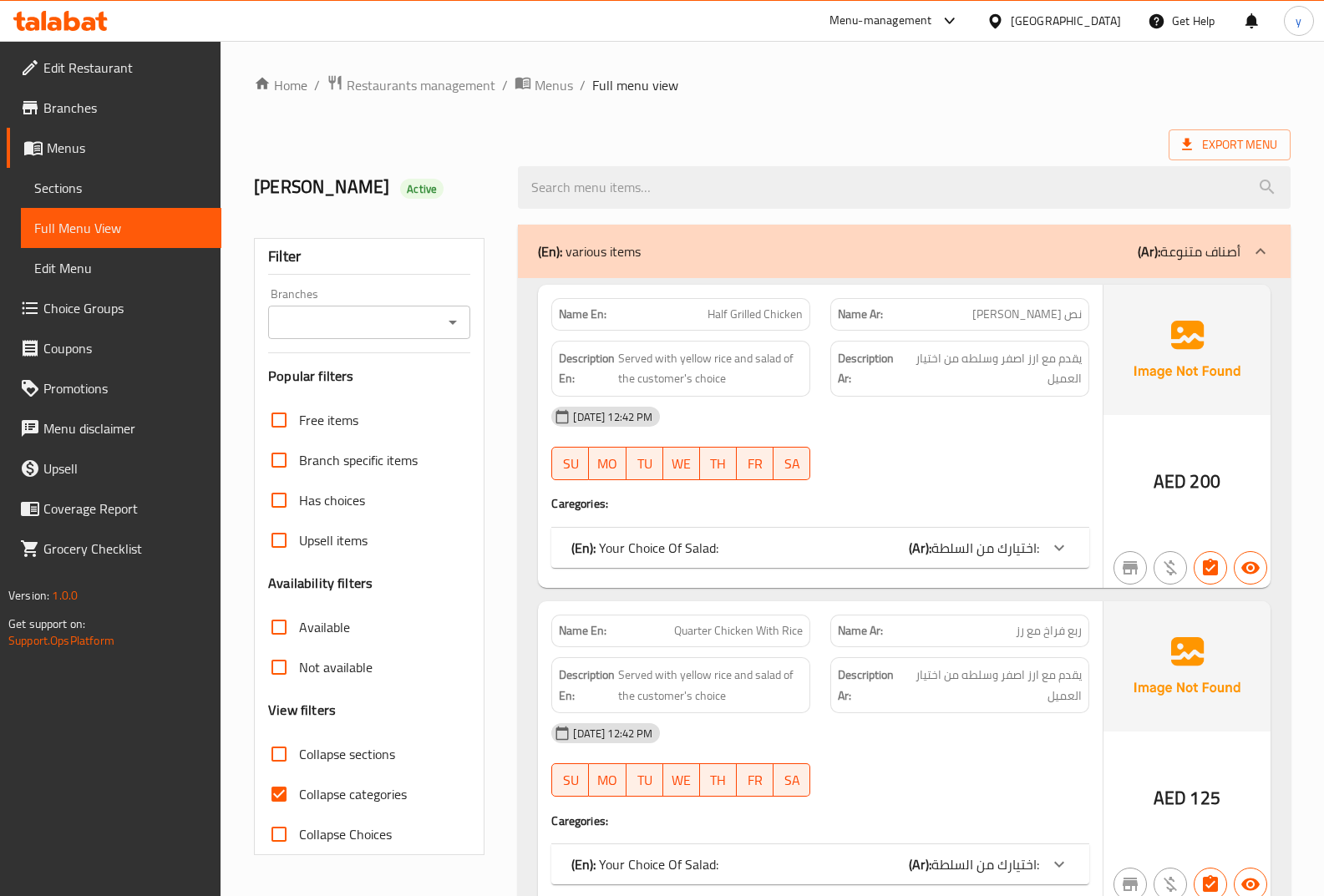
drag, startPoint x: 270, startPoint y: 793, endPoint x: 388, endPoint y: 757, distance: 123.4
click at [270, 793] on input "Collapse categories" at bounding box center [279, 794] width 40 height 40
checkbox input "false"
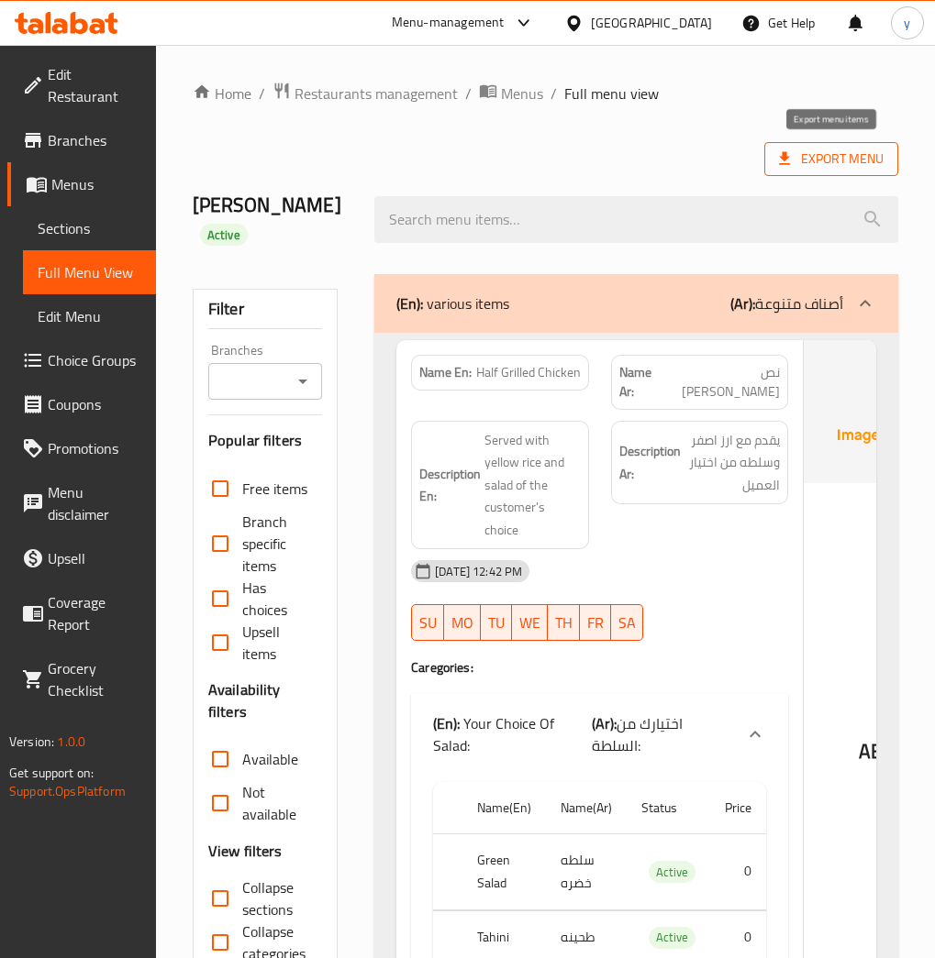
click at [815, 161] on span "Export Menu" at bounding box center [831, 159] width 105 height 23
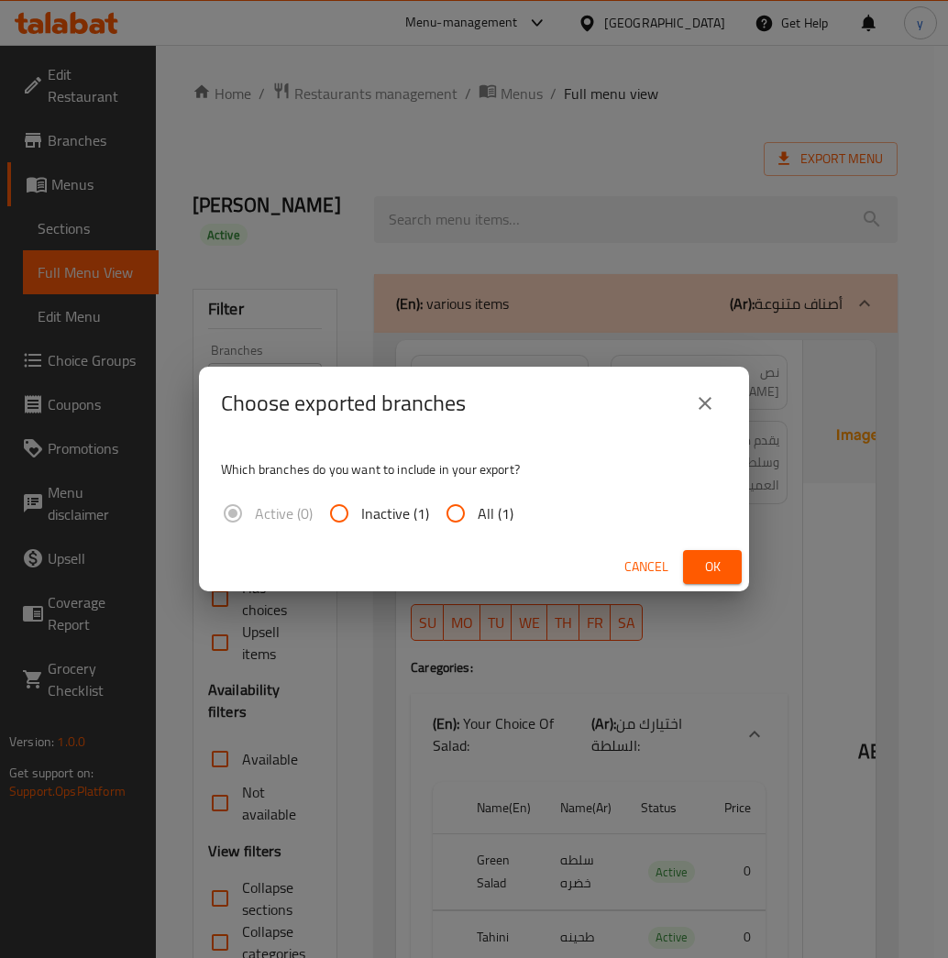
click at [463, 512] on input "All (1)" at bounding box center [456, 514] width 44 height 44
radio input "true"
click at [714, 557] on span "Ok" at bounding box center [712, 567] width 29 height 23
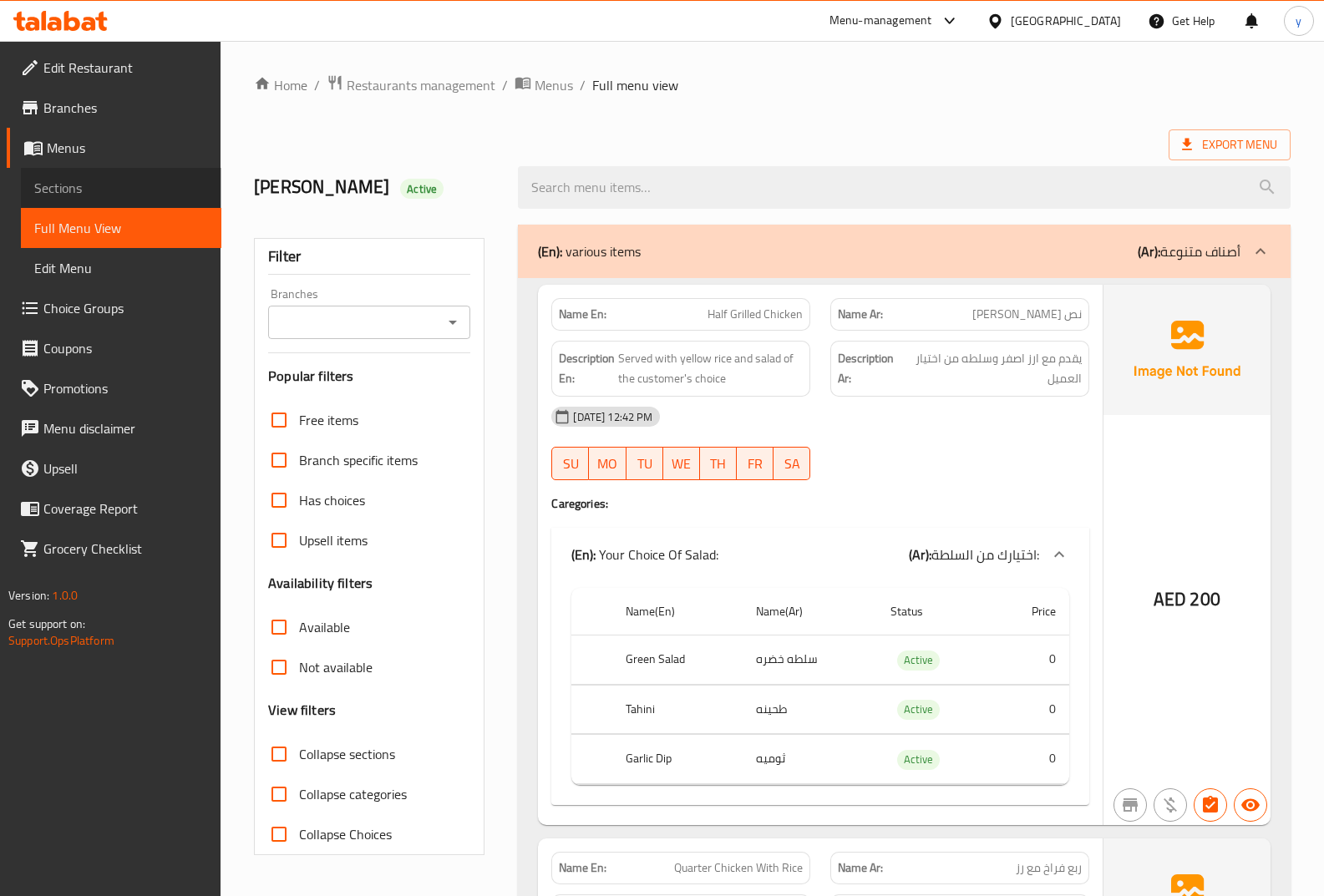
click at [96, 190] on span "Sections" at bounding box center [121, 188] width 174 height 20
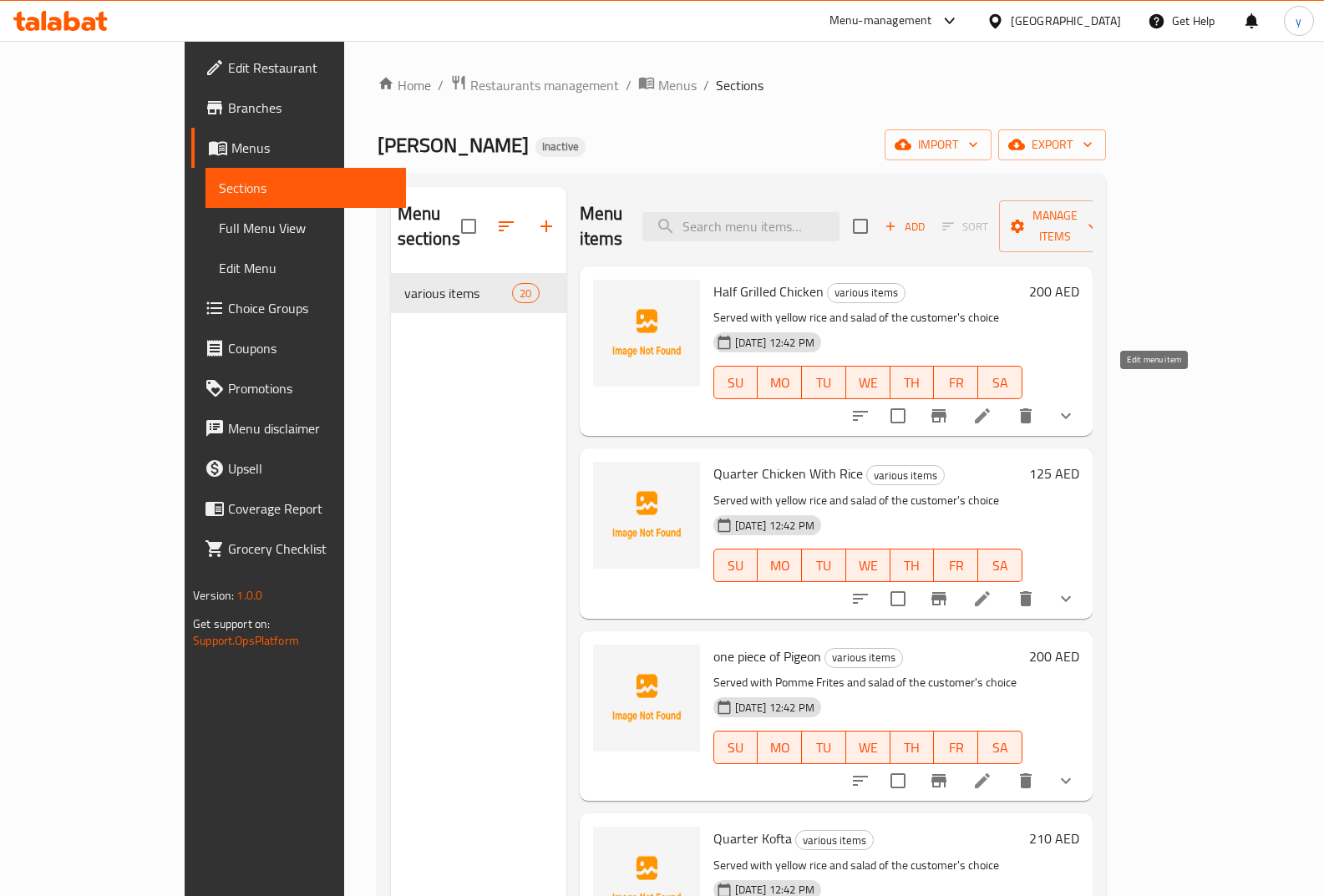
click at [993, 406] on icon at bounding box center [983, 416] width 20 height 20
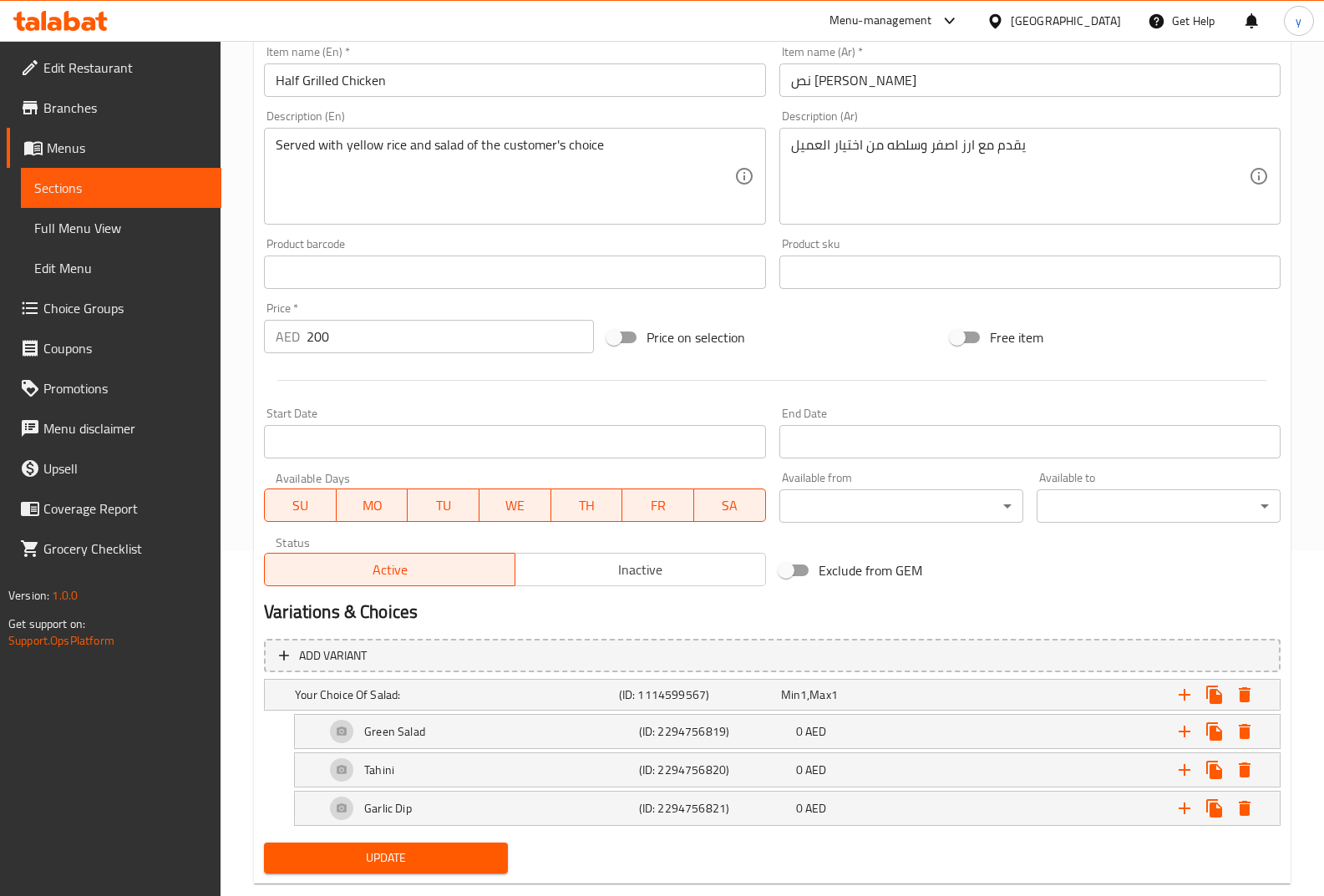
scroll to position [380, 0]
